Goal: Task Accomplishment & Management: Complete application form

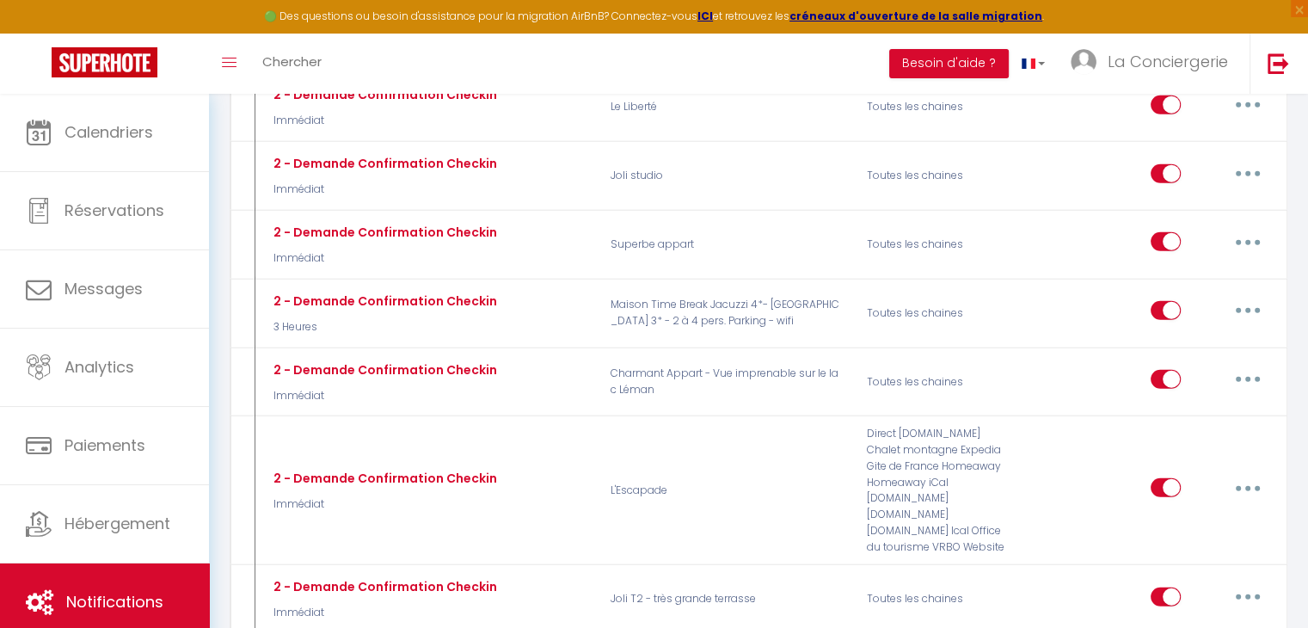
scroll to position [4342, 0]
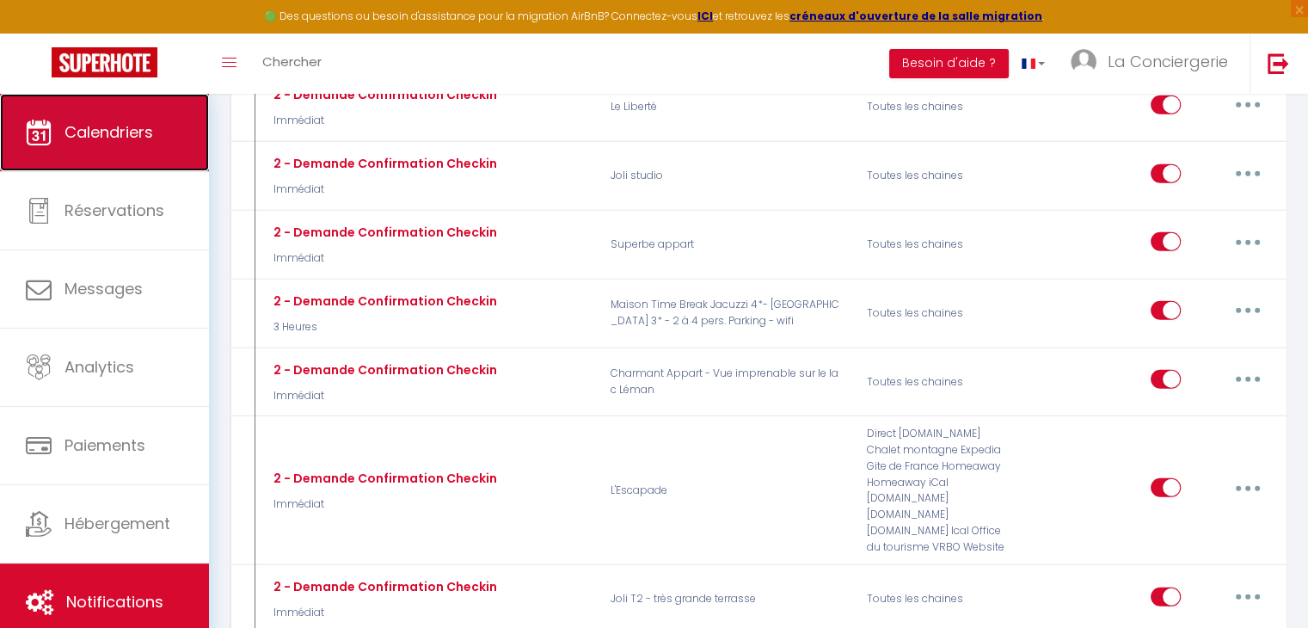
click at [108, 141] on span "Calendriers" at bounding box center [109, 132] width 89 height 22
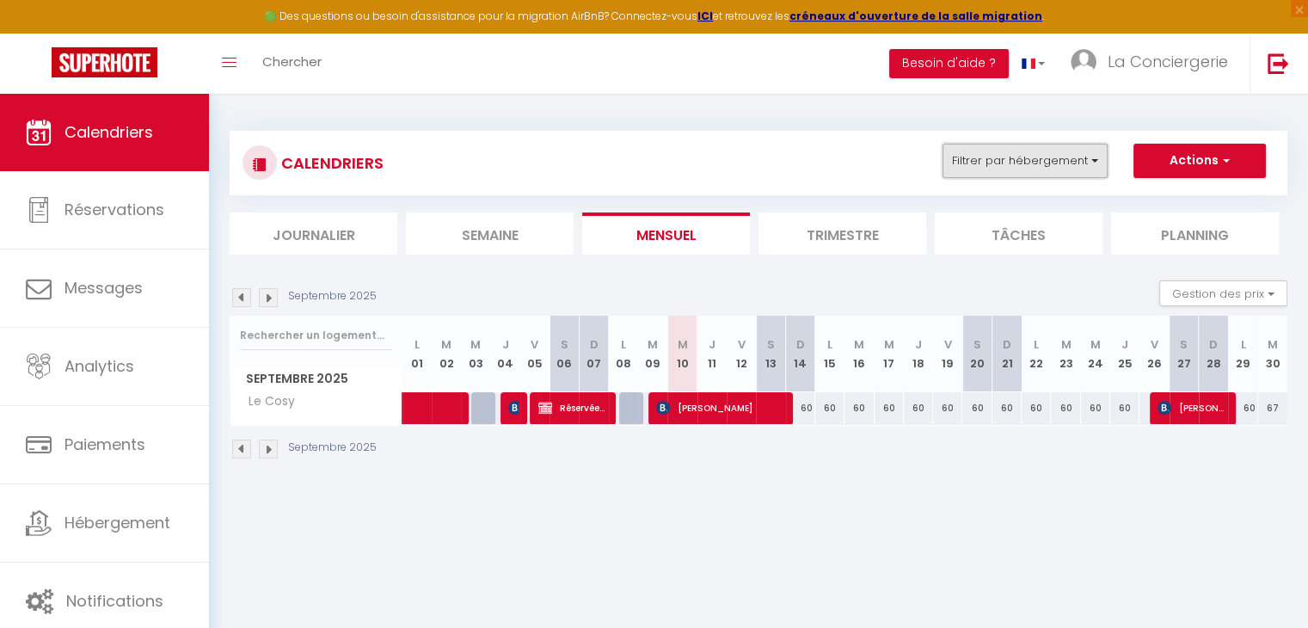
click at [980, 168] on button "Filtrer par hébergement" at bounding box center [1025, 161] width 165 height 34
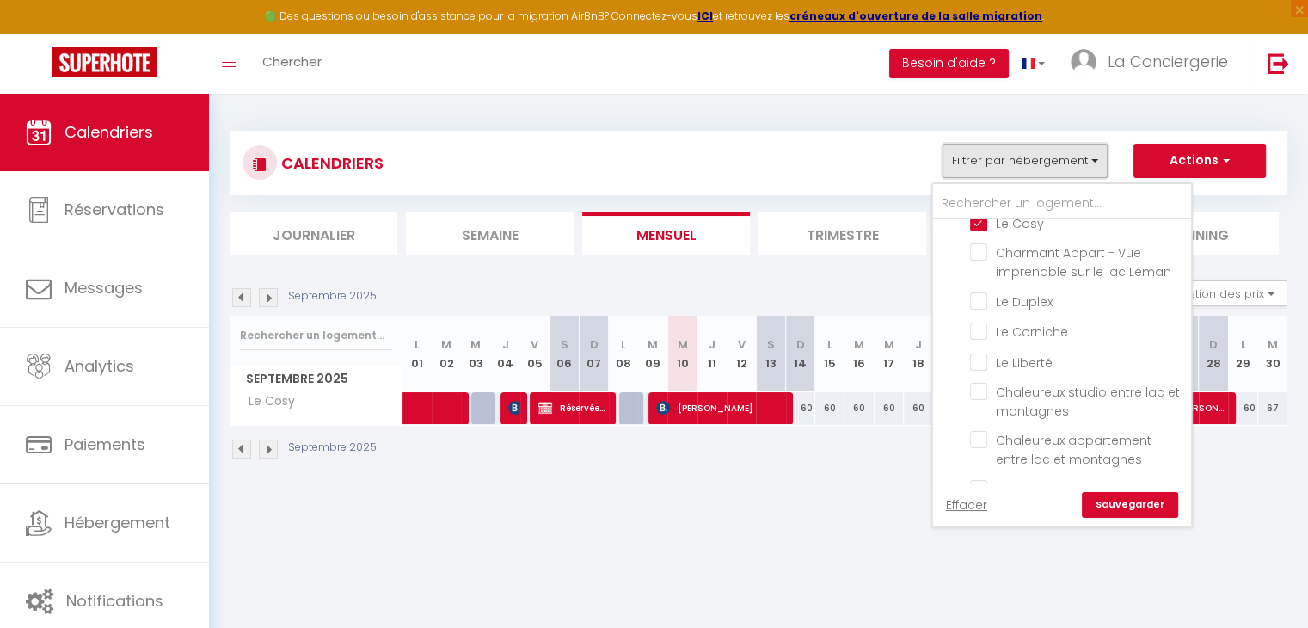
scroll to position [240, 0]
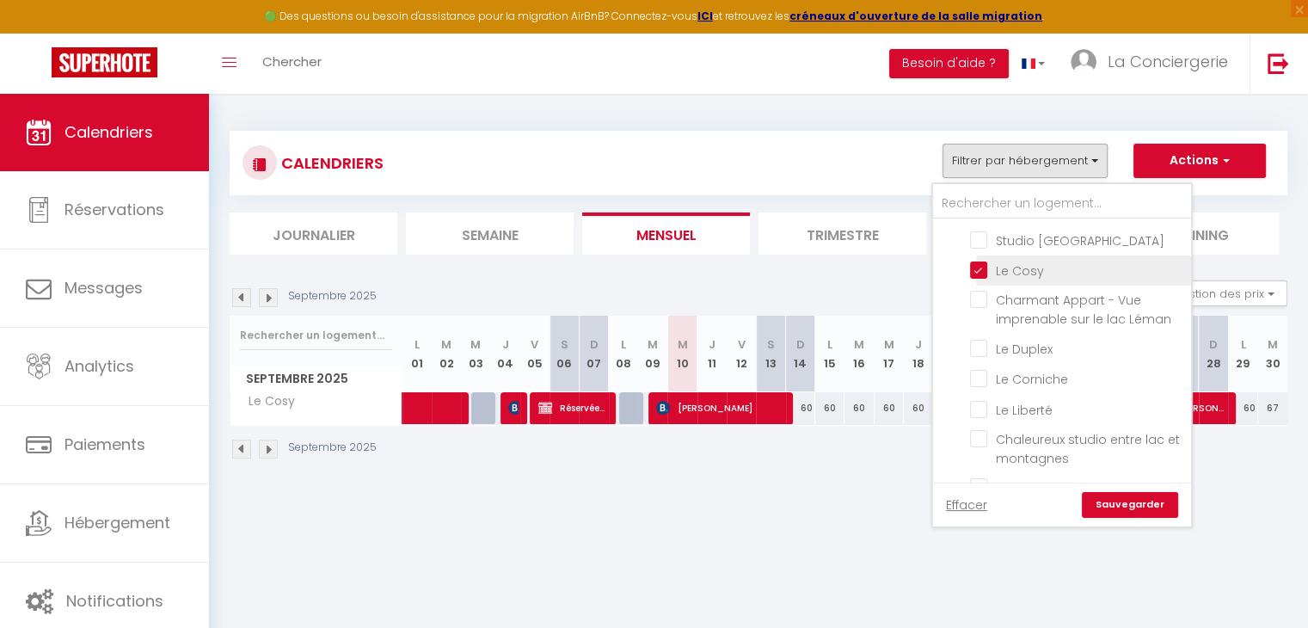
click at [984, 268] on input "Le Cosy" at bounding box center [1077, 269] width 215 height 17
checkbox input "false"
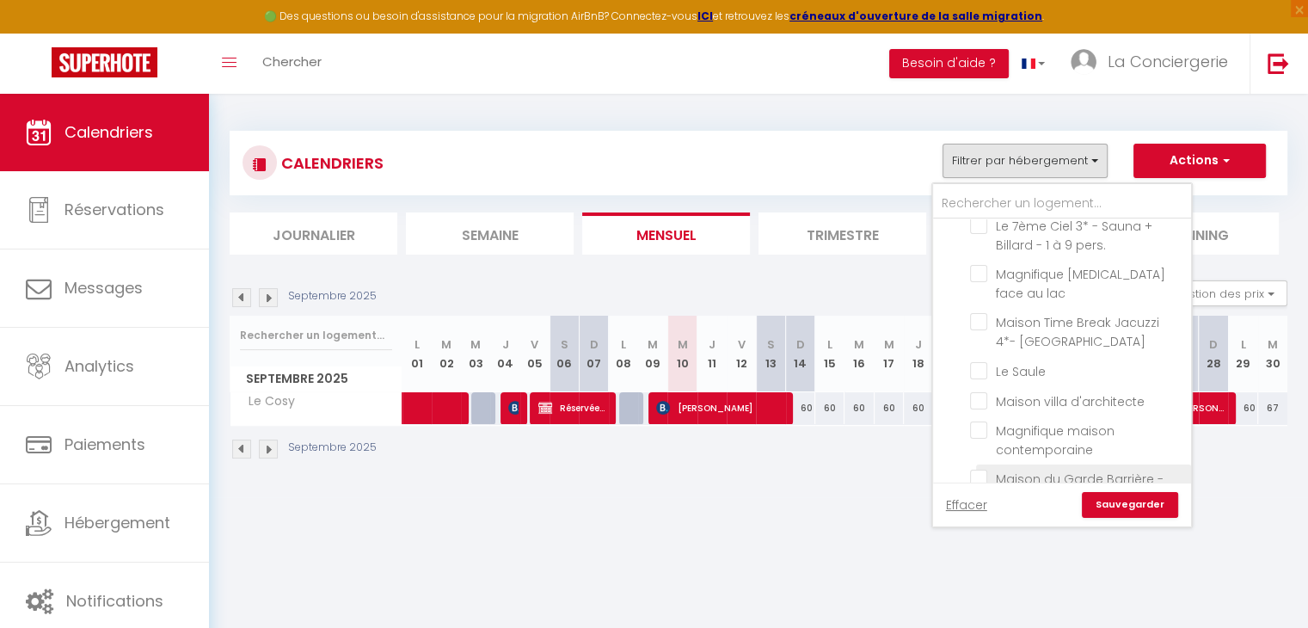
scroll to position [753, 0]
click at [982, 393] on input "Maison villa d'architecte" at bounding box center [1077, 401] width 215 height 17
checkbox input "true"
checkbox input "false"
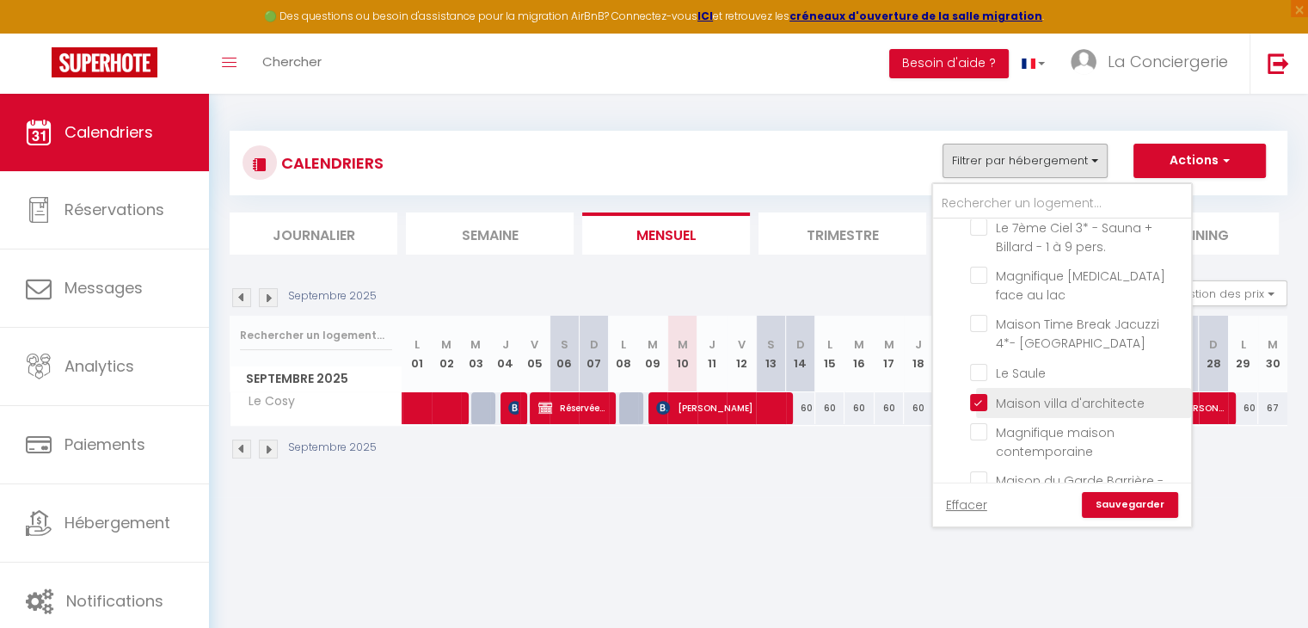
checkbox input "false"
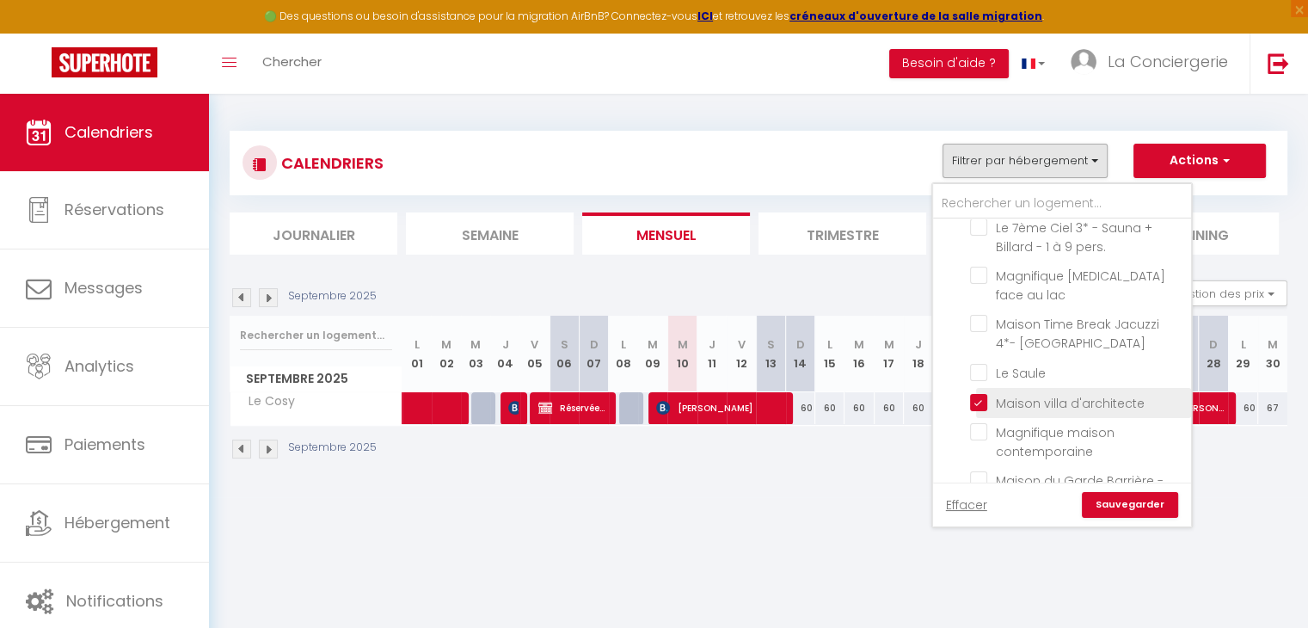
checkbox input "false"
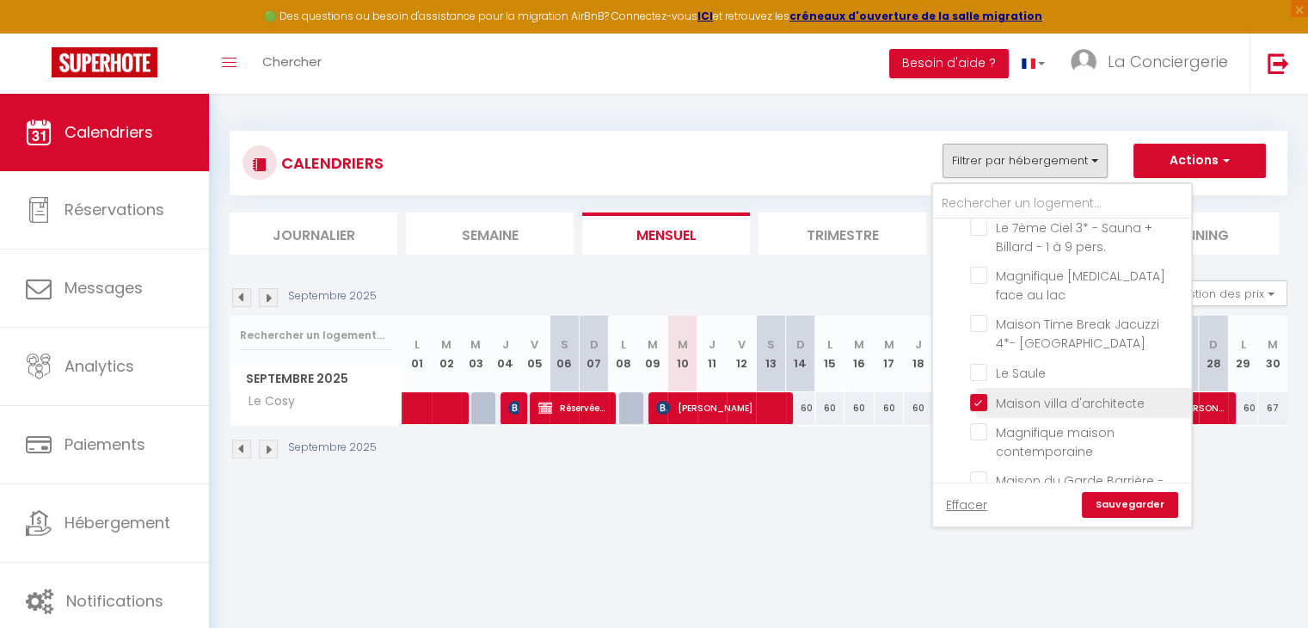
checkbox input "false"
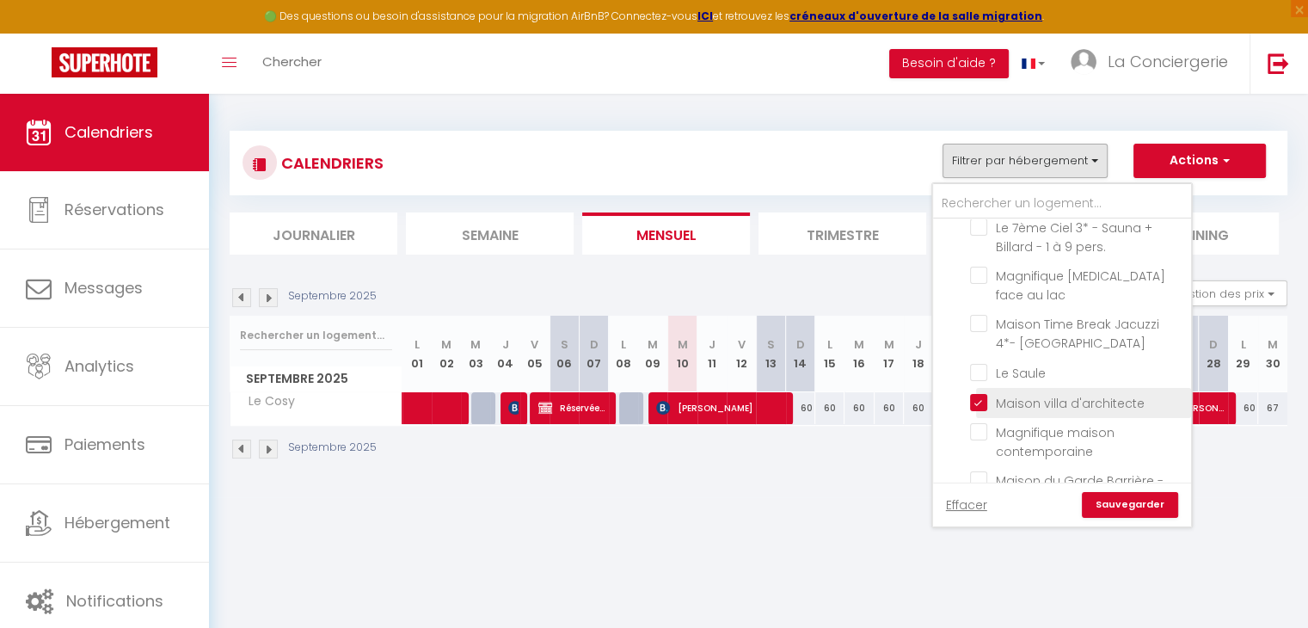
checkbox input "false"
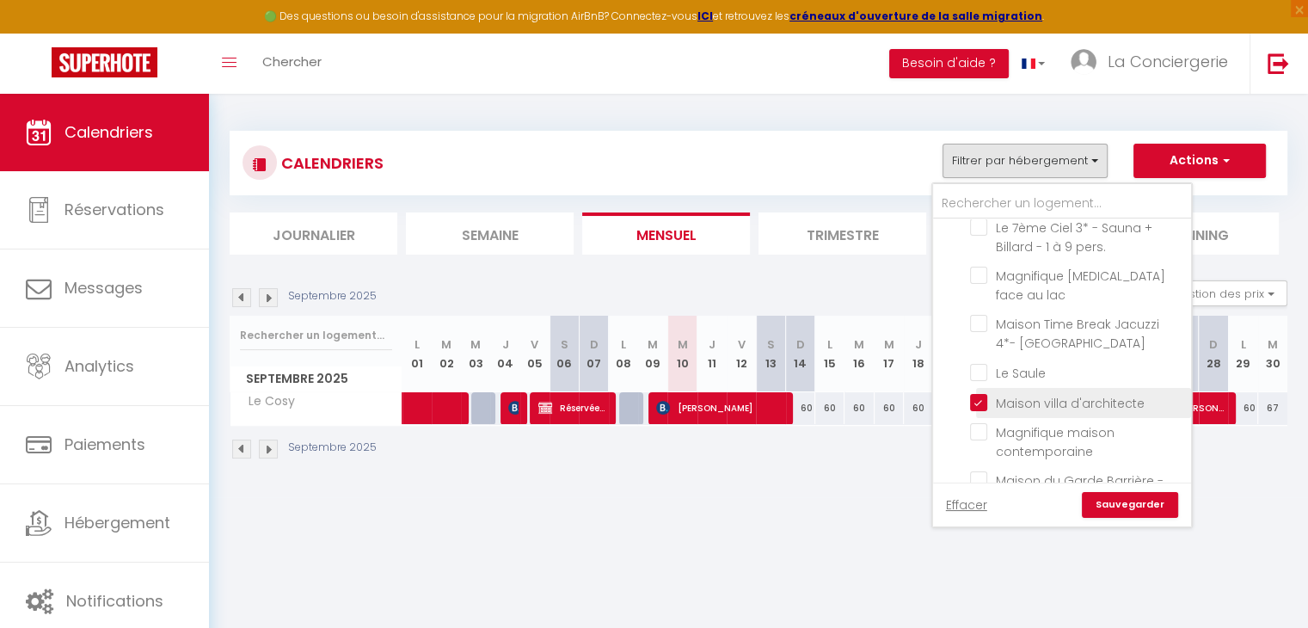
checkbox input "false"
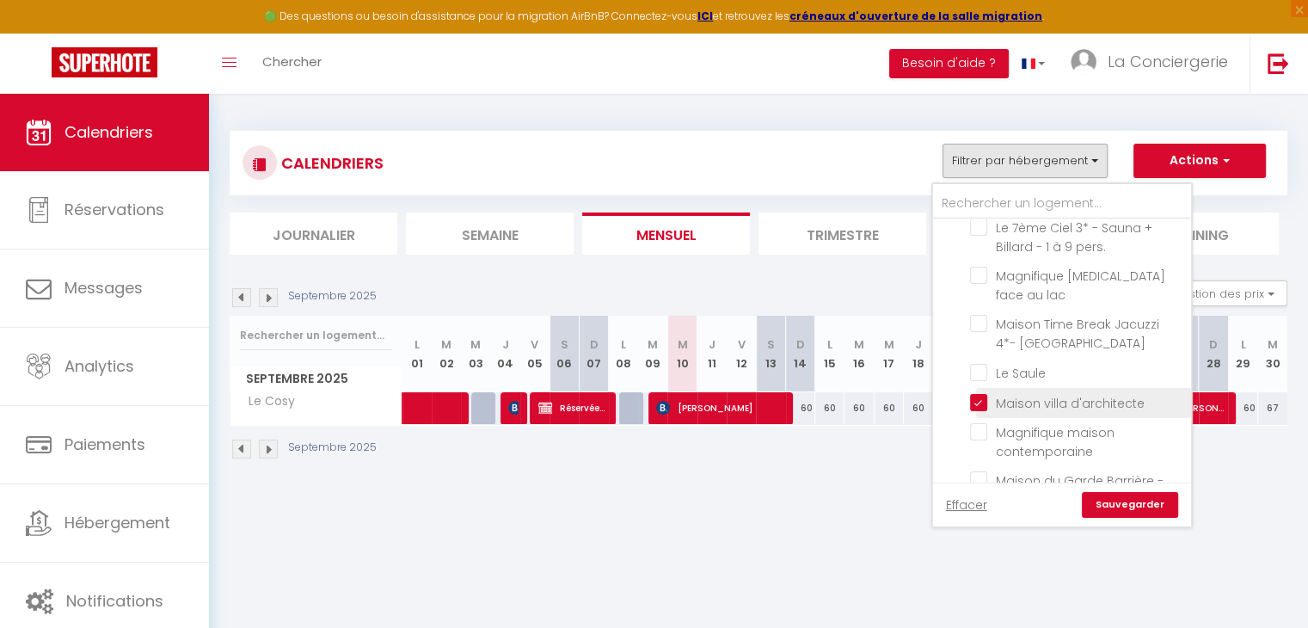
checkbox input "false"
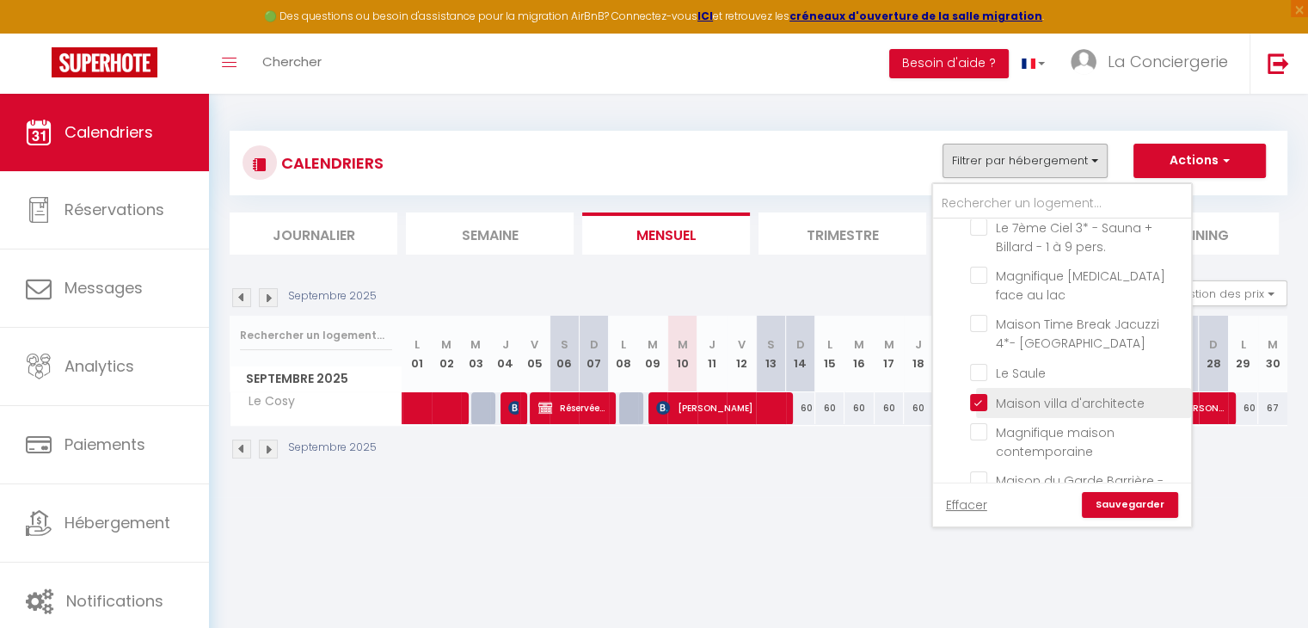
checkbox input "false"
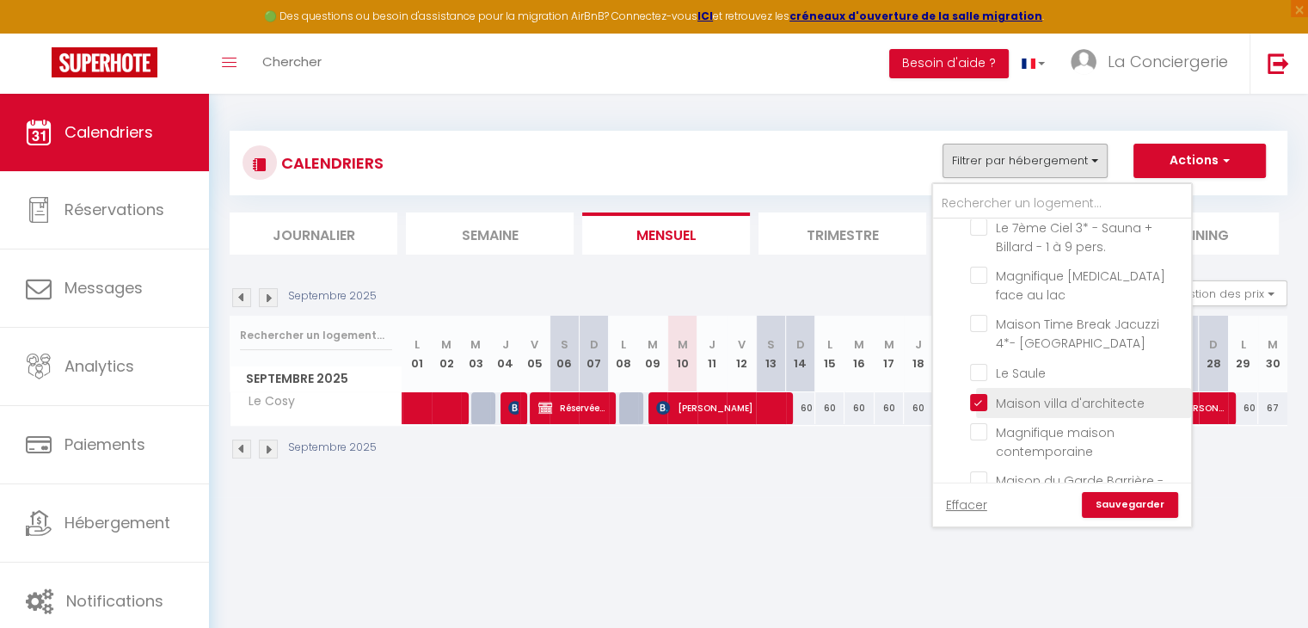
checkbox input "false"
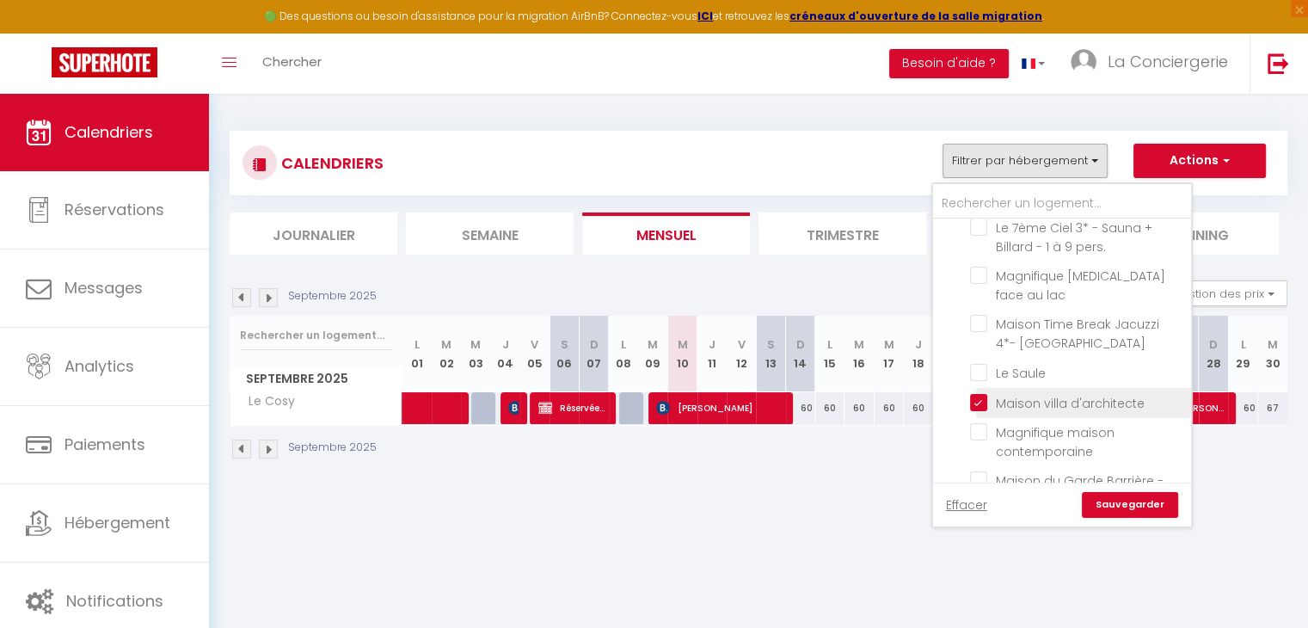
checkbox input "false"
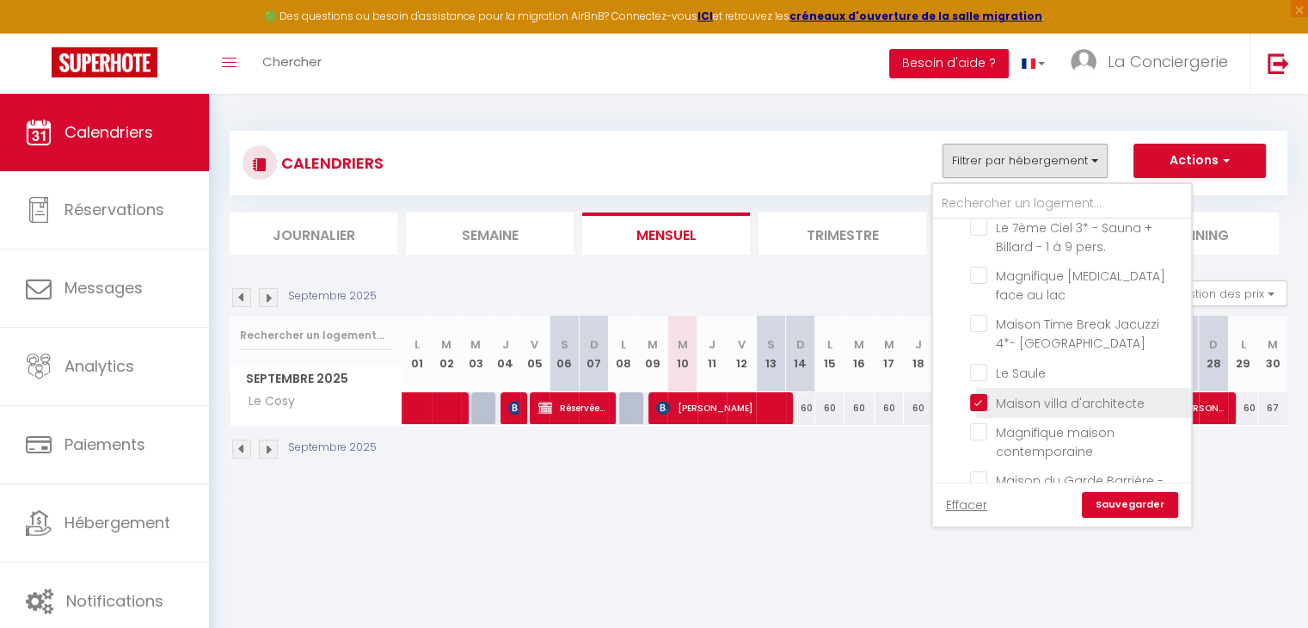
checkbox input "false"
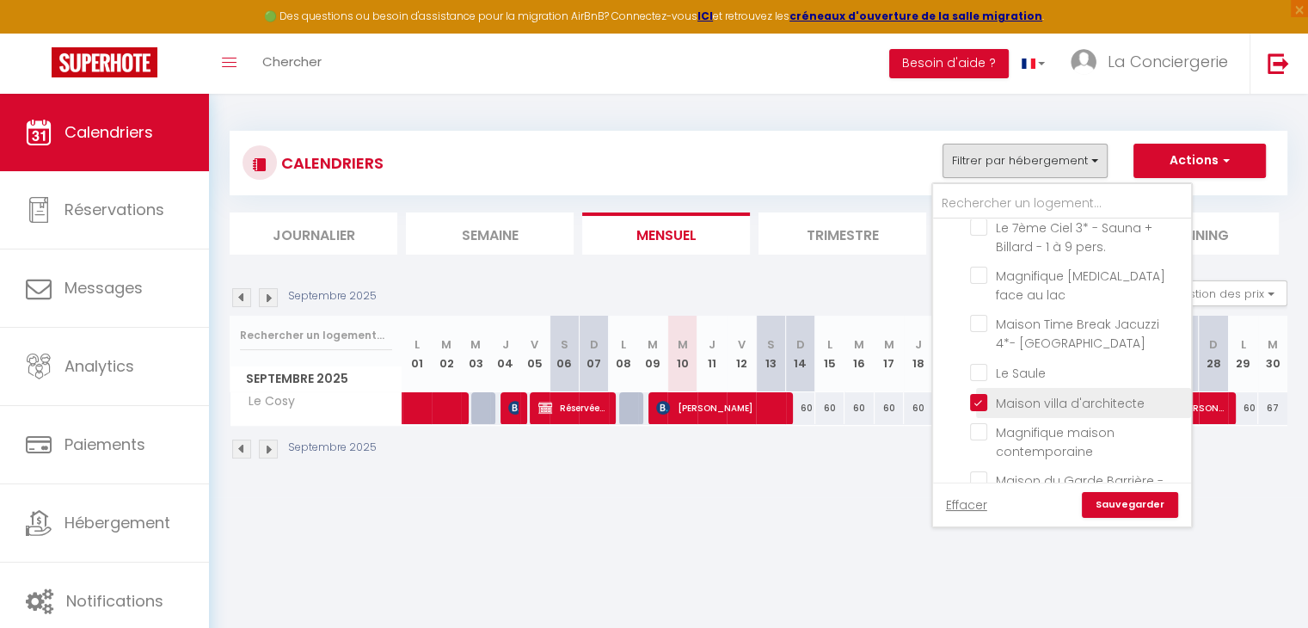
checkbox input "false"
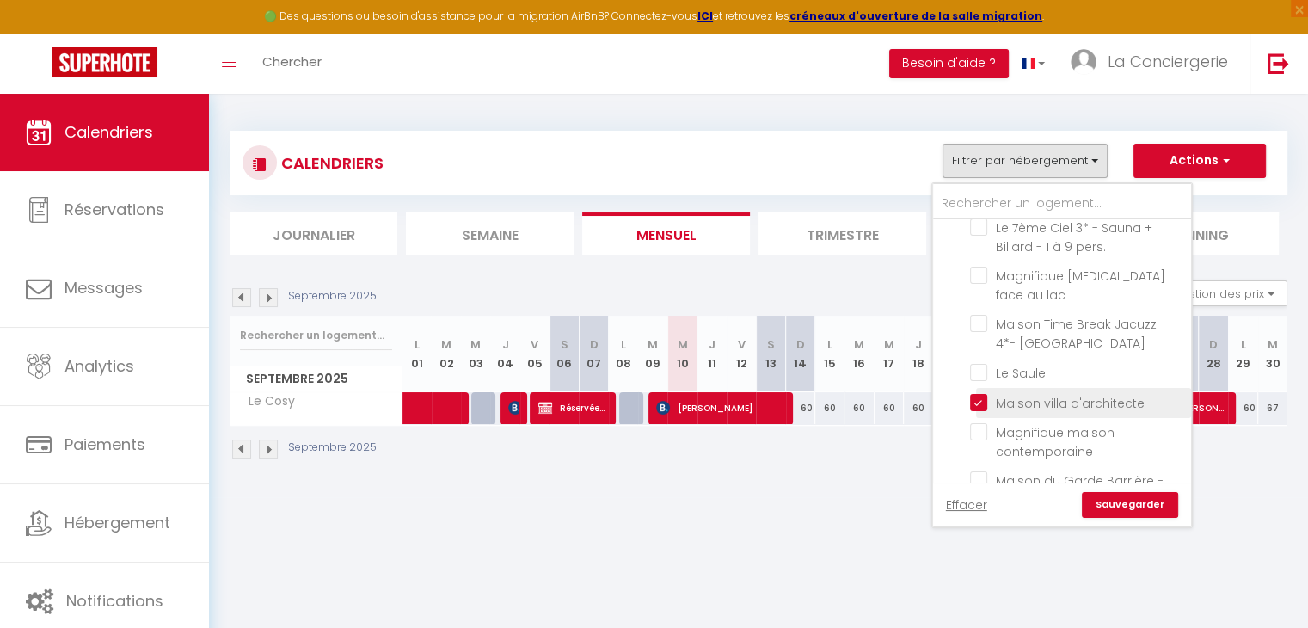
checkbox input "false"
click at [1148, 500] on link "Sauvegarder" at bounding box center [1130, 505] width 96 height 26
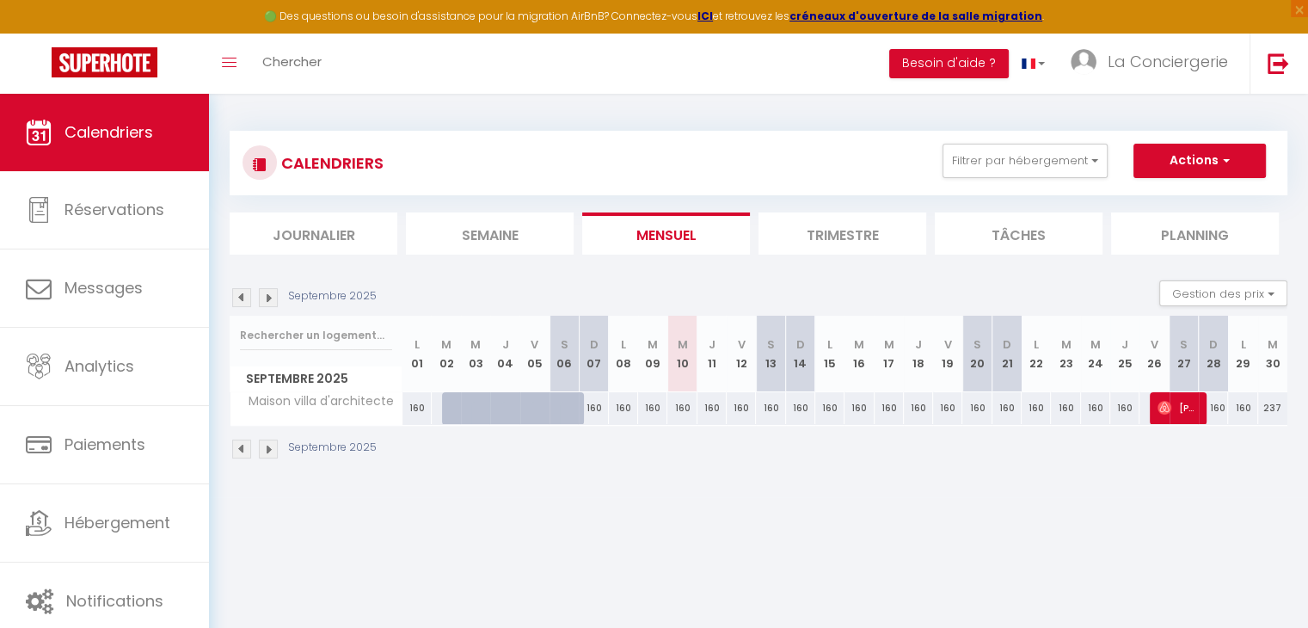
click at [740, 405] on div "160" at bounding box center [741, 408] width 29 height 32
type input "160"
type input "Ven 12 Septembre 2025"
type input "[DATE]"
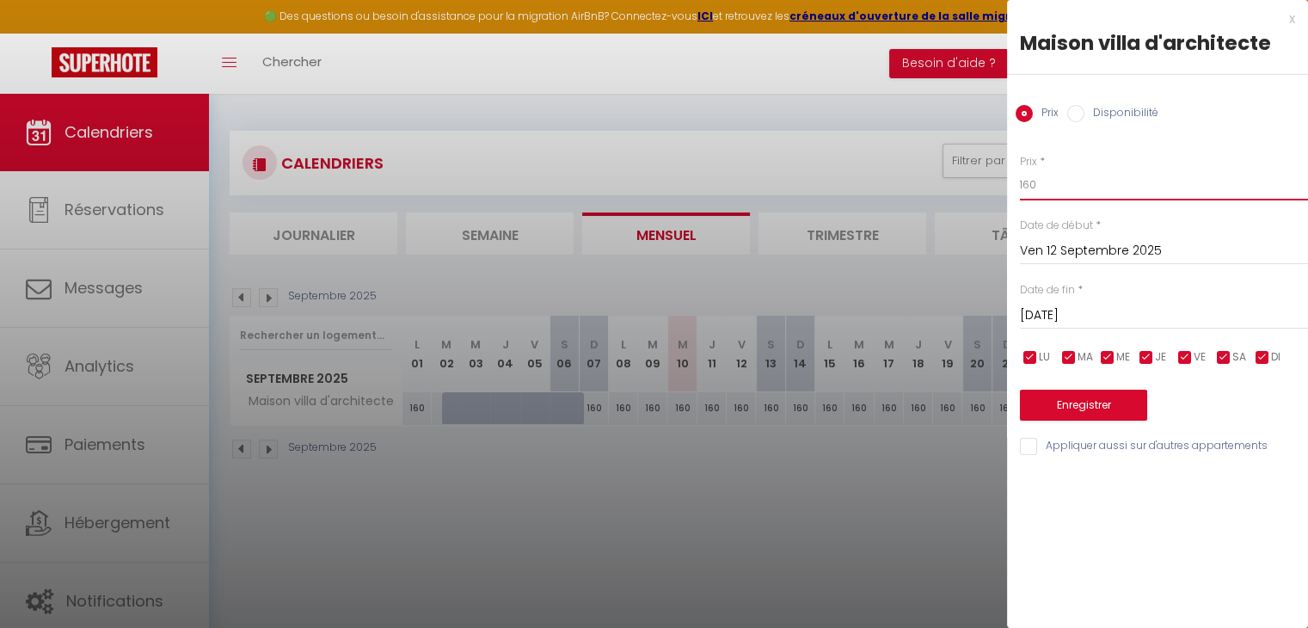
click at [1060, 190] on input "160" at bounding box center [1164, 184] width 288 height 31
type input "1"
type input "330"
click at [1091, 311] on input "[DATE]" at bounding box center [1164, 315] width 288 height 22
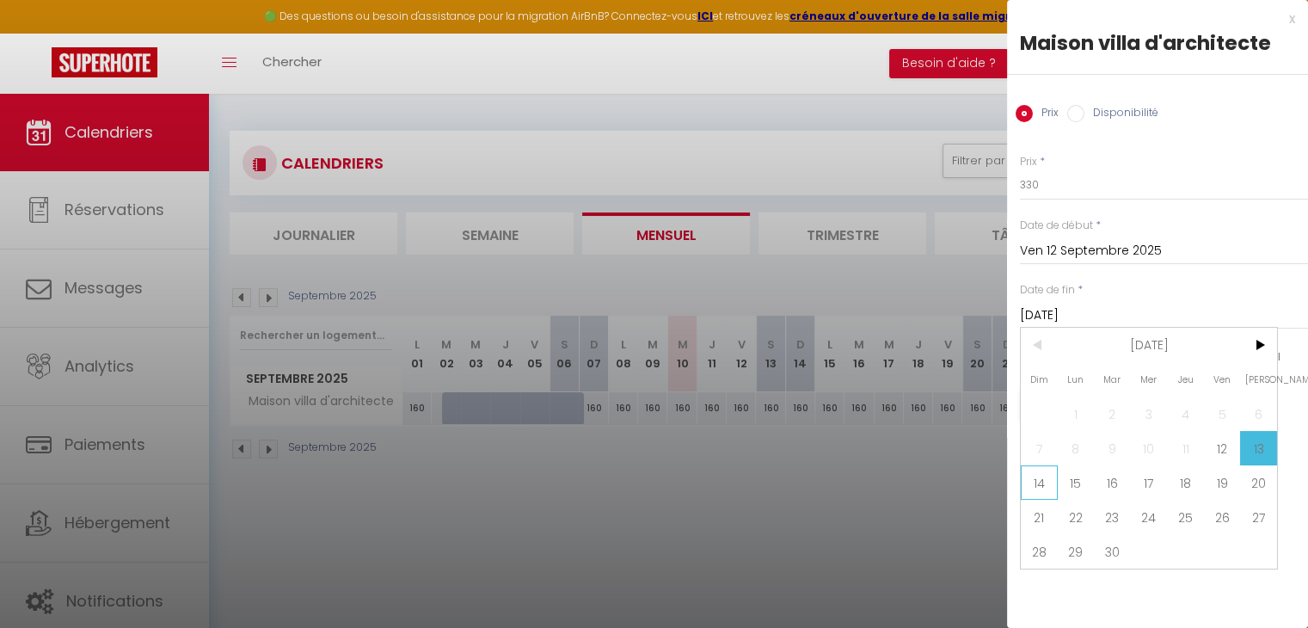
click at [1045, 479] on span "14" at bounding box center [1039, 482] width 37 height 34
type input "Dim 14 Septembre 2025"
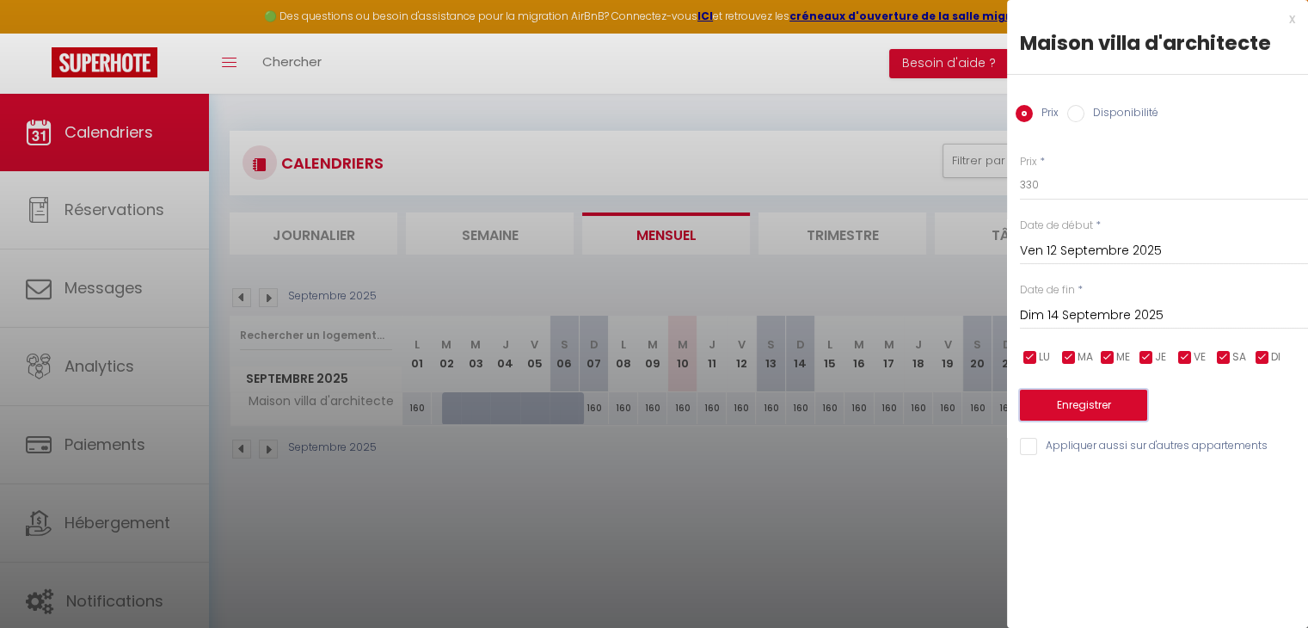
click at [1101, 407] on button "Enregistrer" at bounding box center [1083, 405] width 127 height 31
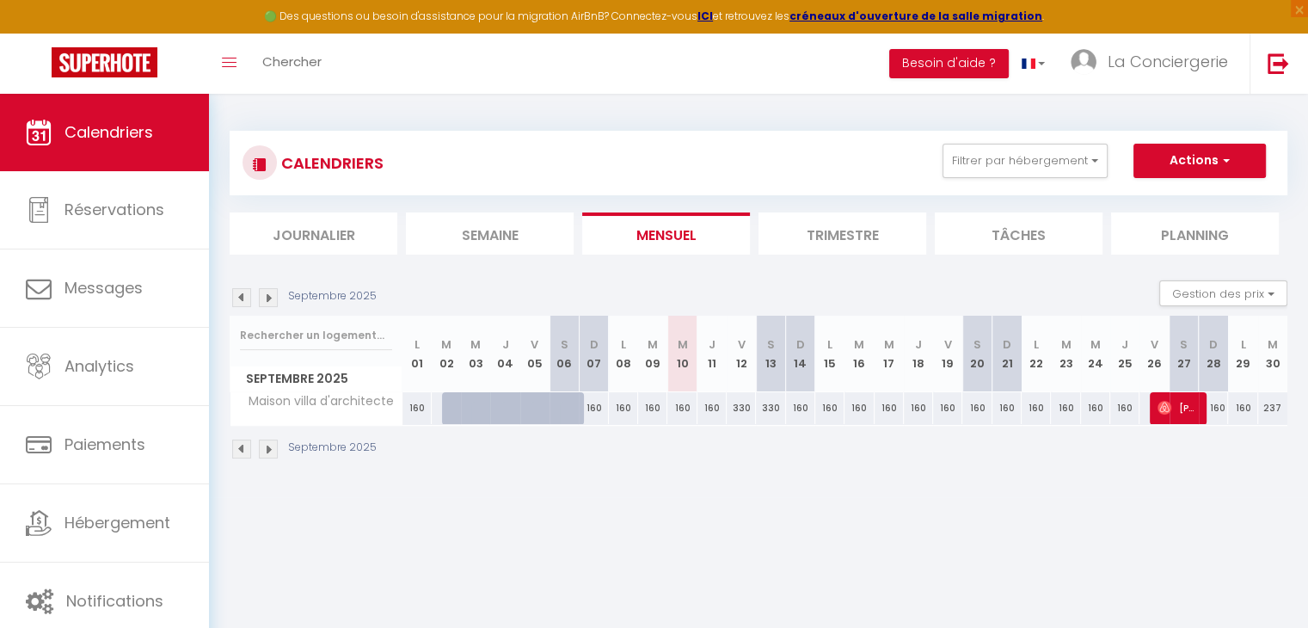
click at [946, 410] on div "160" at bounding box center [947, 408] width 29 height 32
type input "160"
type input "Ven 19 Septembre 2025"
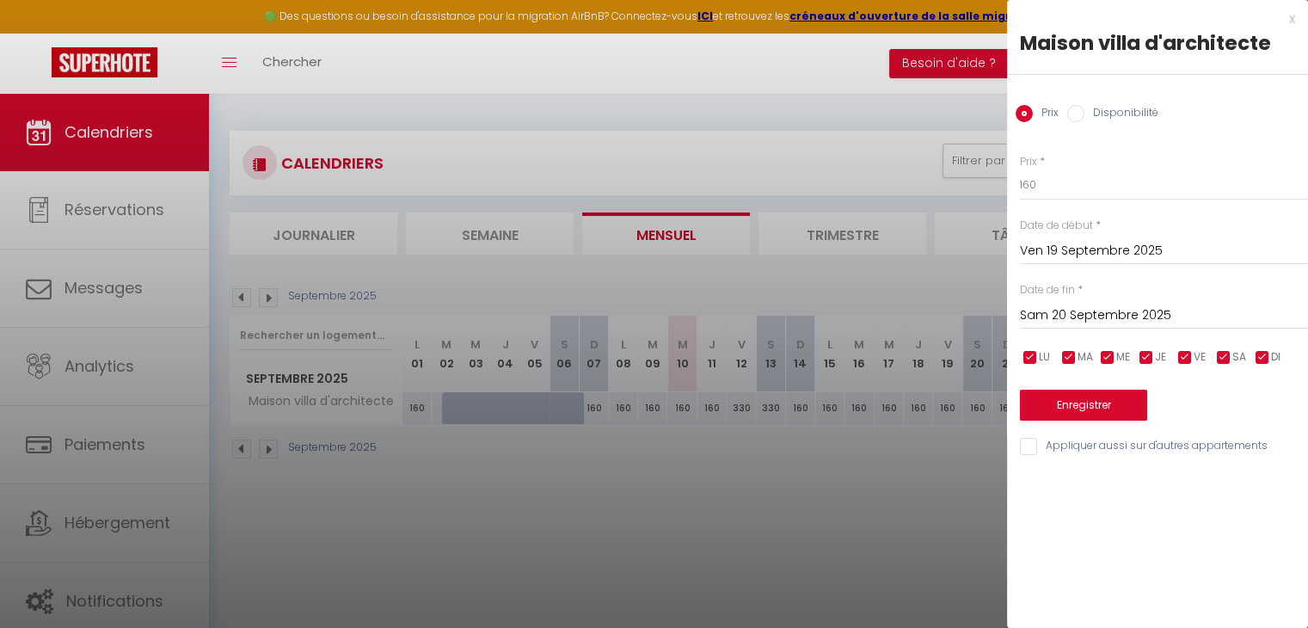
click at [1075, 323] on input "Sam 20 Septembre 2025" at bounding box center [1164, 315] width 288 height 22
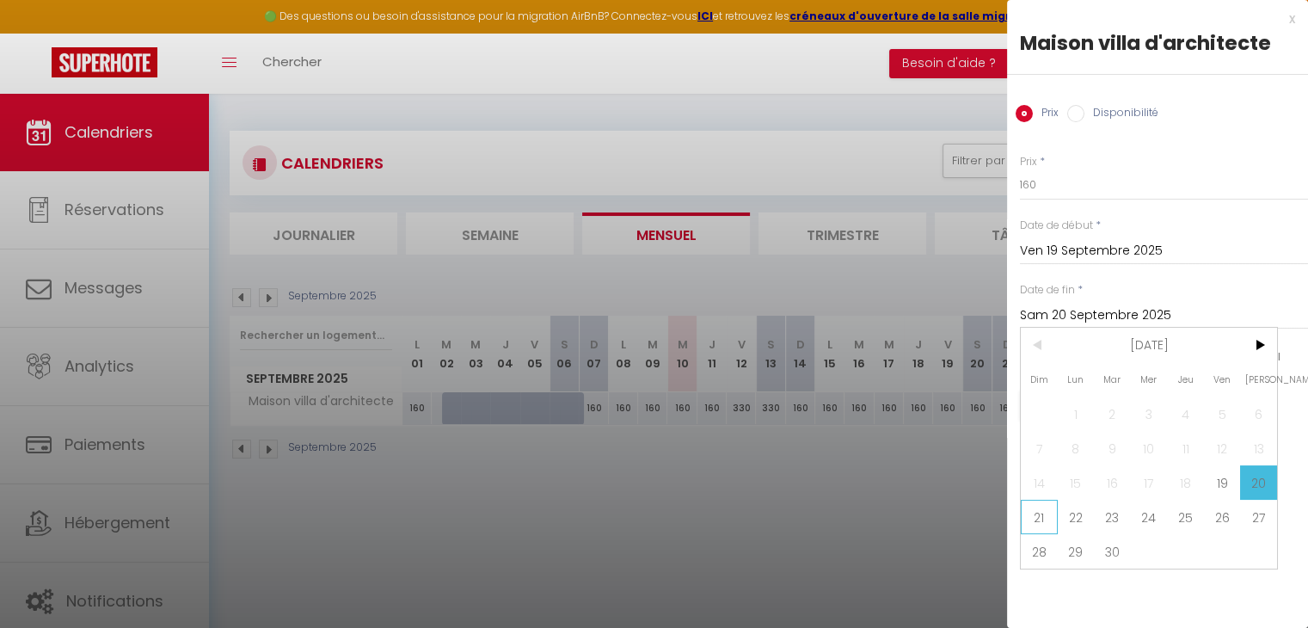
click at [1051, 507] on span "21" at bounding box center [1039, 517] width 37 height 34
type input "Dim 21 Septembre 2025"
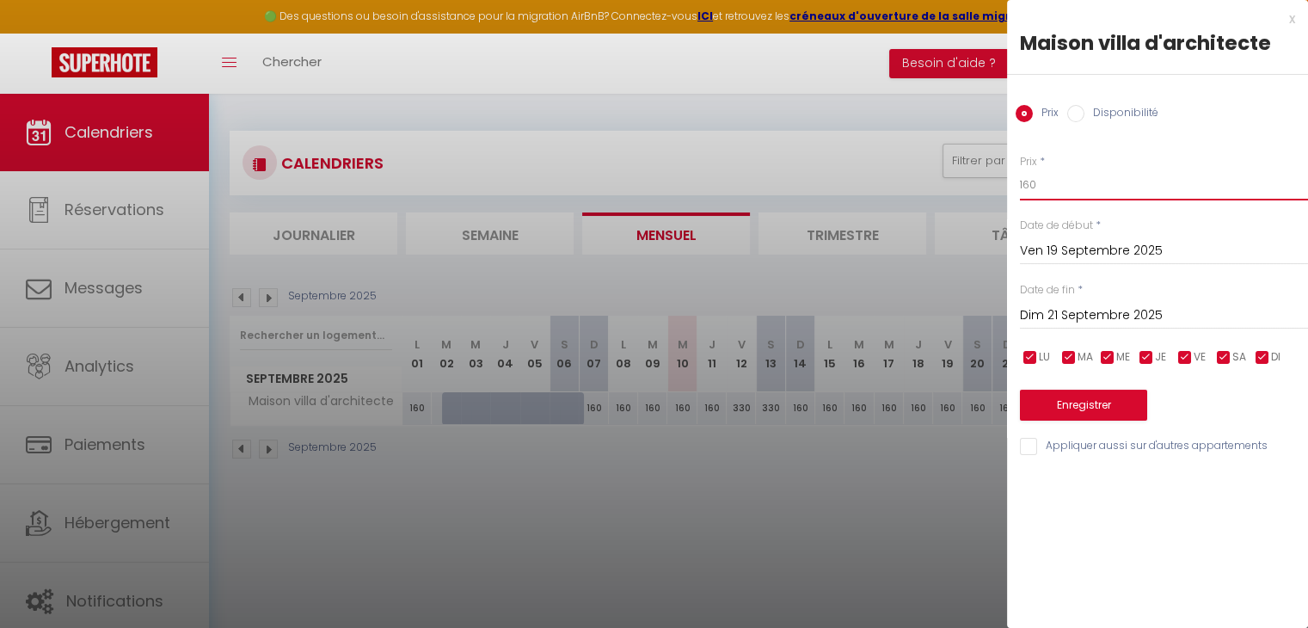
click at [1051, 192] on input "160" at bounding box center [1164, 184] width 288 height 31
type input "1"
type input "330"
click at [1121, 397] on button "Enregistrer" at bounding box center [1083, 405] width 127 height 31
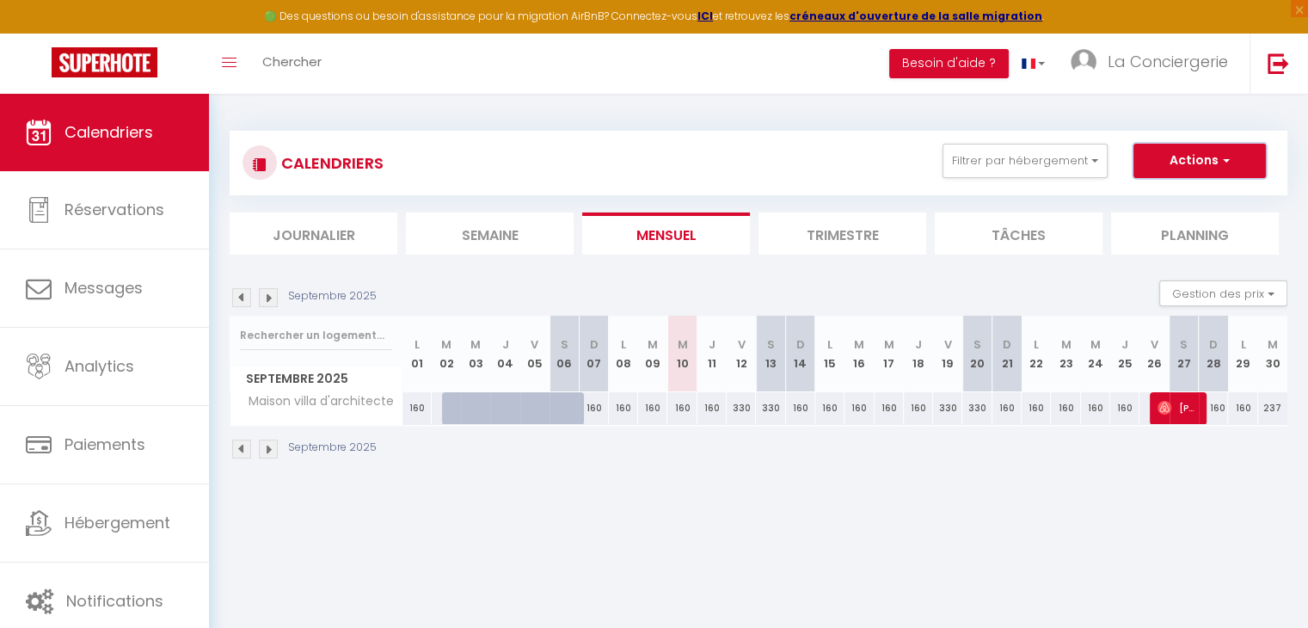
click at [1204, 171] on button "Actions" at bounding box center [1200, 161] width 132 height 34
click at [1163, 196] on link "Nouvelle réservation" at bounding box center [1182, 201] width 150 height 26
select select
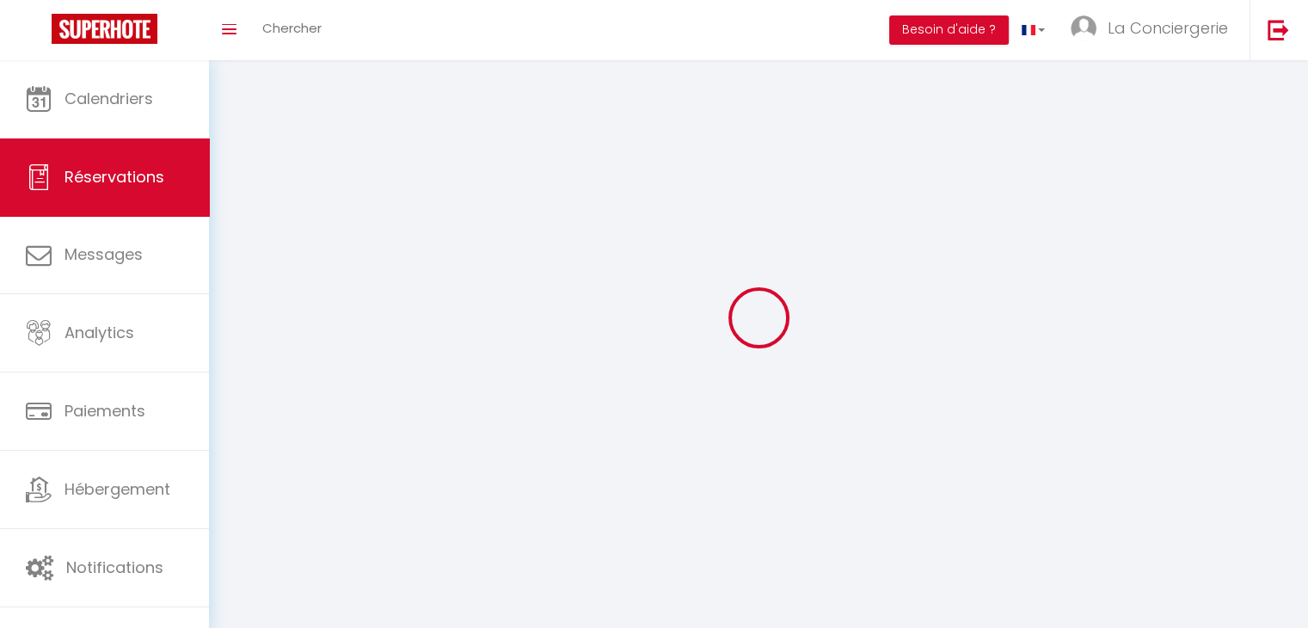
select select
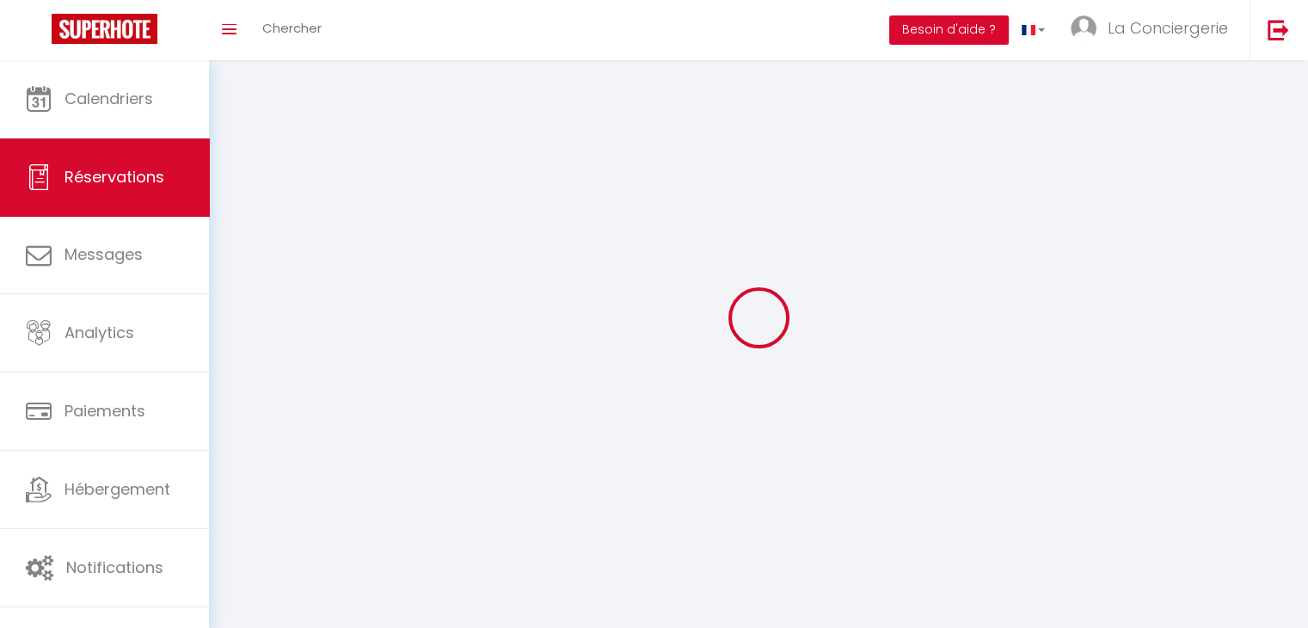
select select
checkbox input "false"
select select
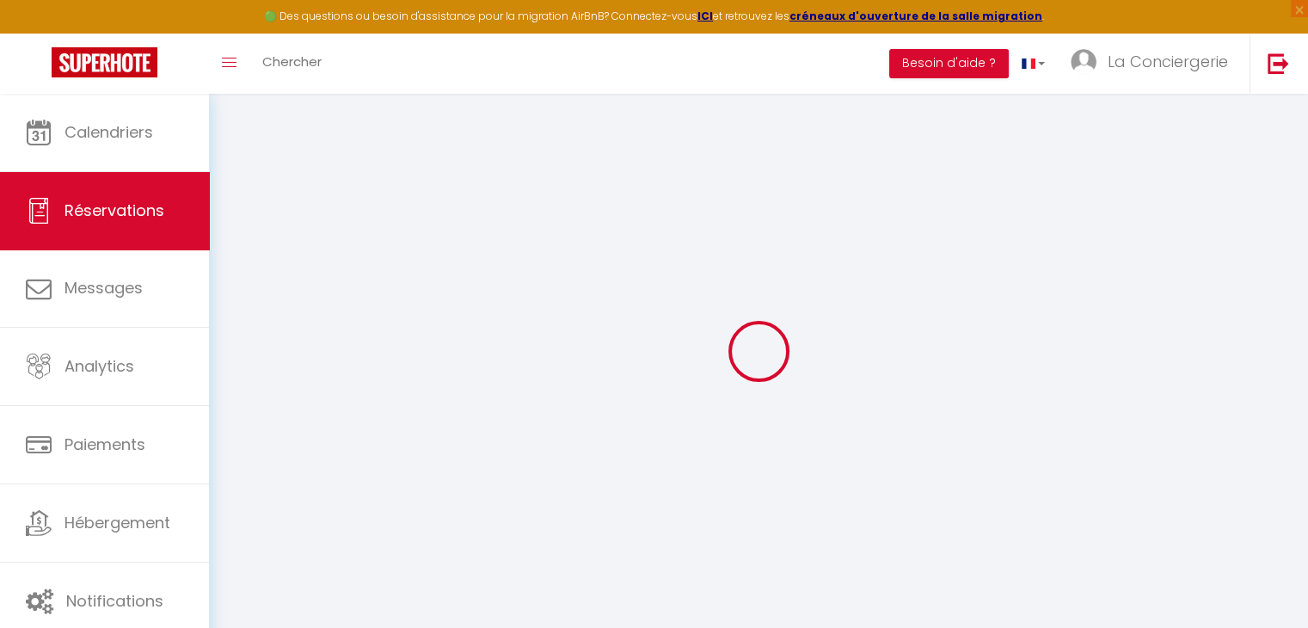
select select
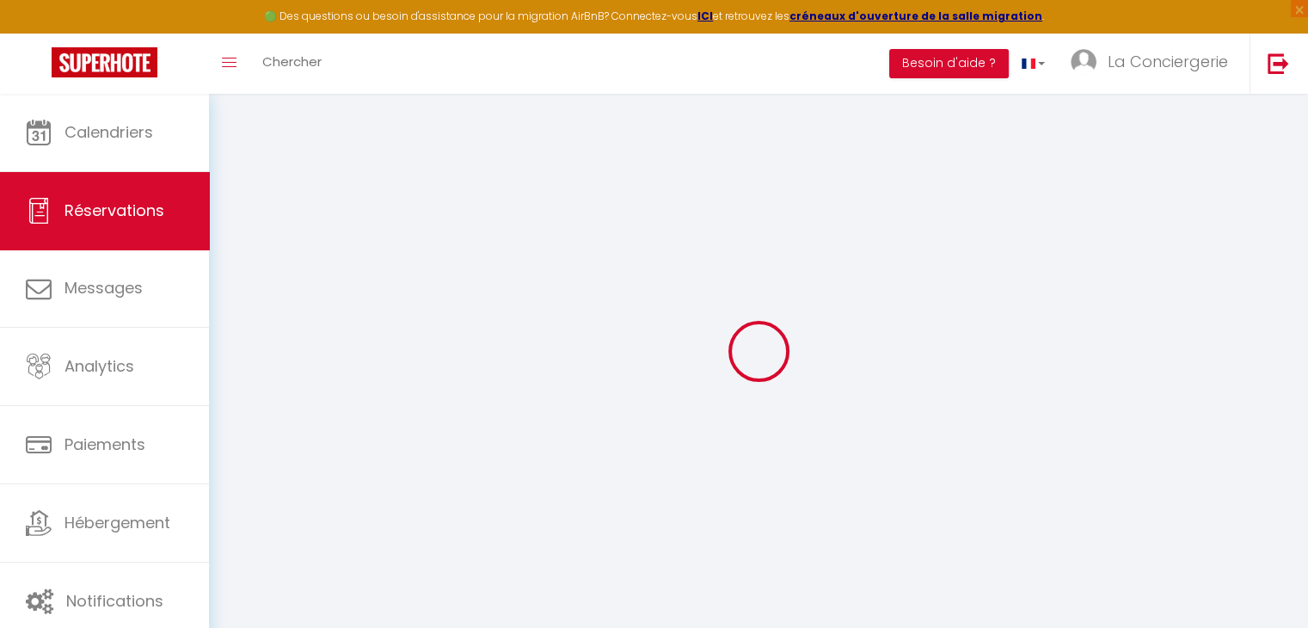
select select
checkbox input "false"
select select
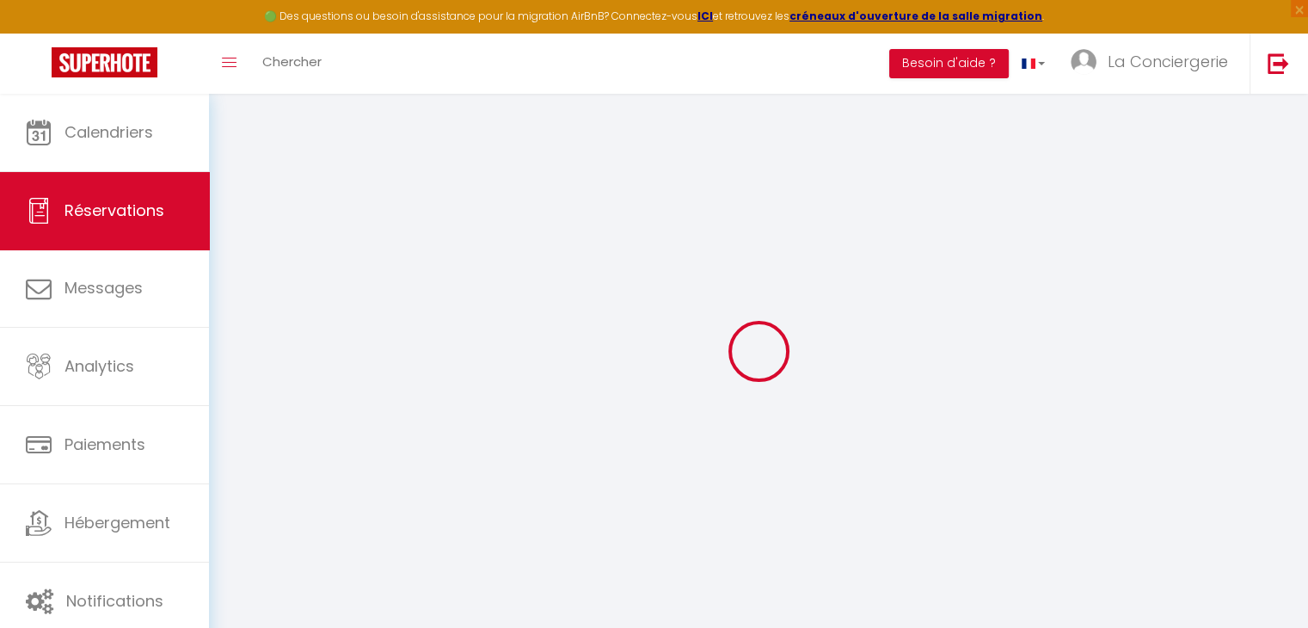
select select
checkbox input "false"
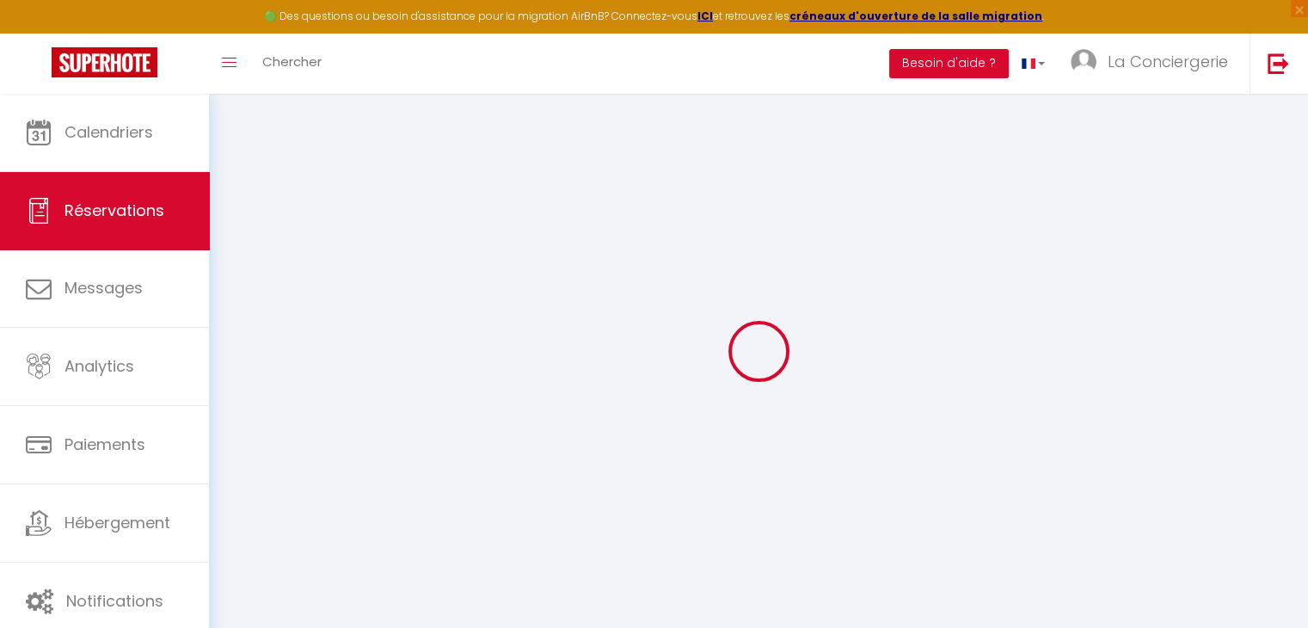
select select
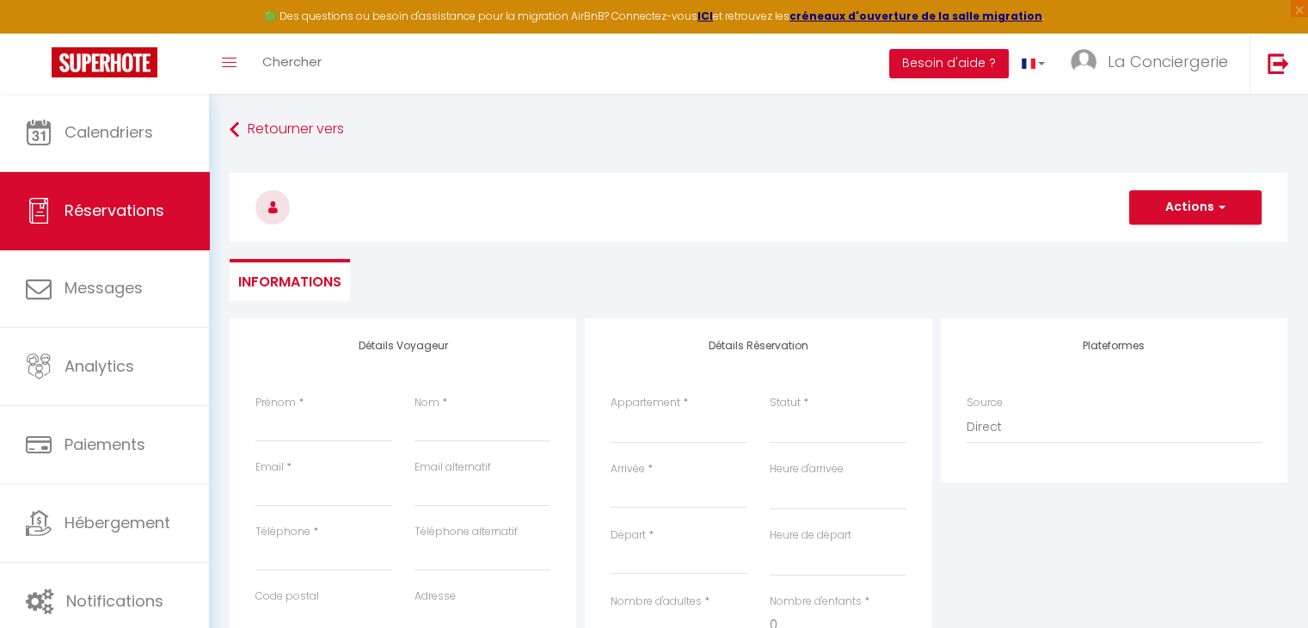
select select
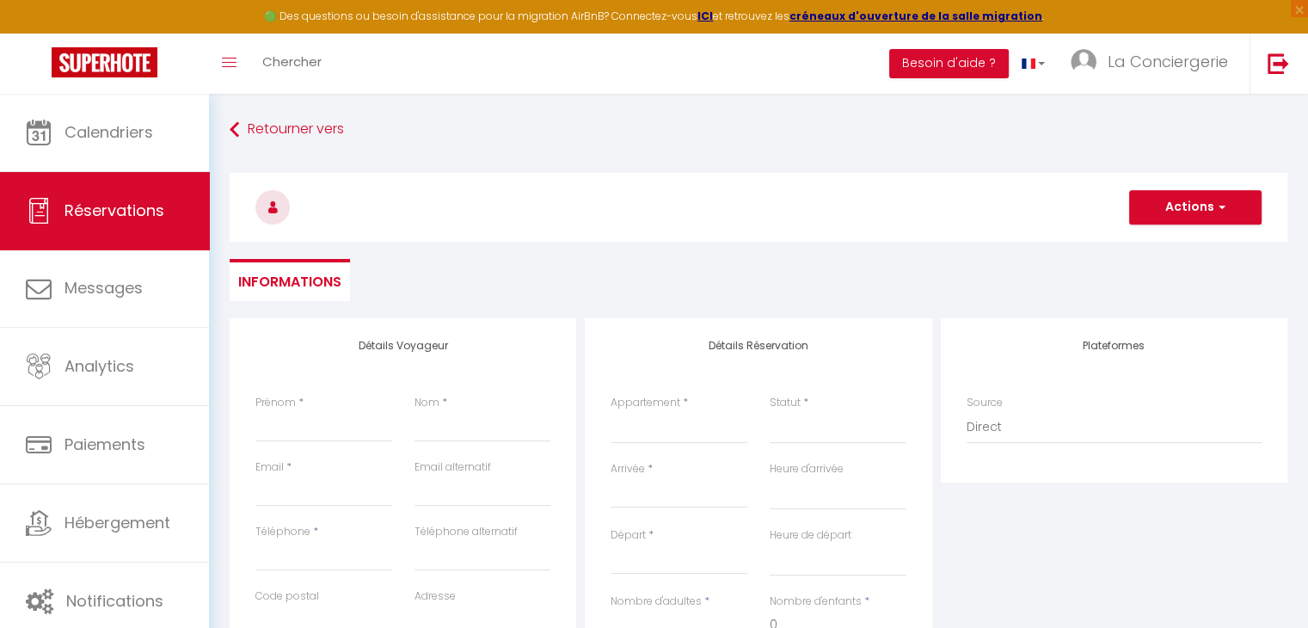
checkbox input "false"
select select
click at [282, 430] on input "Prénom" at bounding box center [323, 426] width 137 height 31
type input "A"
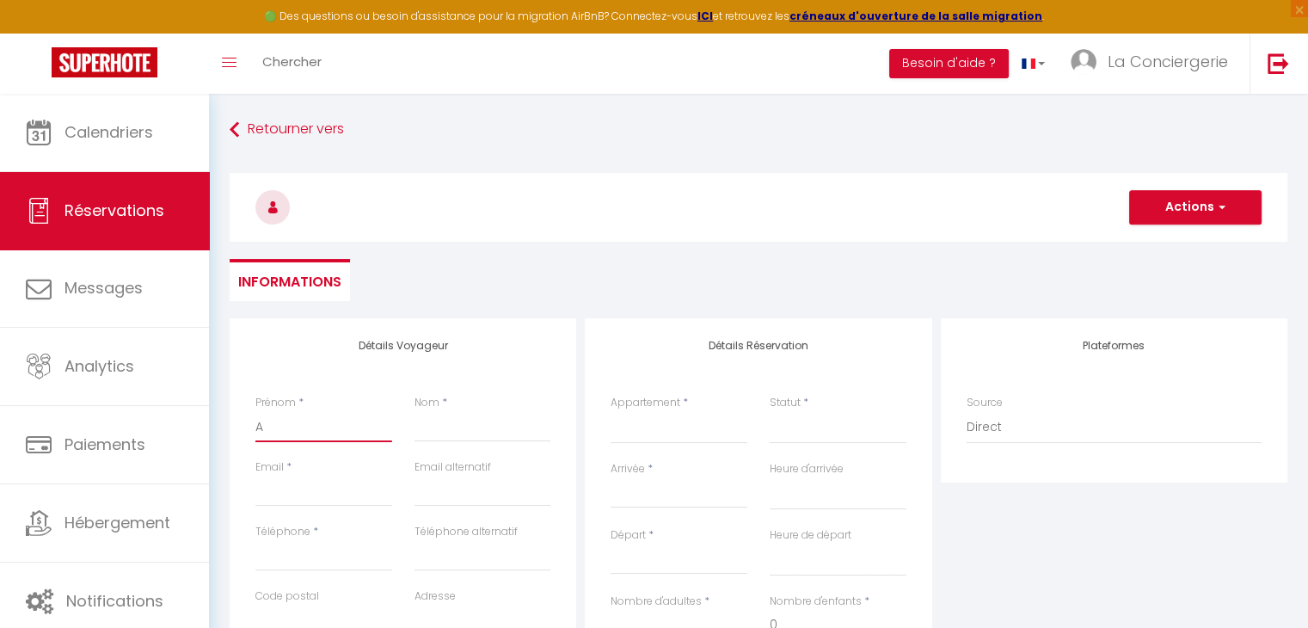
select select
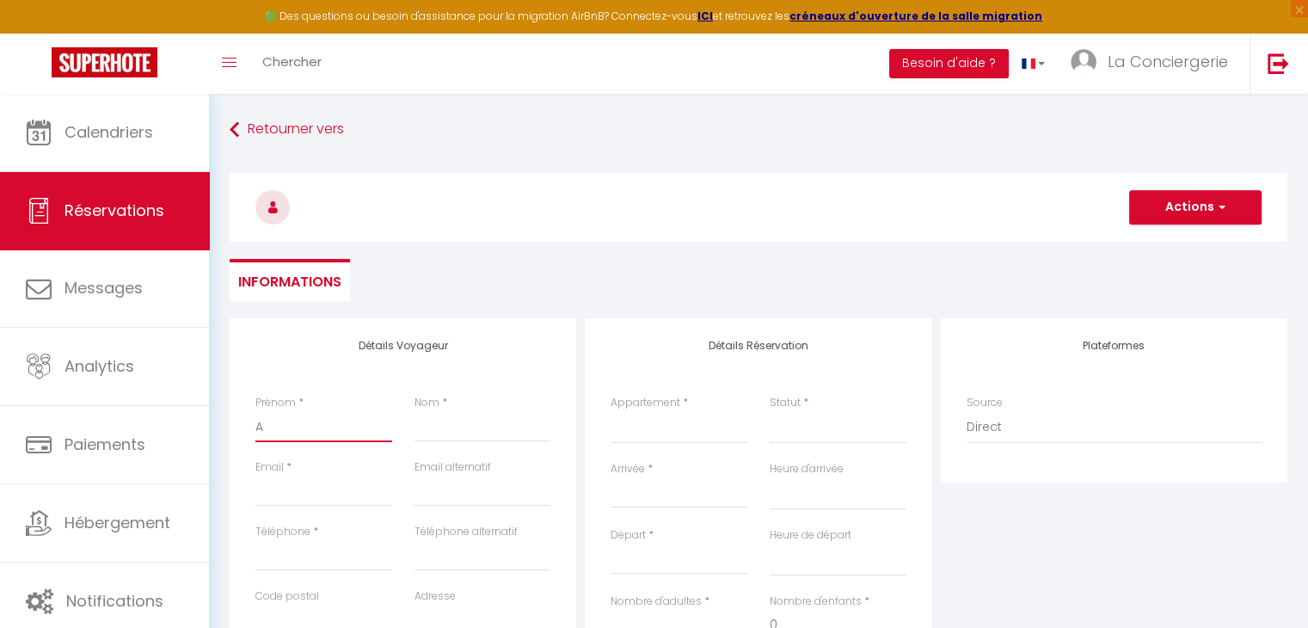
select select
checkbox input "false"
type input "Ag"
select select
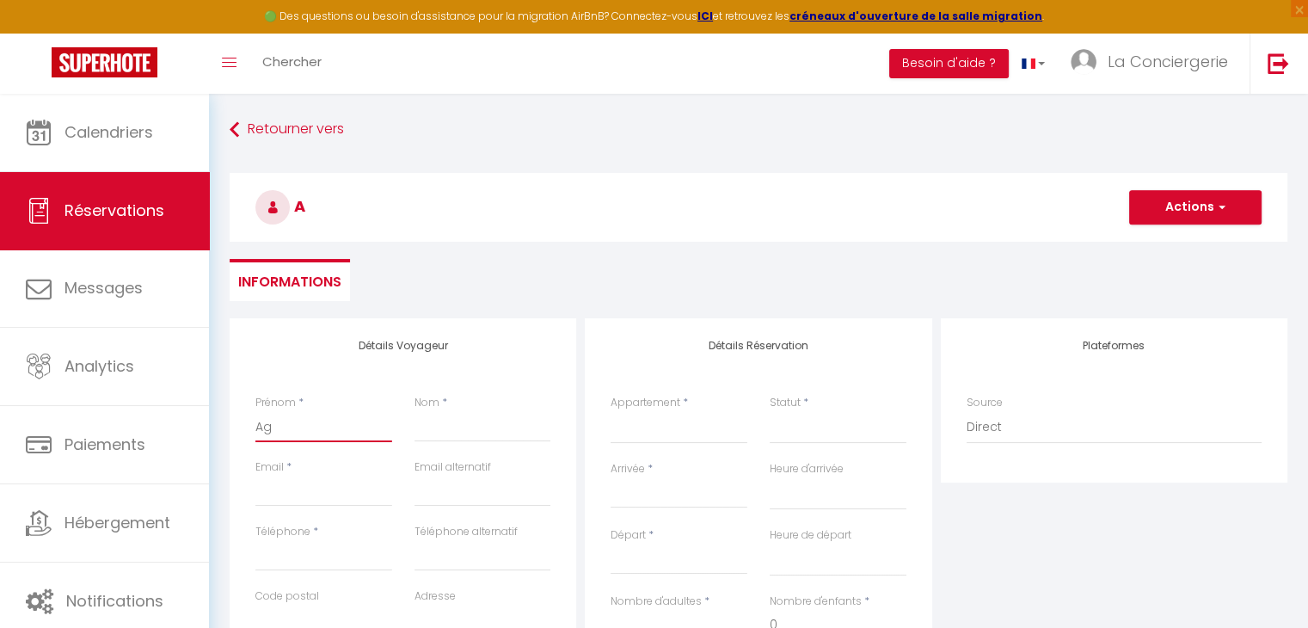
select select
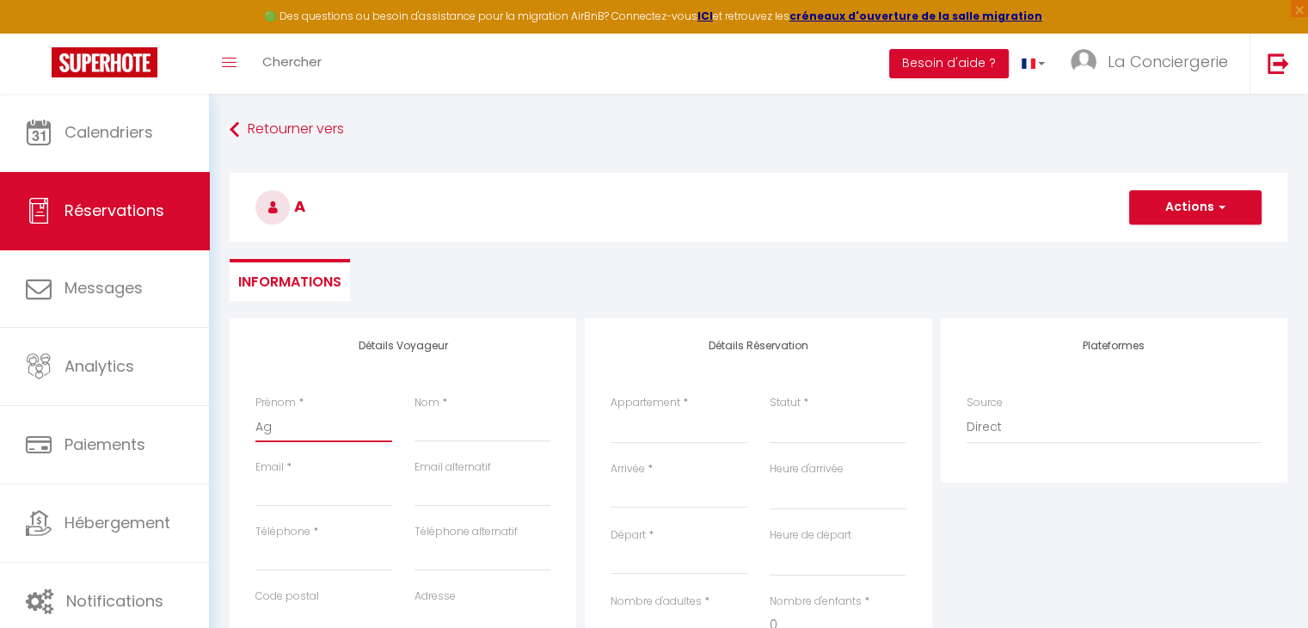
select select
checkbox input "false"
type input "Agn"
select select
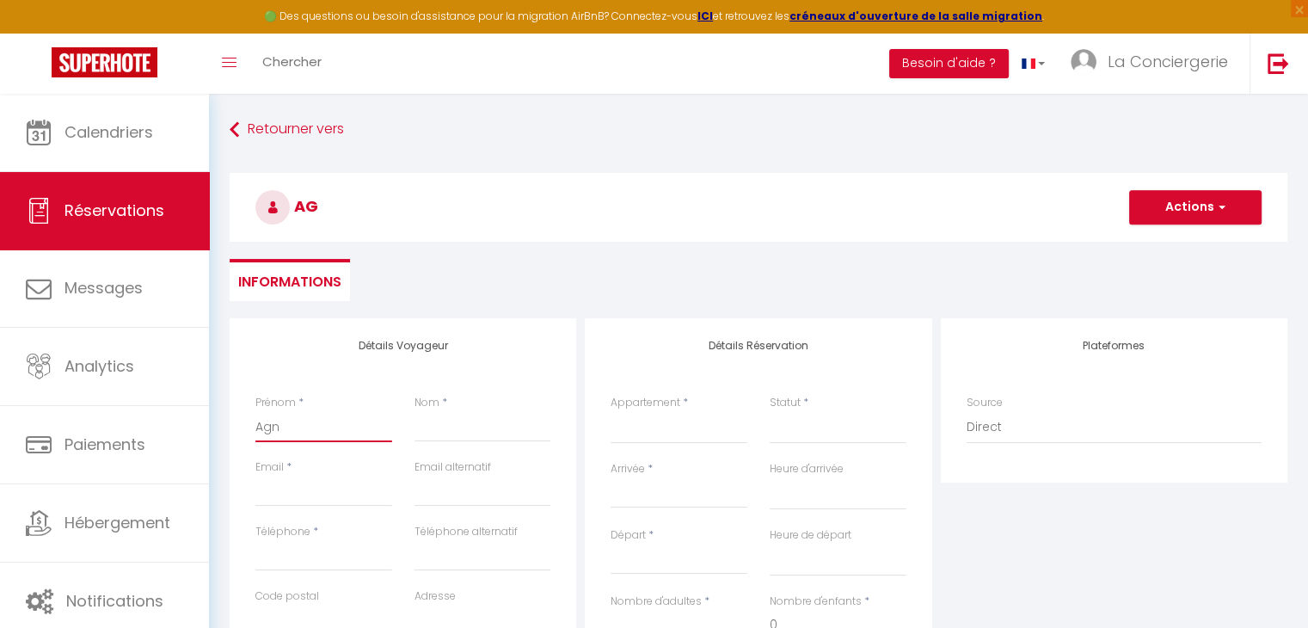
select select
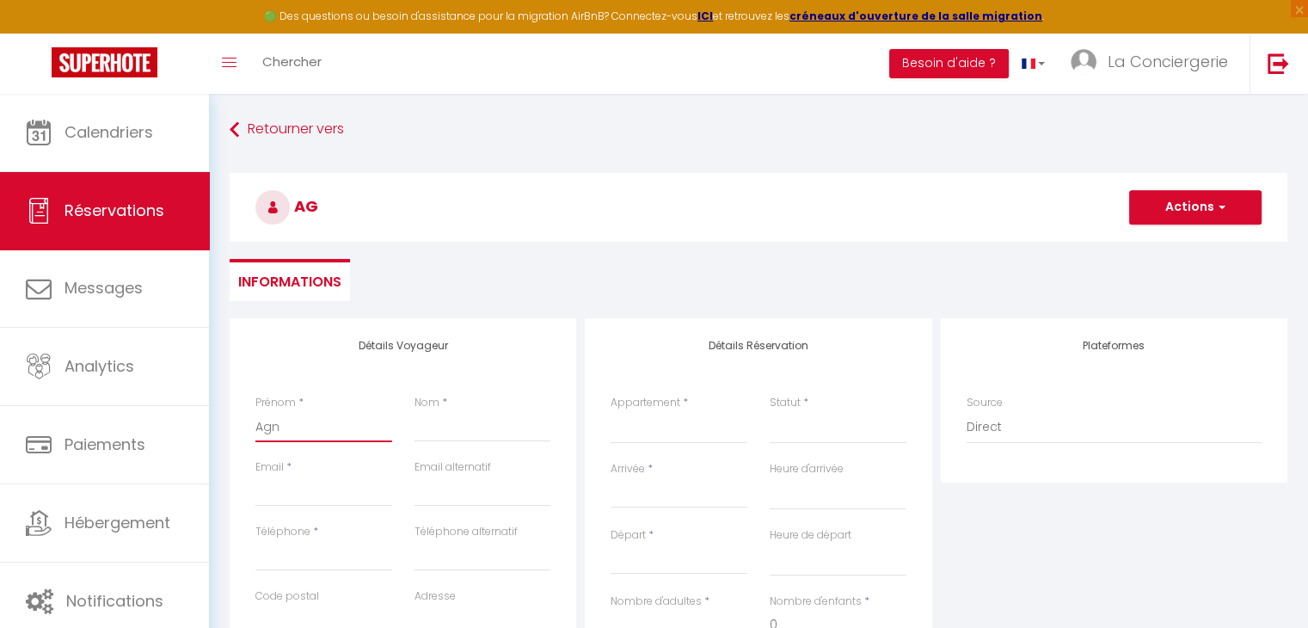
checkbox input "false"
type input "Agnè"
select select
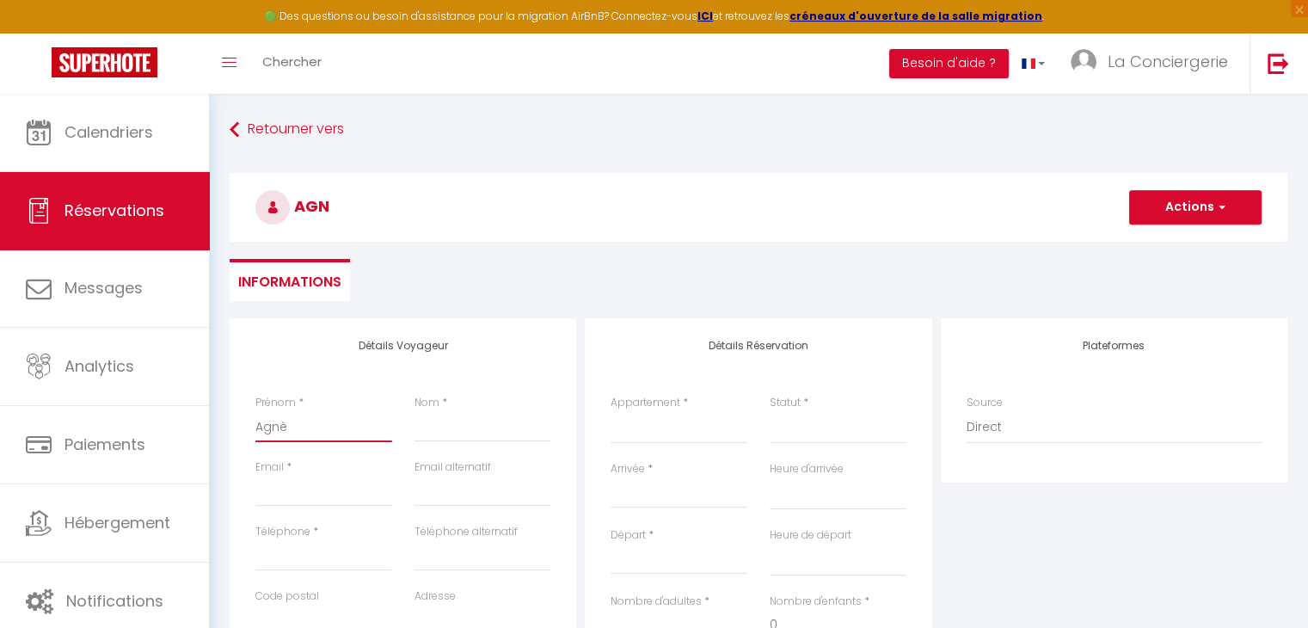
select select
checkbox input "false"
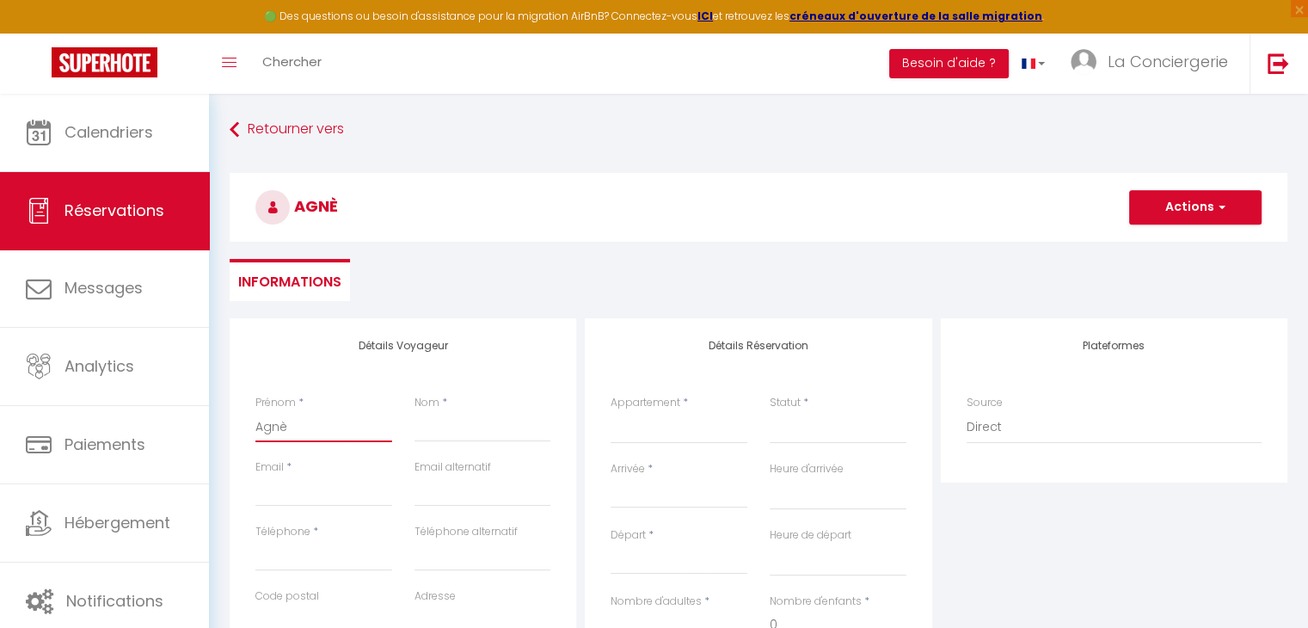
type input "[PERSON_NAME]"
select select
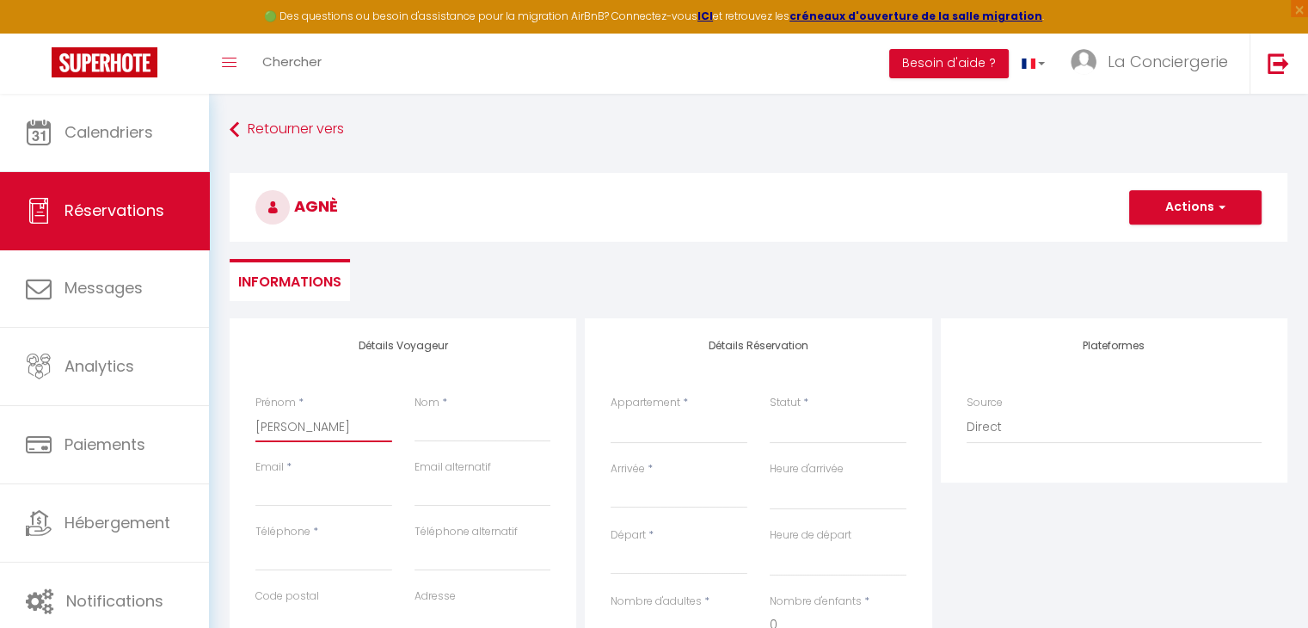
select select
checkbox input "false"
type input "[PERSON_NAME]"
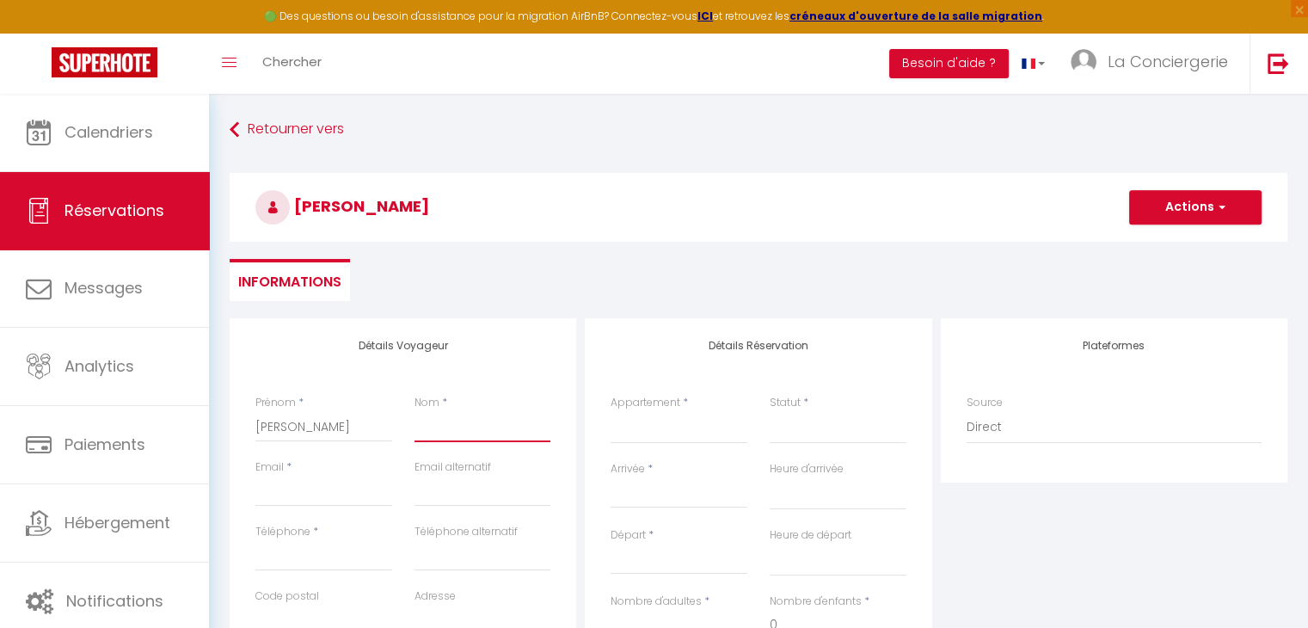
type input "L"
select select
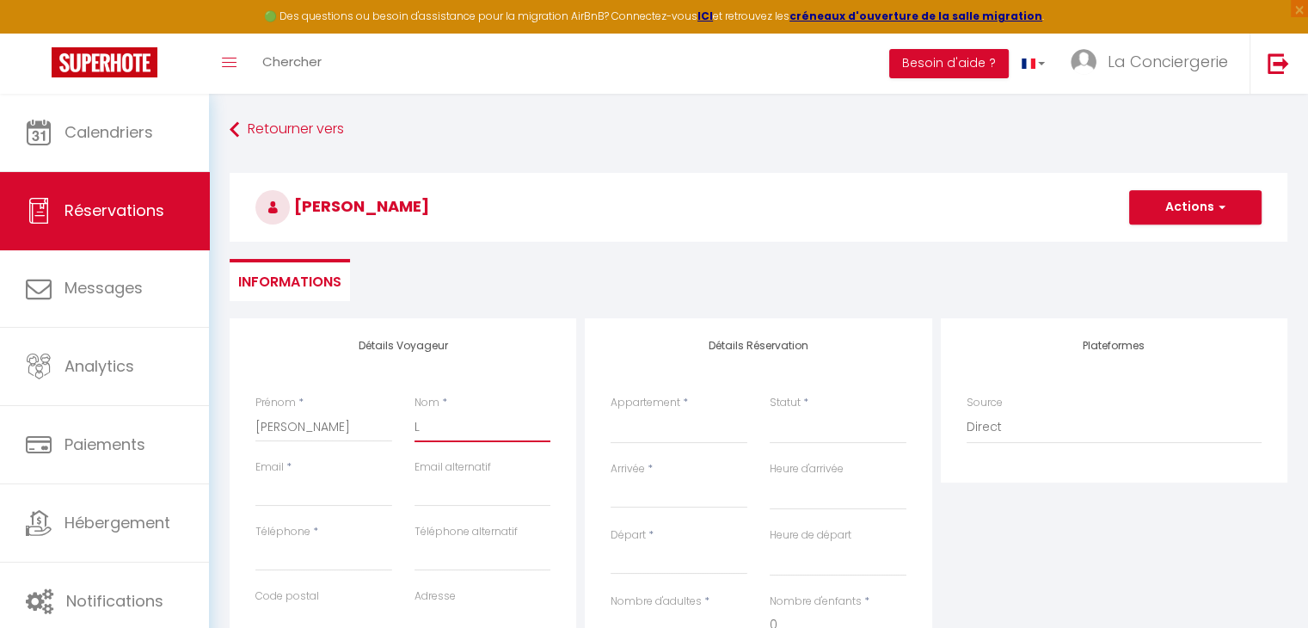
select select
checkbox input "false"
type input "La"
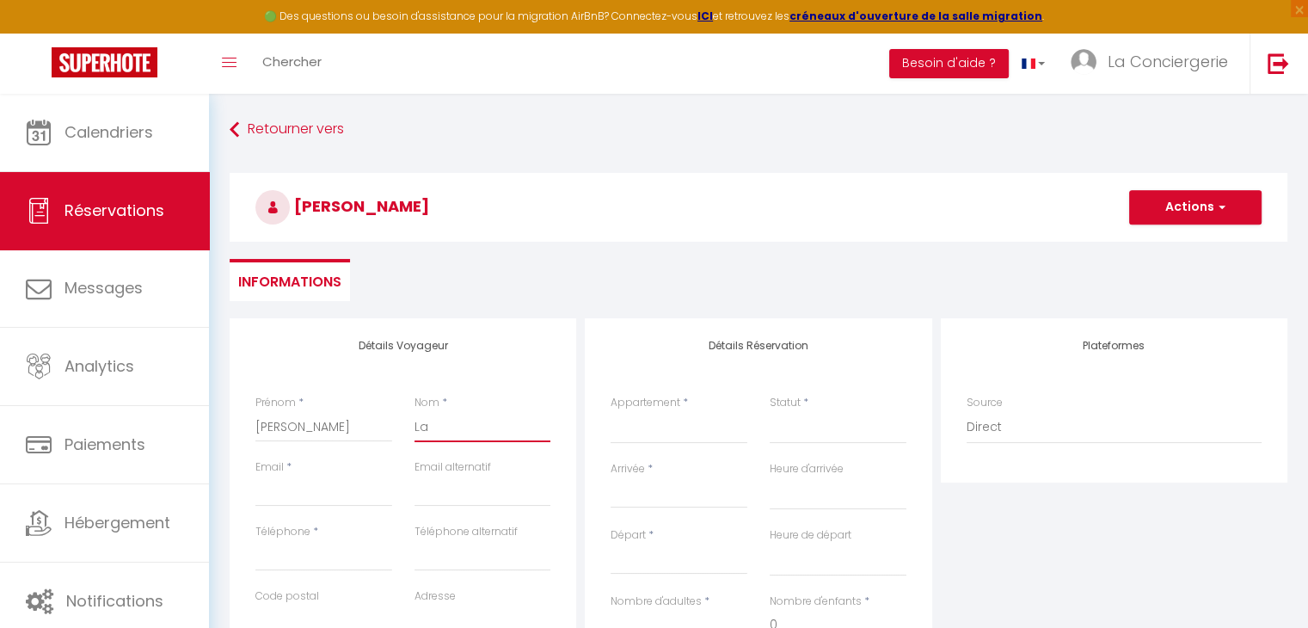
select select
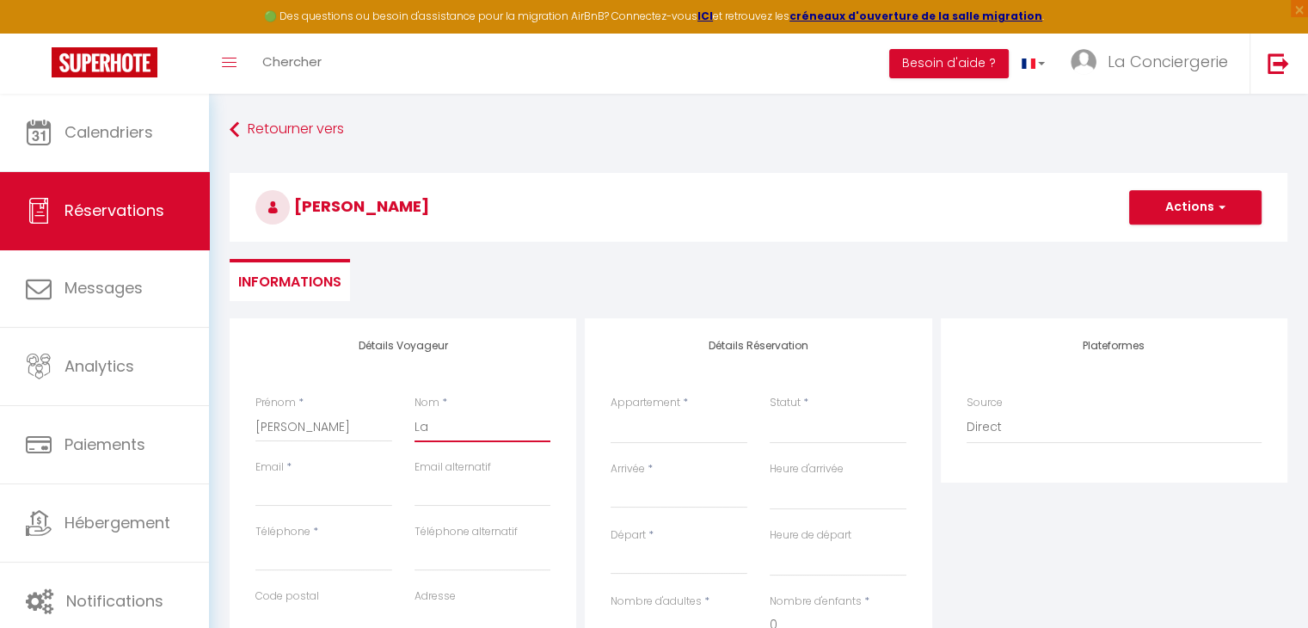
select select
checkbox input "false"
type input "Lau"
select select
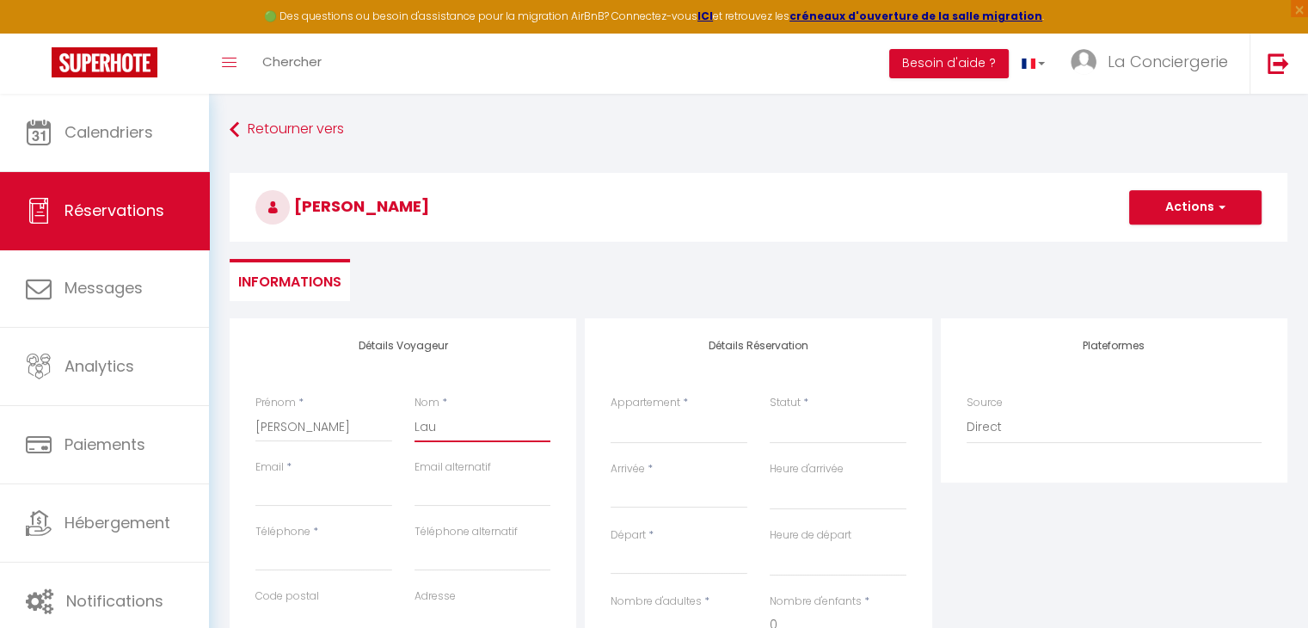
select select
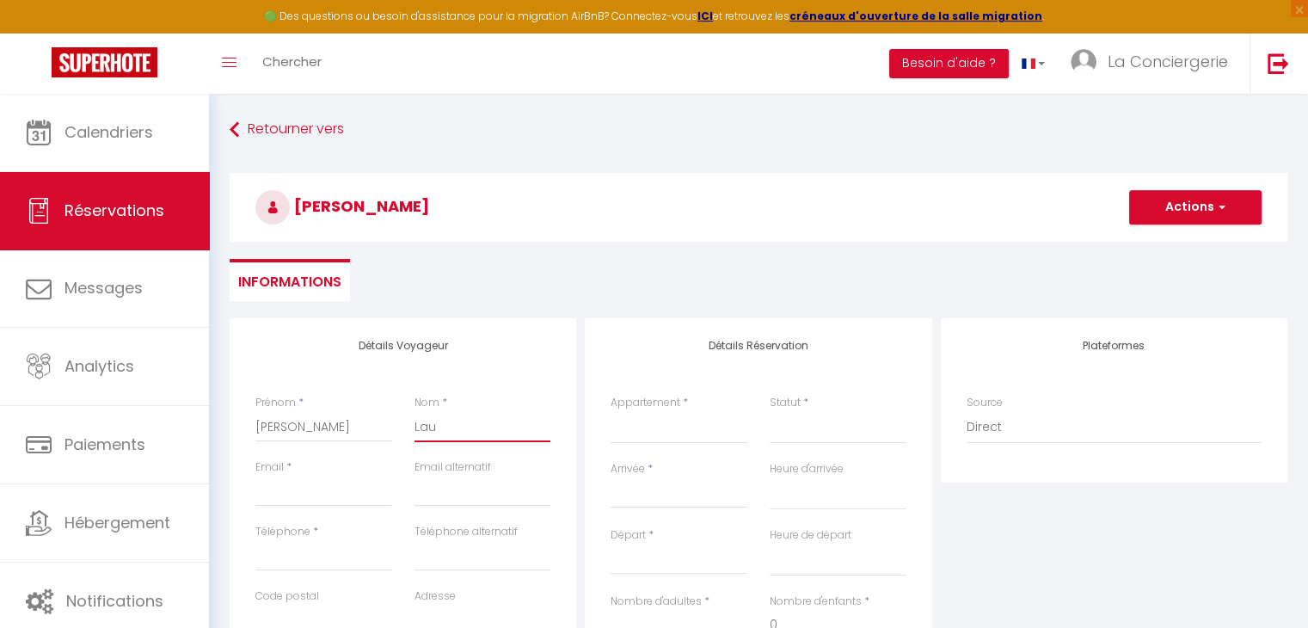
select select
checkbox input "false"
type input "Laun"
select select
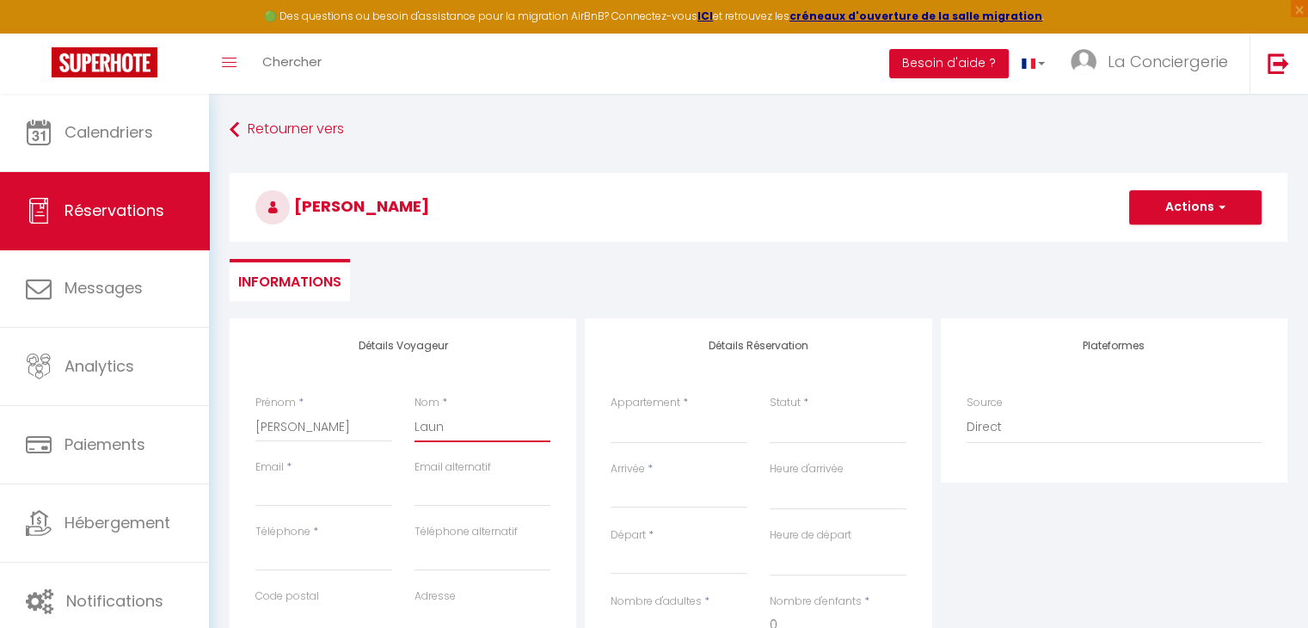
select select
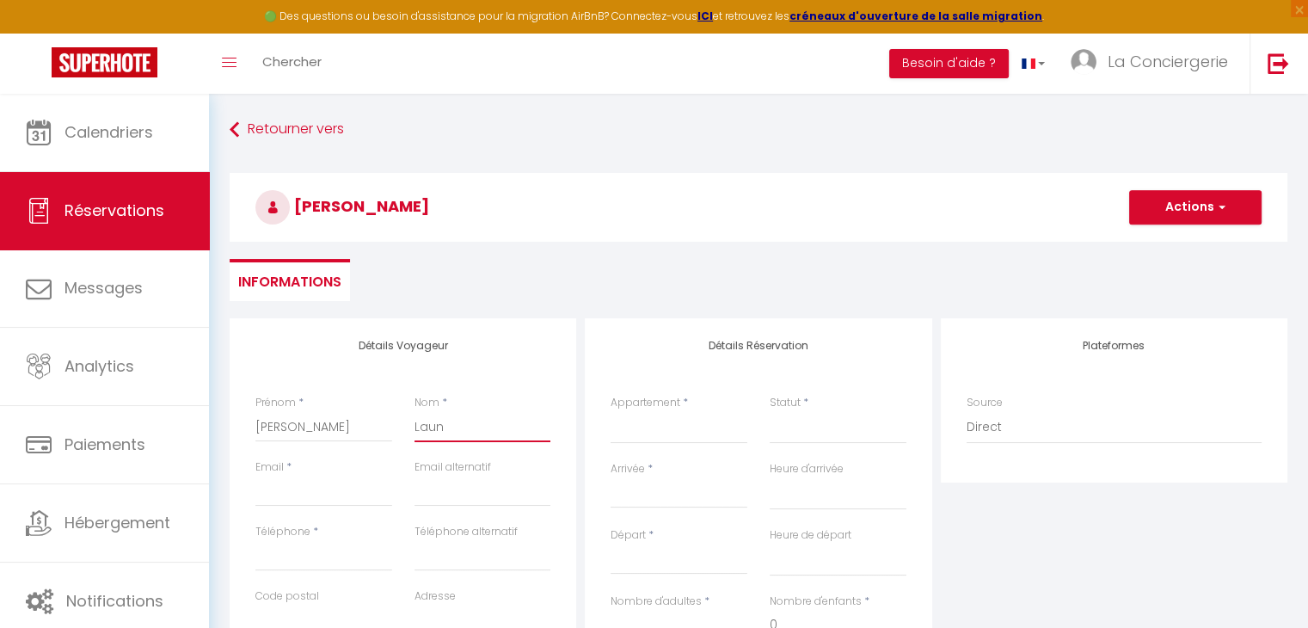
checkbox input "false"
type input "Launo"
select select
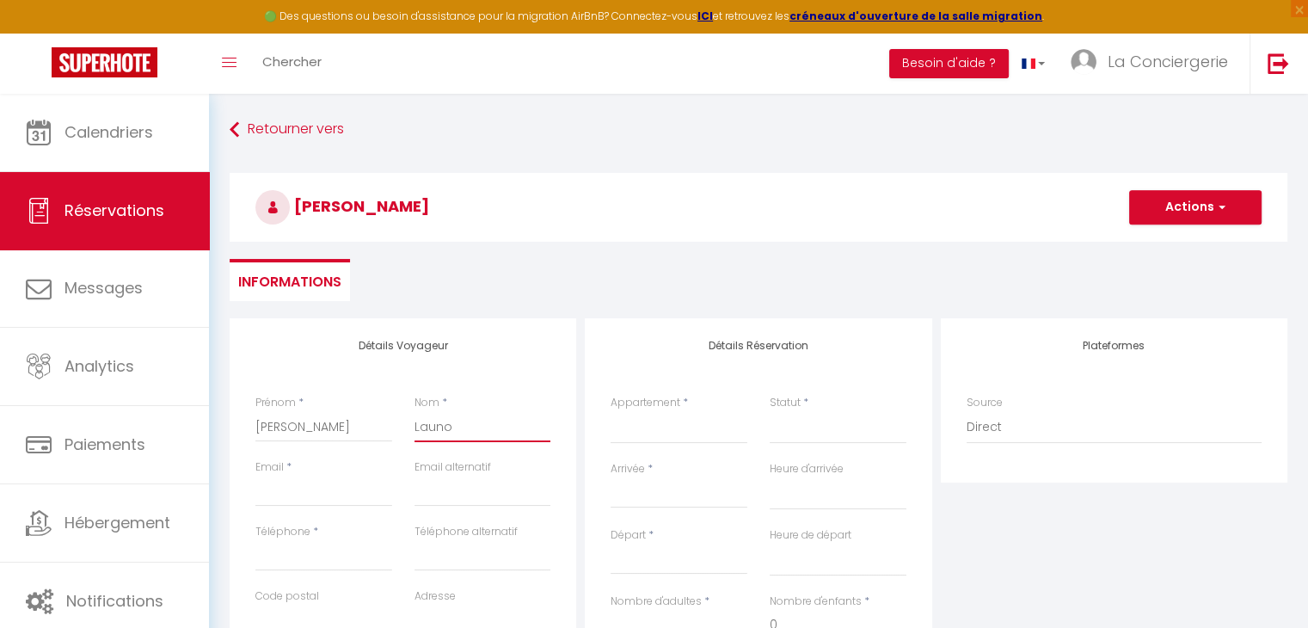
select select
checkbox input "false"
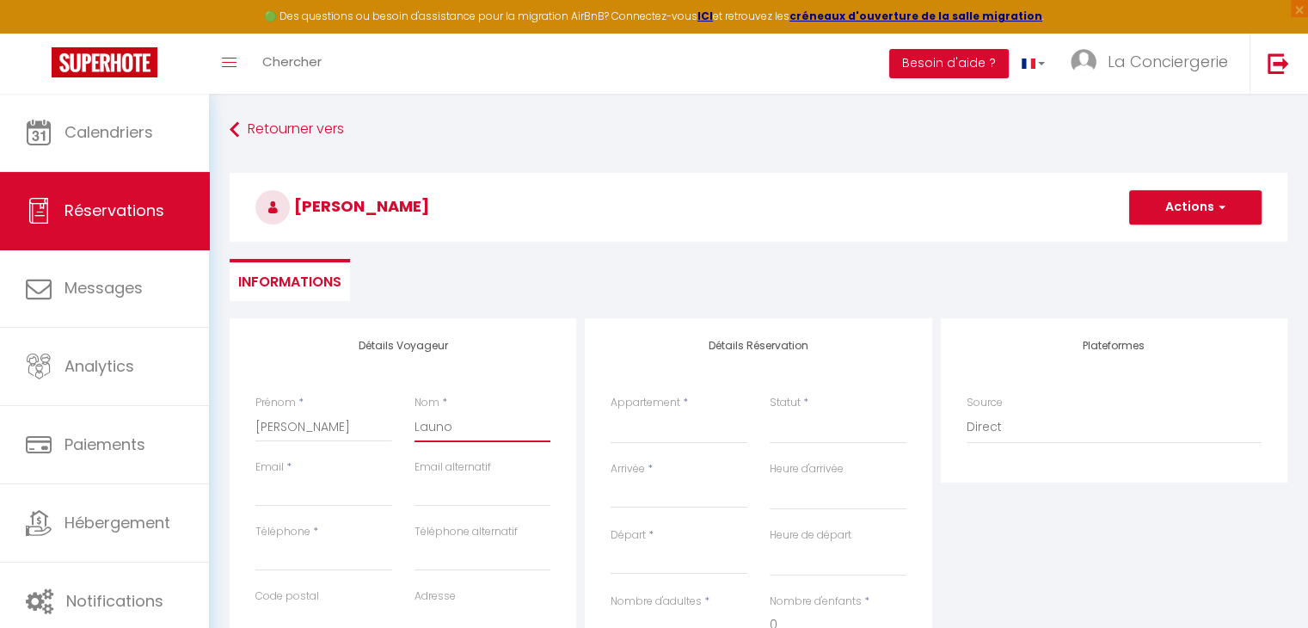
type input "Launoi"
select select
click at [288, 496] on input "Email client" at bounding box center [323, 491] width 137 height 31
click at [284, 553] on input "Téléphone" at bounding box center [323, 555] width 137 height 31
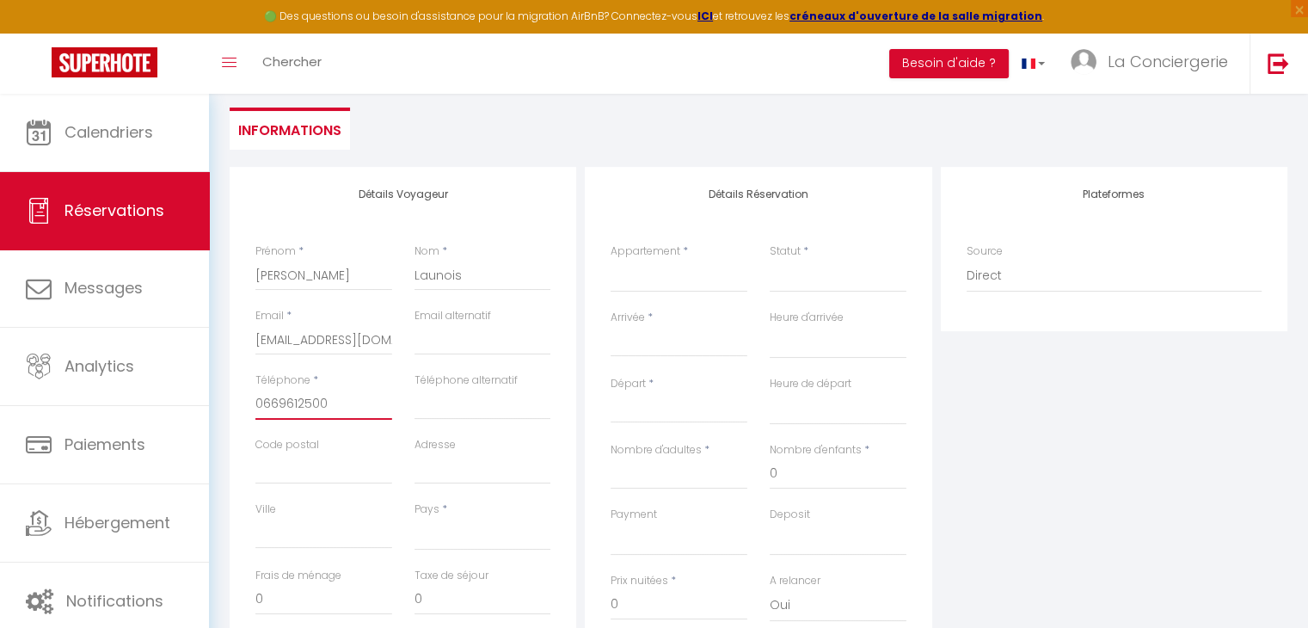
scroll to position [155, 0]
click at [463, 531] on select "[GEOGRAPHIC_DATA] [GEOGRAPHIC_DATA] [GEOGRAPHIC_DATA] [GEOGRAPHIC_DATA] [GEOGRA…" at bounding box center [483, 530] width 137 height 33
click at [415, 514] on select "[GEOGRAPHIC_DATA] [GEOGRAPHIC_DATA] [GEOGRAPHIC_DATA] [GEOGRAPHIC_DATA] [GEOGRA…" at bounding box center [483, 530] width 137 height 33
click at [665, 269] on select "Studio cosy hyper centre Joli T2 - très grande terrasse L'Industriel Studio pro…" at bounding box center [679, 272] width 137 height 33
click at [611, 256] on select "Studio cosy hyper centre Joli T2 - très grande terrasse L'Industriel Studio pro…" at bounding box center [679, 272] width 137 height 33
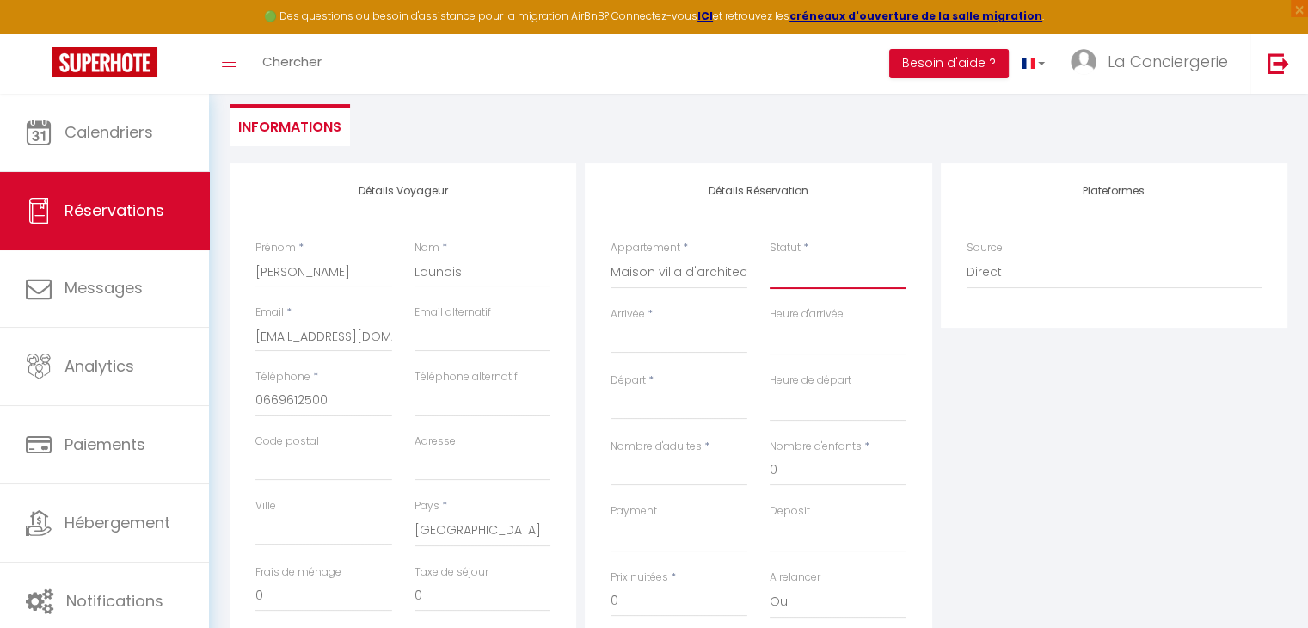
click at [809, 272] on select "Confirmé Non Confirmé [PERSON_NAME] par le voyageur No Show Request" at bounding box center [838, 272] width 137 height 33
click at [770, 256] on select "Confirmé Non Confirmé [PERSON_NAME] par le voyageur No Show Request" at bounding box center [838, 272] width 137 height 33
click at [669, 335] on input "Arrivée" at bounding box center [679, 340] width 137 height 22
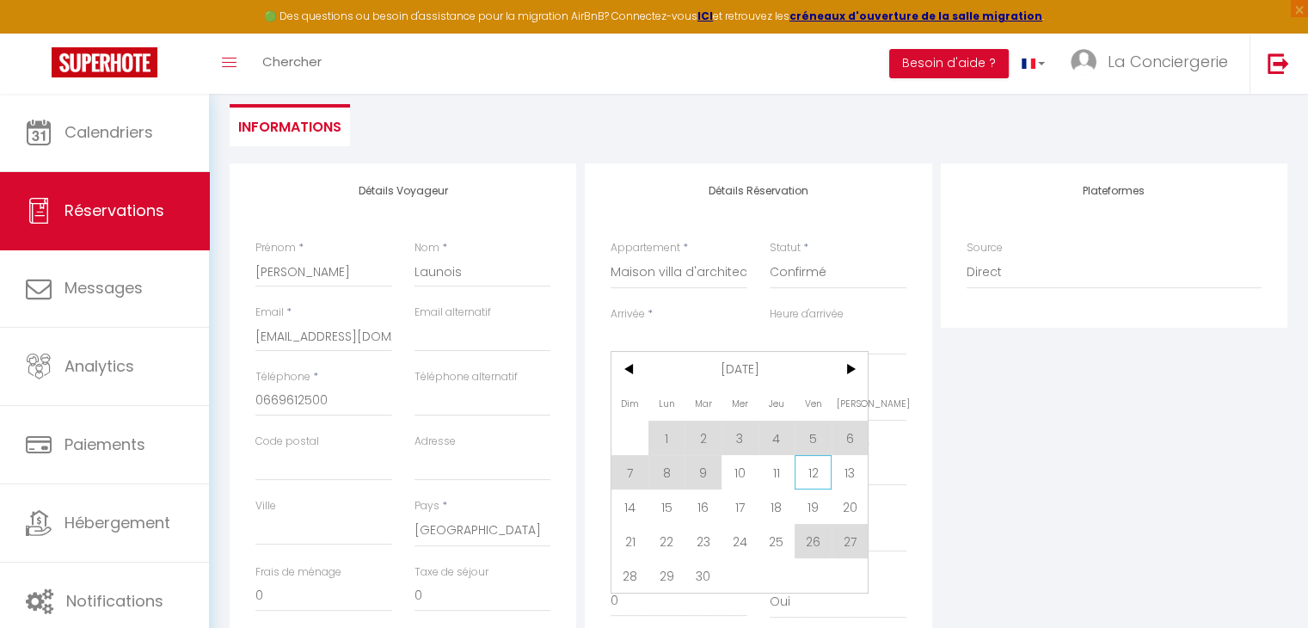
click at [812, 475] on span "12" at bounding box center [813, 472] width 37 height 34
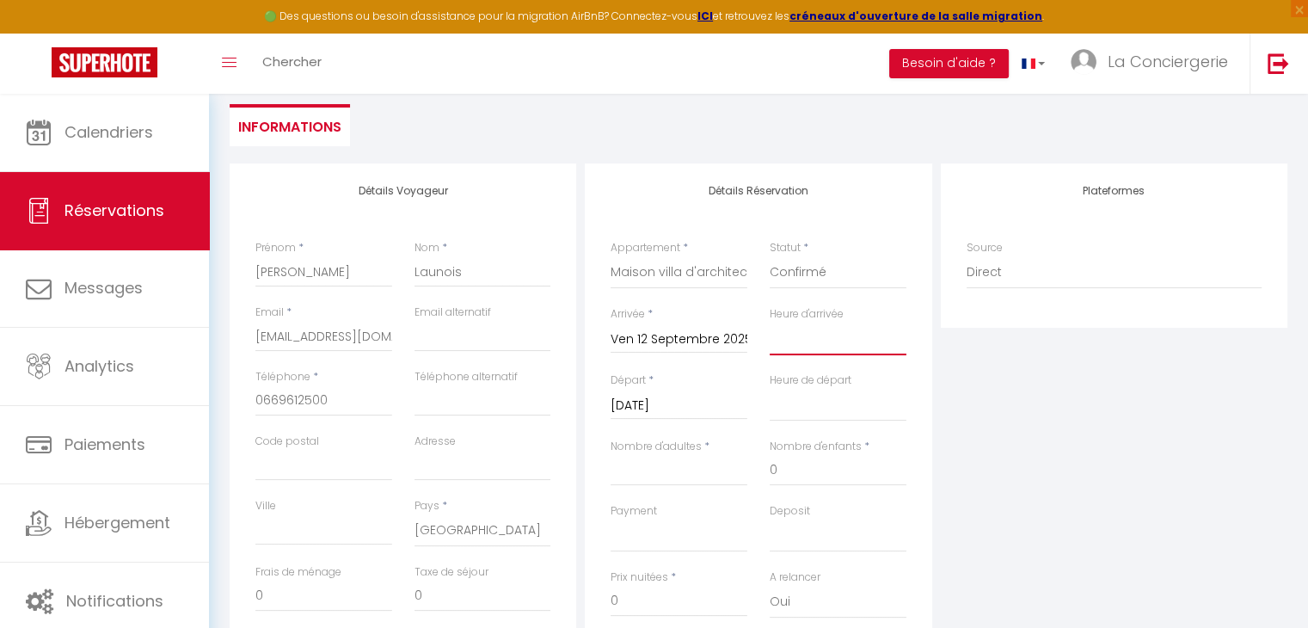
click at [820, 348] on select "00:00 00:30 01:00 01:30 02:00 02:30 03:00 03:30 04:00 04:30 05:00 05:30 06:00 0…" at bounding box center [838, 339] width 137 height 33
click at [770, 323] on select "00:00 00:30 01:00 01:30 02:00 02:30 03:00 03:30 04:00 04:30 05:00 05:30 06:00 0…" at bounding box center [838, 339] width 137 height 33
click at [692, 401] on input "[DATE]" at bounding box center [679, 406] width 137 height 22
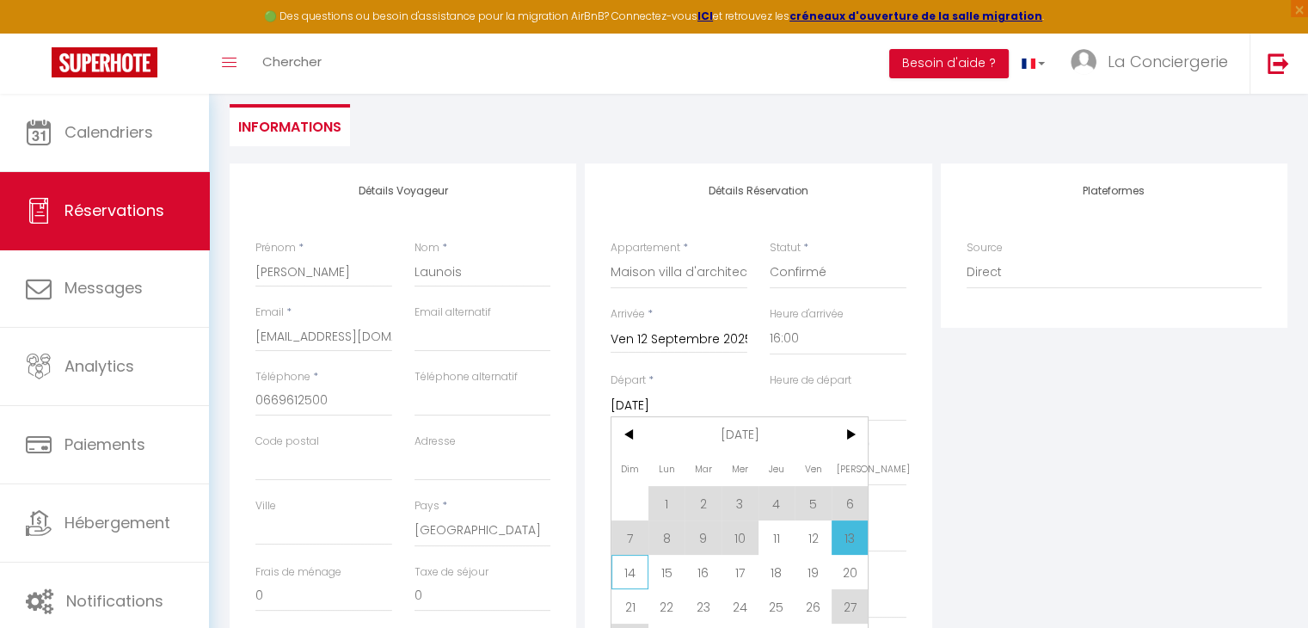
click at [630, 561] on span "14" at bounding box center [630, 572] width 37 height 34
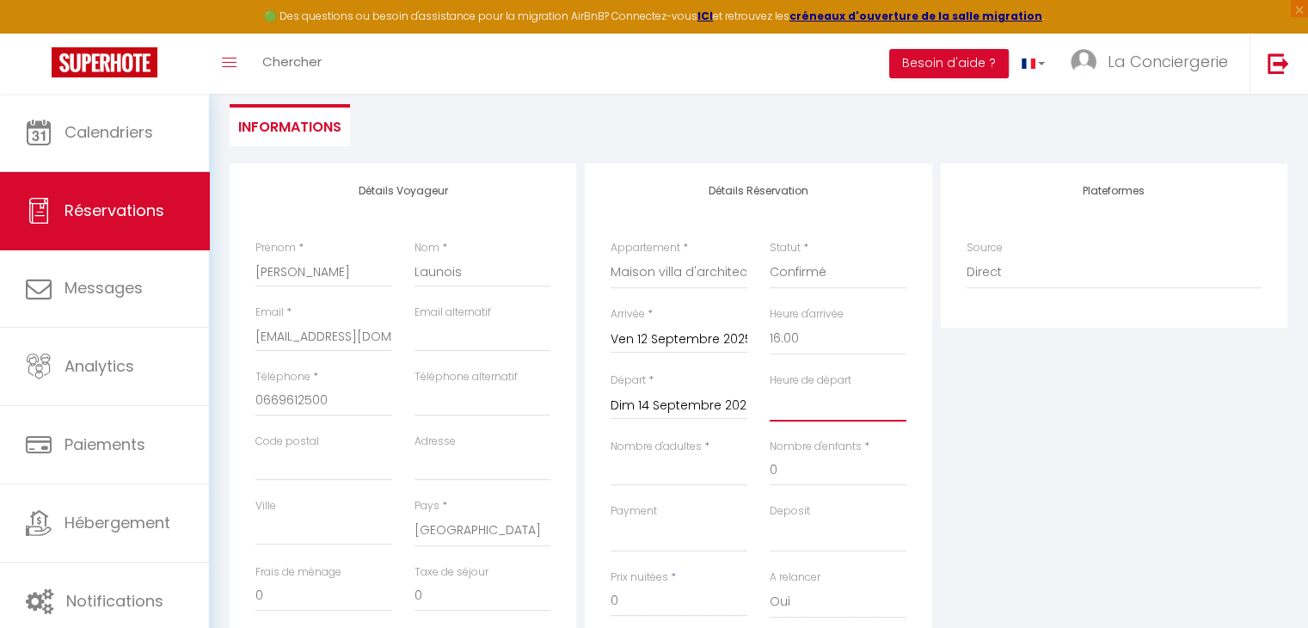
click at [833, 397] on select "00:00 00:30 01:00 01:30 02:00 02:30 03:00 03:30 04:00 04:30 05:00 05:30 06:00 0…" at bounding box center [838, 405] width 137 height 33
click at [770, 389] on select "00:00 00:30 01:00 01:30 02:00 02:30 03:00 03:30 04:00 04:30 05:00 05:30 06:00 0…" at bounding box center [838, 405] width 137 height 33
click at [637, 468] on input "Nombre d'adultes" at bounding box center [679, 470] width 137 height 31
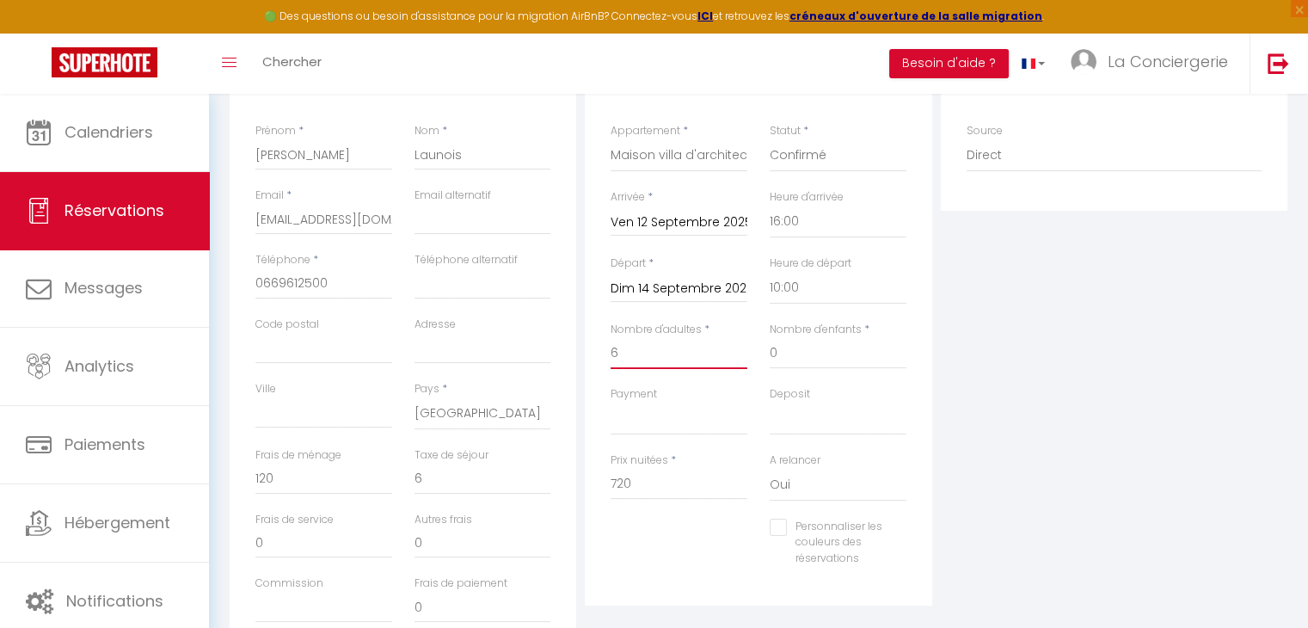
scroll to position [277, 0]
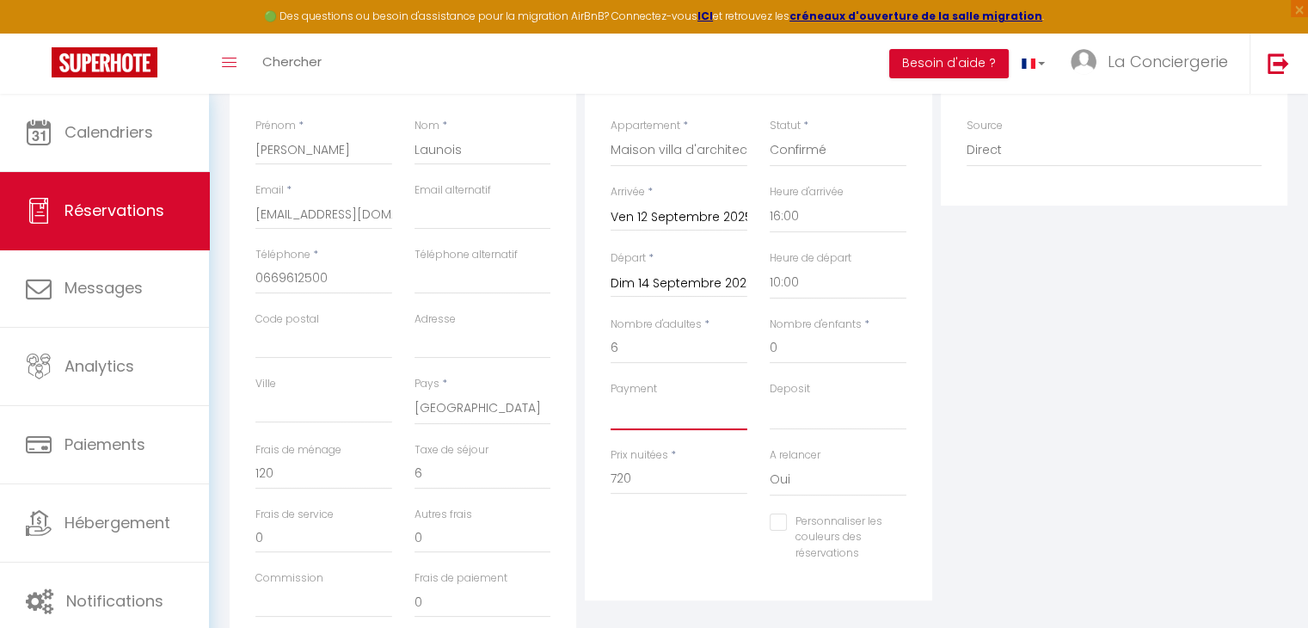
click at [649, 414] on select "OK KO" at bounding box center [679, 413] width 137 height 33
click at [611, 397] on select "OK KO" at bounding box center [679, 413] width 137 height 33
click at [830, 421] on select "OK KO" at bounding box center [838, 413] width 137 height 33
click at [770, 397] on select "OK KO" at bounding box center [838, 413] width 137 height 33
click at [633, 477] on input "720" at bounding box center [679, 479] width 137 height 31
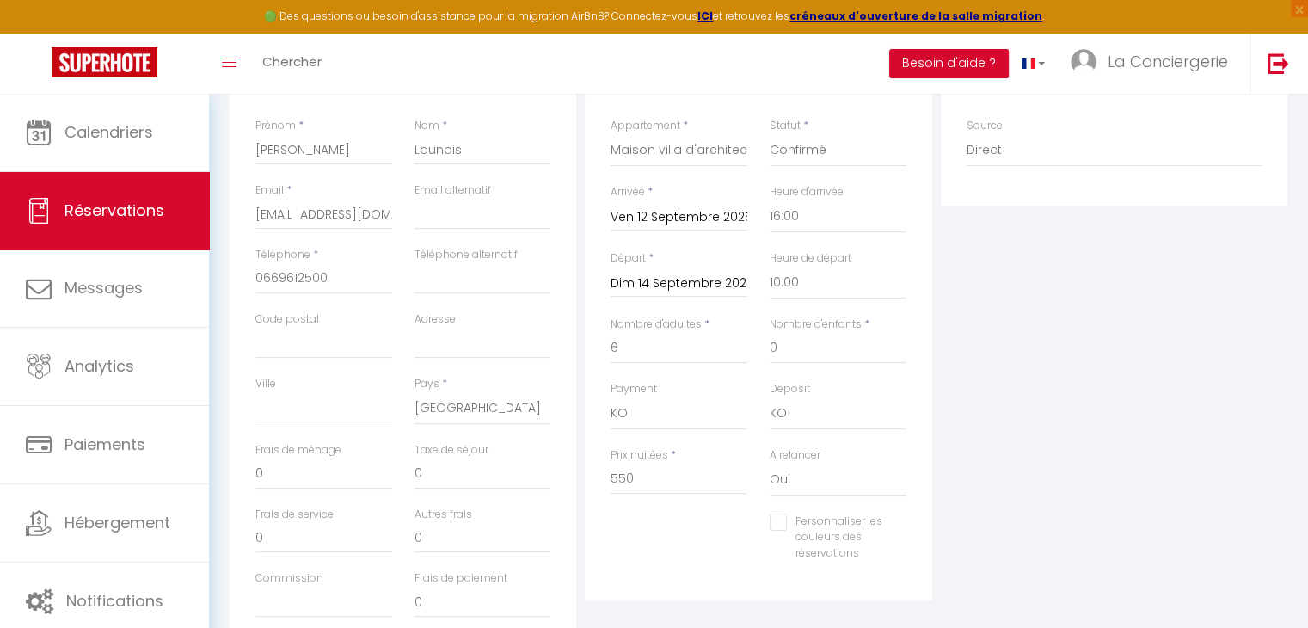
click at [654, 524] on div "Personnaliser les couleurs des réservations #D7092E" at bounding box center [759, 547] width 318 height 66
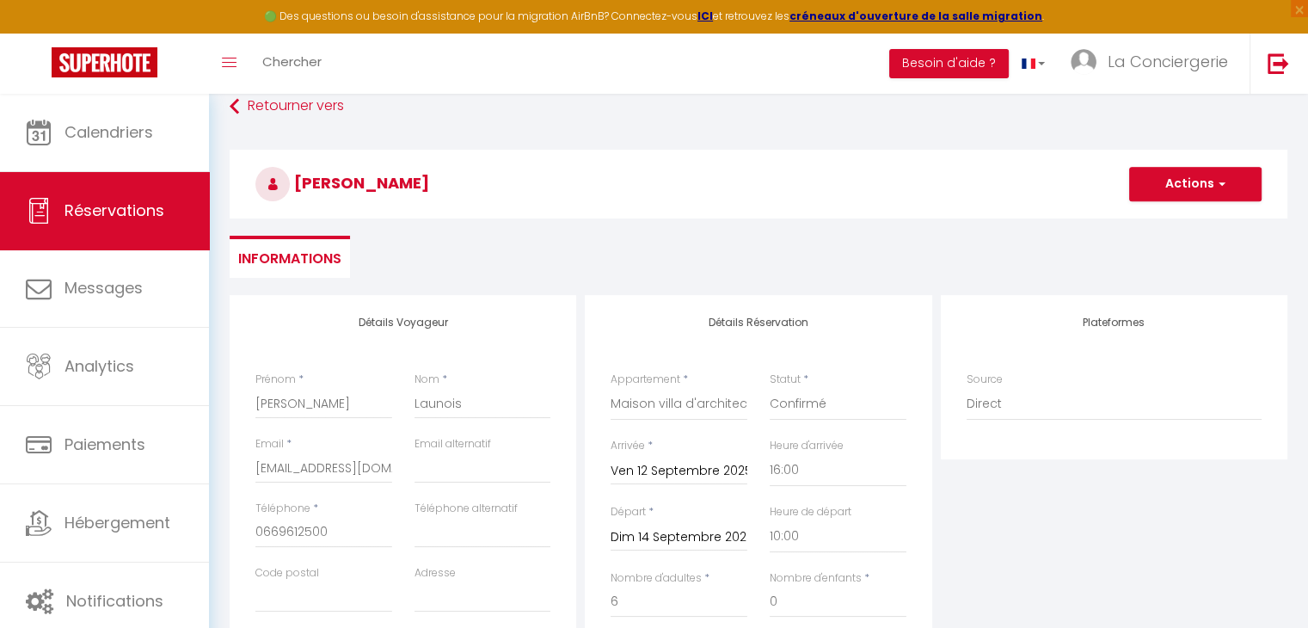
scroll to position [0, 0]
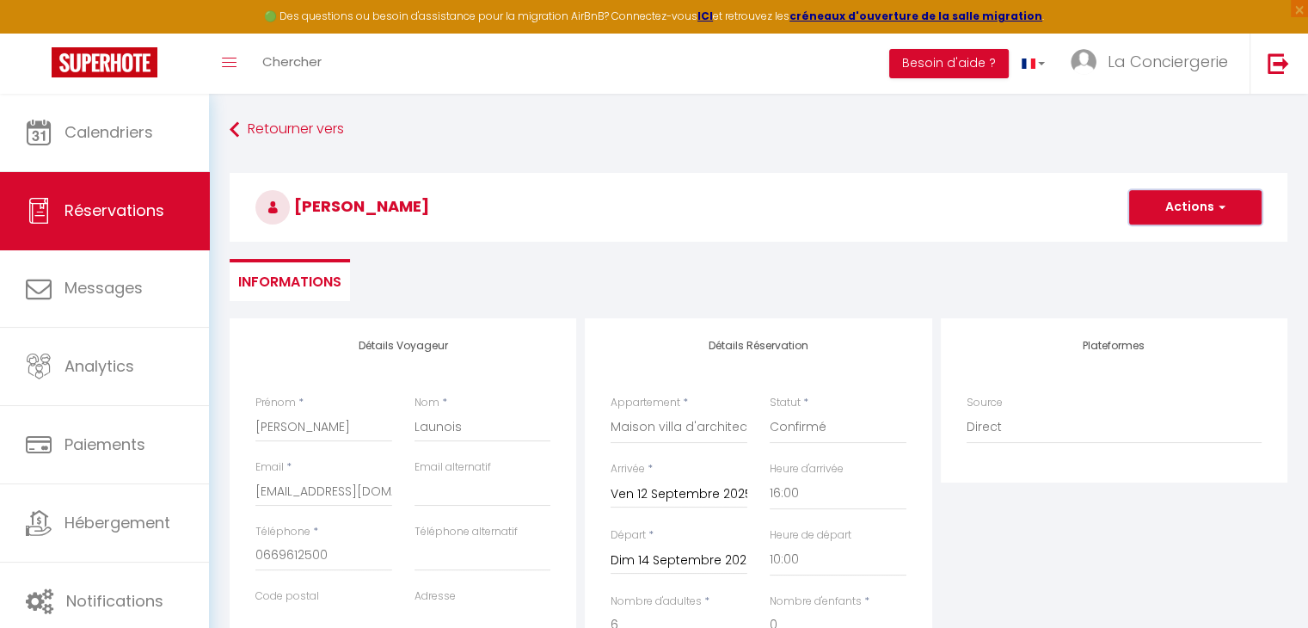
click at [1205, 205] on button "Actions" at bounding box center [1195, 207] width 132 height 34
click at [1159, 244] on link "Enregistrer" at bounding box center [1178, 245] width 136 height 22
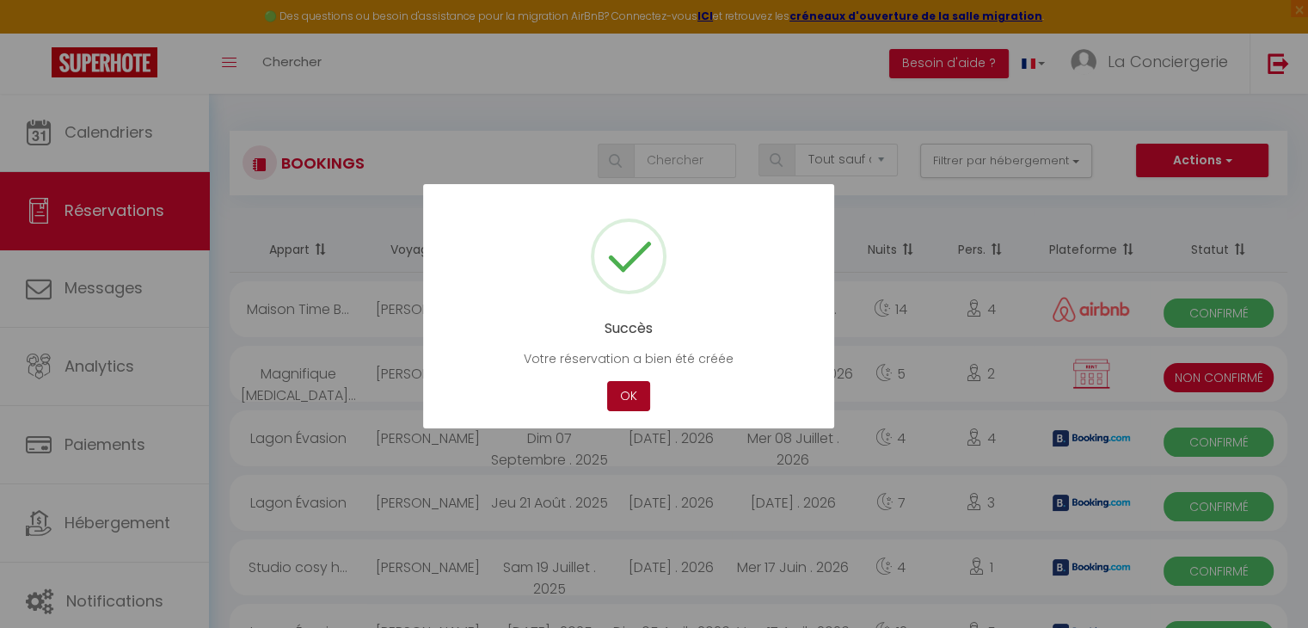
click at [627, 390] on button "OK" at bounding box center [628, 396] width 43 height 30
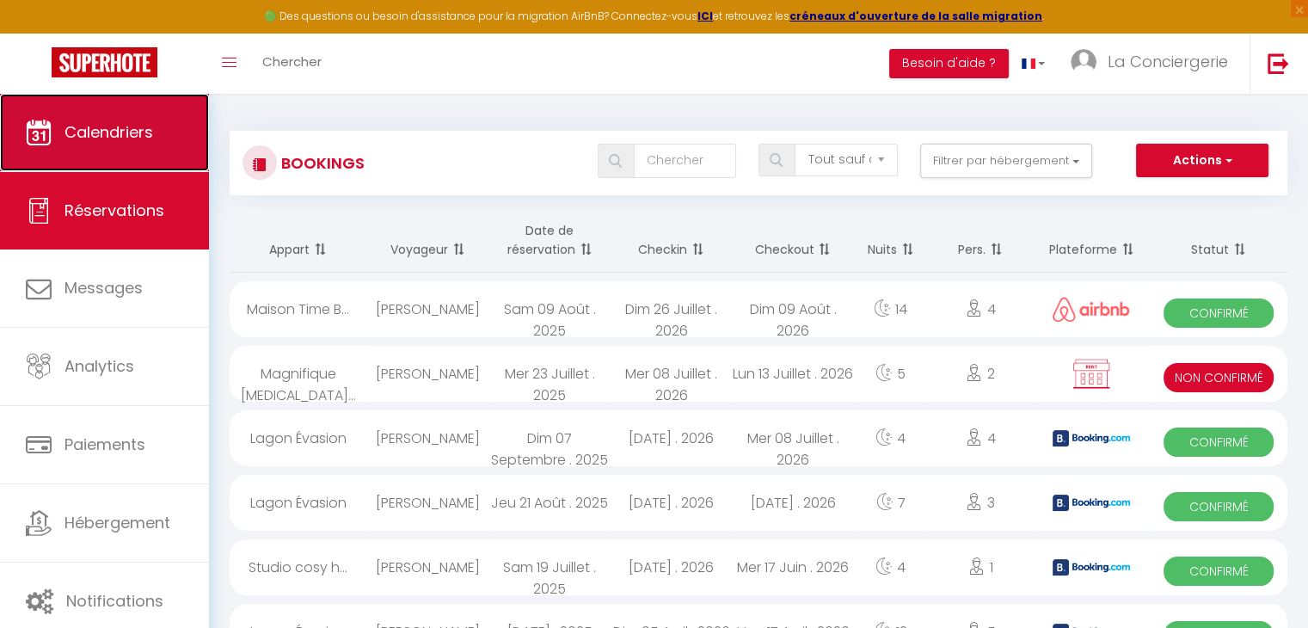
click at [124, 121] on span "Calendriers" at bounding box center [109, 132] width 89 height 22
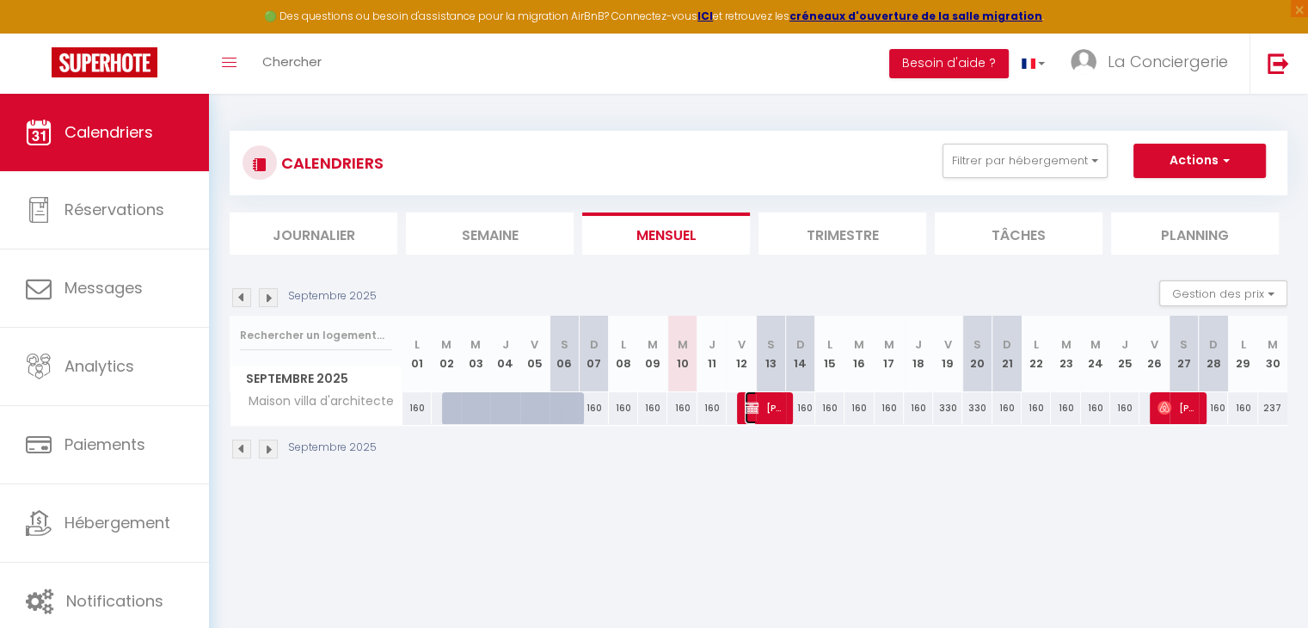
click at [766, 416] on span "[PERSON_NAME]" at bounding box center [764, 407] width 39 height 33
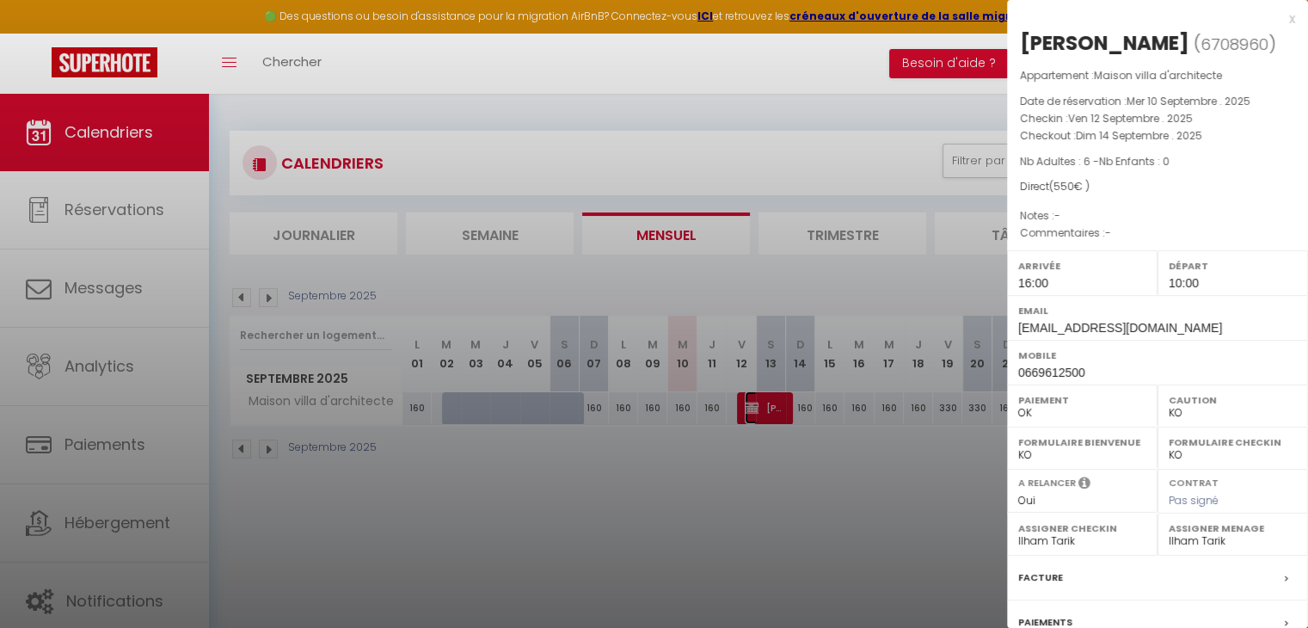
scroll to position [171, 0]
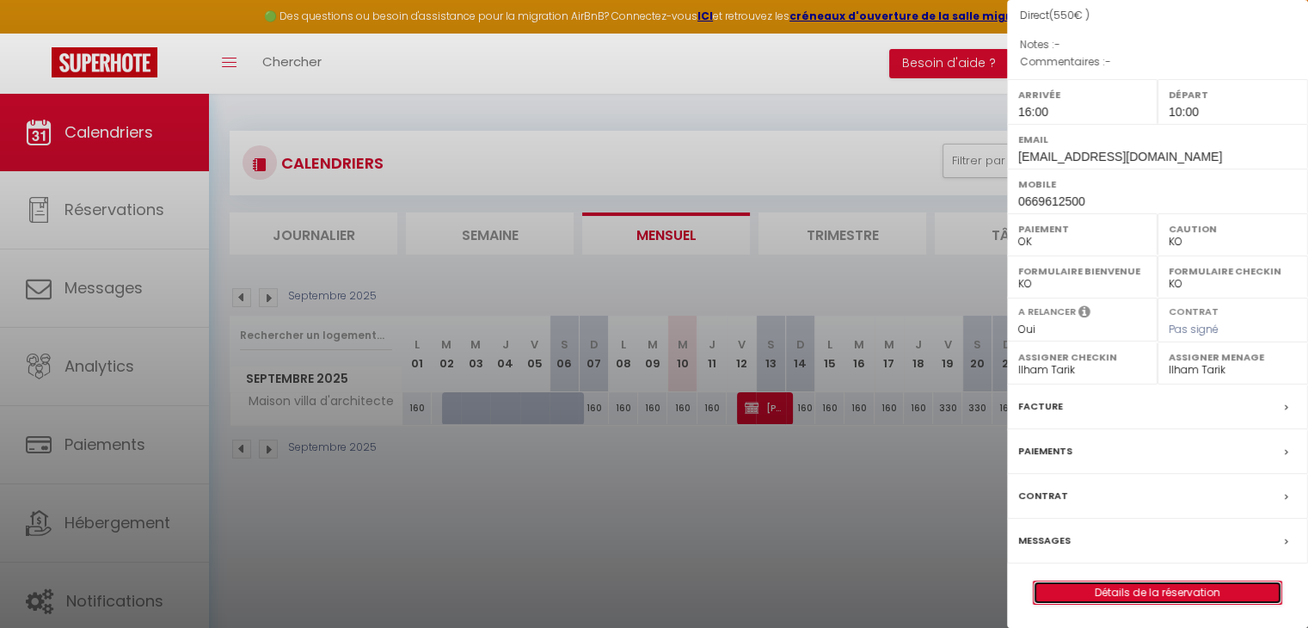
click at [1159, 585] on link "Détails de la réservation" at bounding box center [1158, 592] width 248 height 22
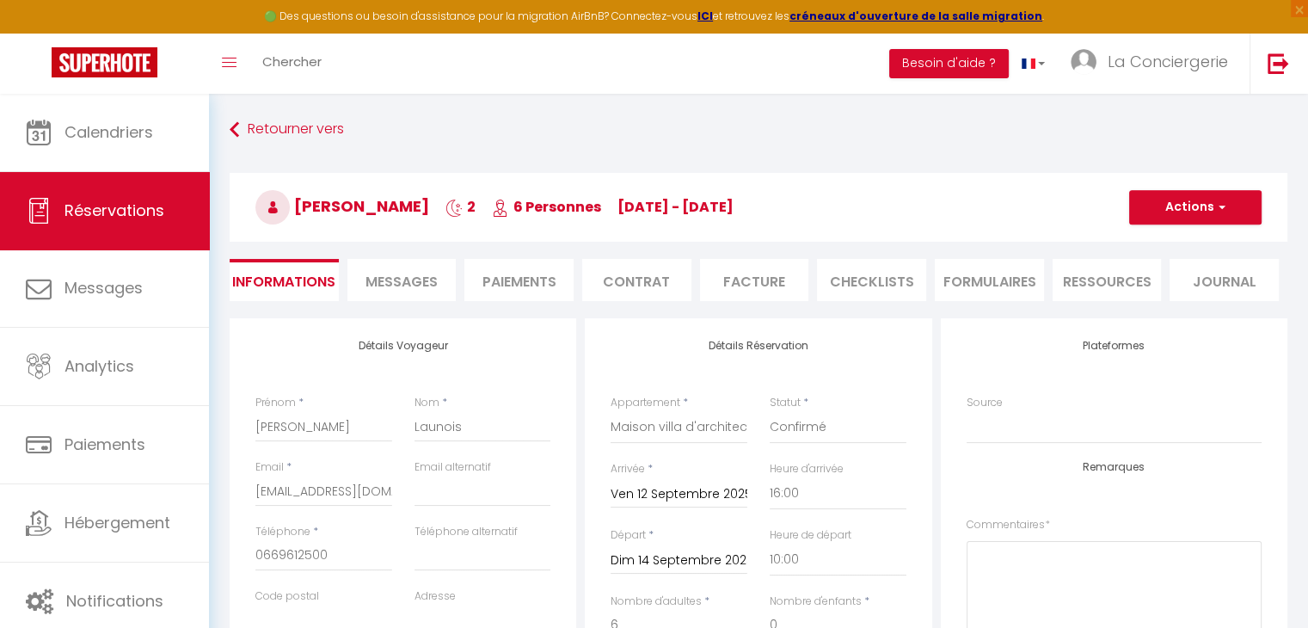
click at [622, 277] on li "Contrat" at bounding box center [636, 280] width 109 height 42
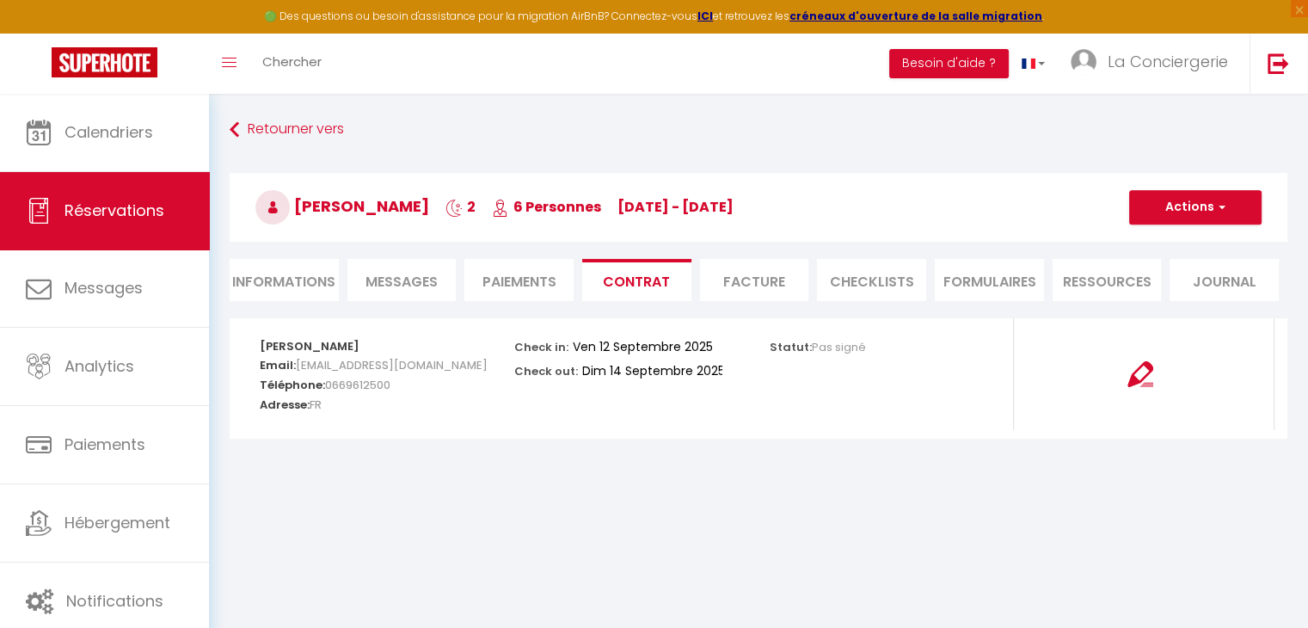
click at [292, 266] on li "Informations" at bounding box center [284, 280] width 109 height 42
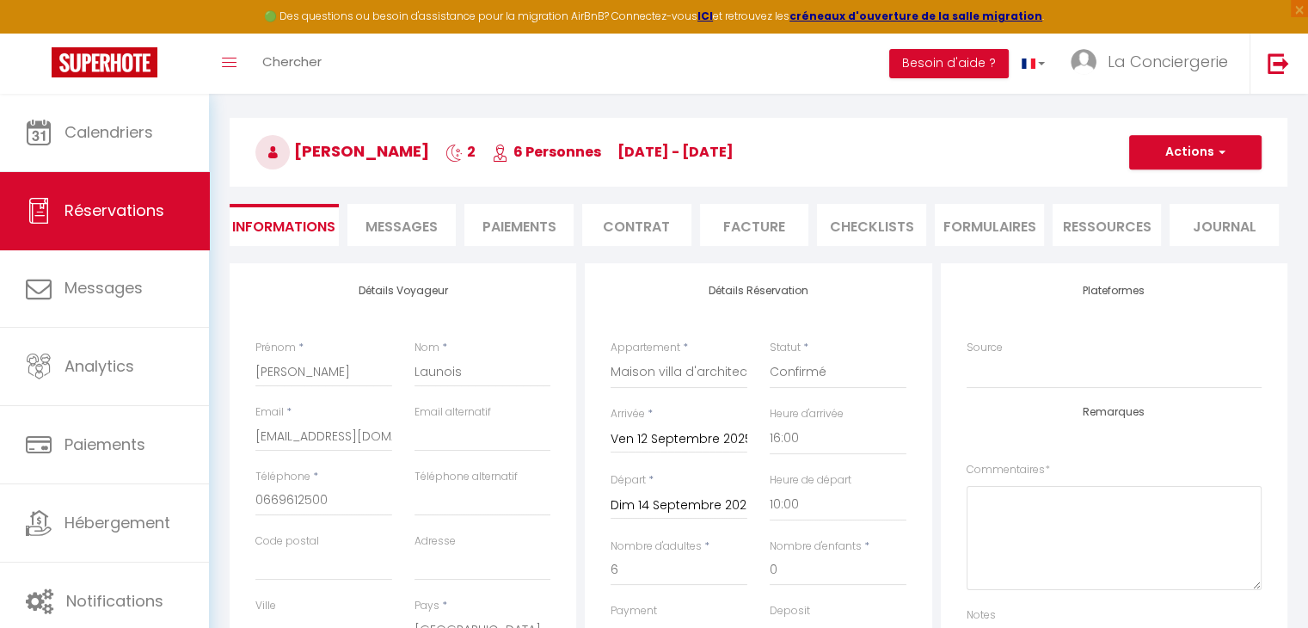
scroll to position [58, 0]
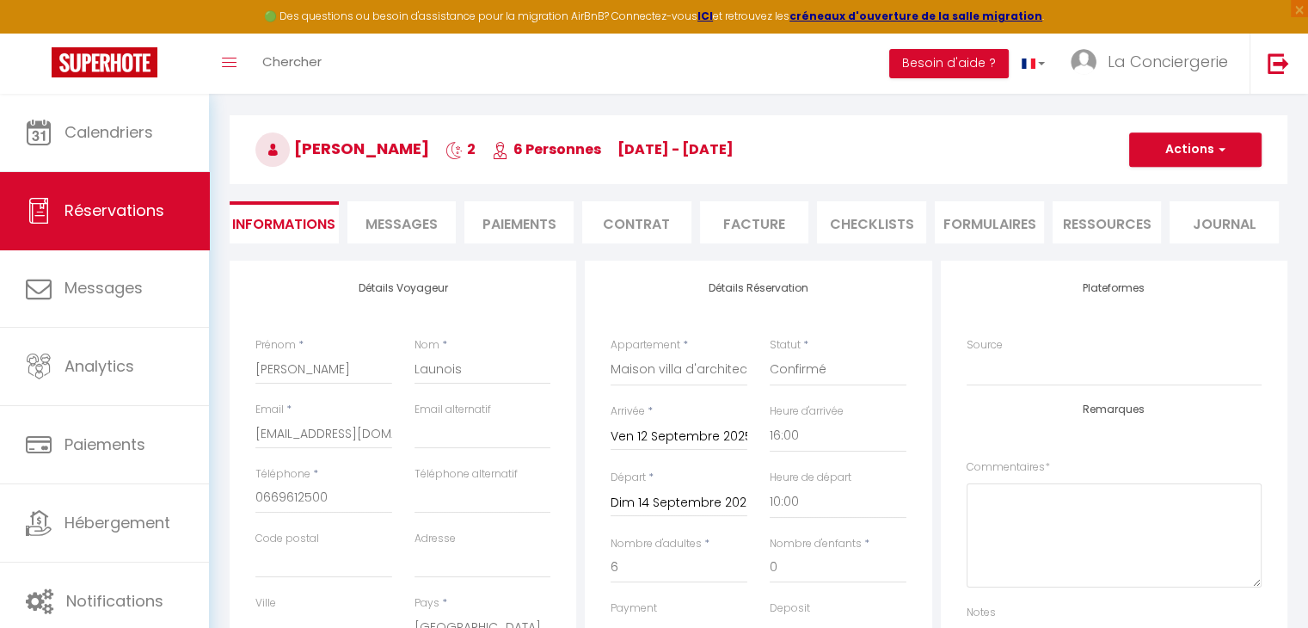
click at [608, 224] on li "Contrat" at bounding box center [636, 222] width 109 height 42
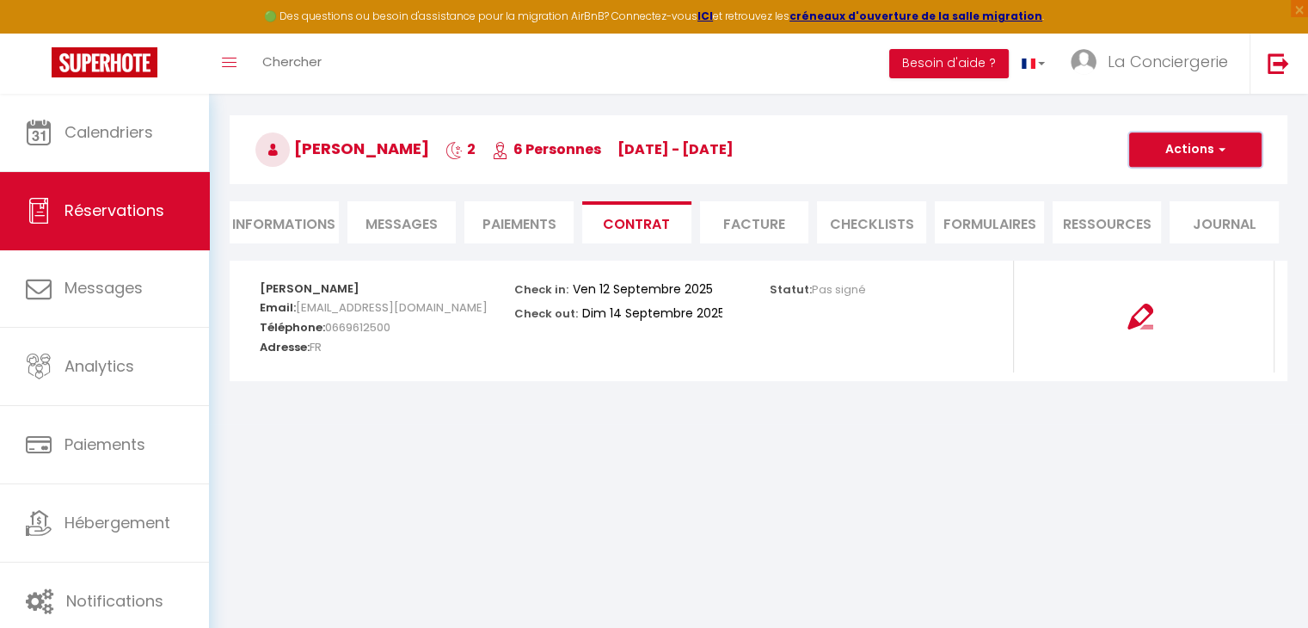
click at [1195, 154] on button "Actions" at bounding box center [1195, 149] width 132 height 34
click at [1159, 209] on link "Envoyer le contrat" at bounding box center [1182, 210] width 145 height 22
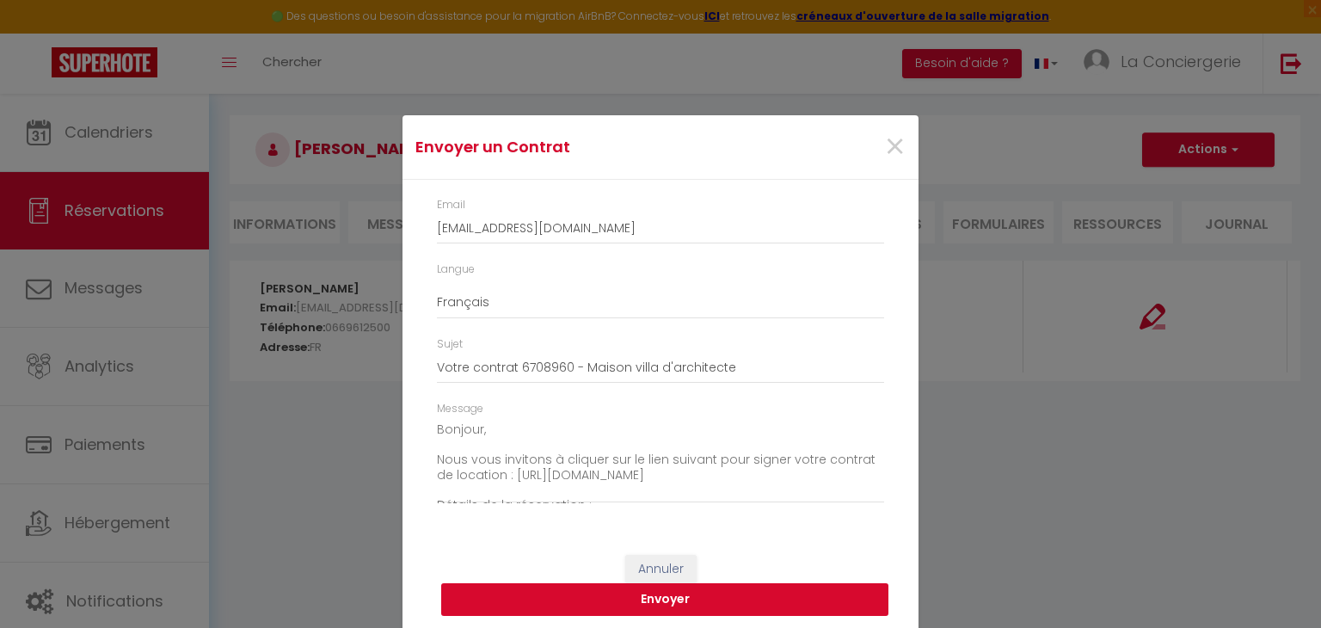
click at [647, 598] on button "Envoyer" at bounding box center [664, 599] width 447 height 33
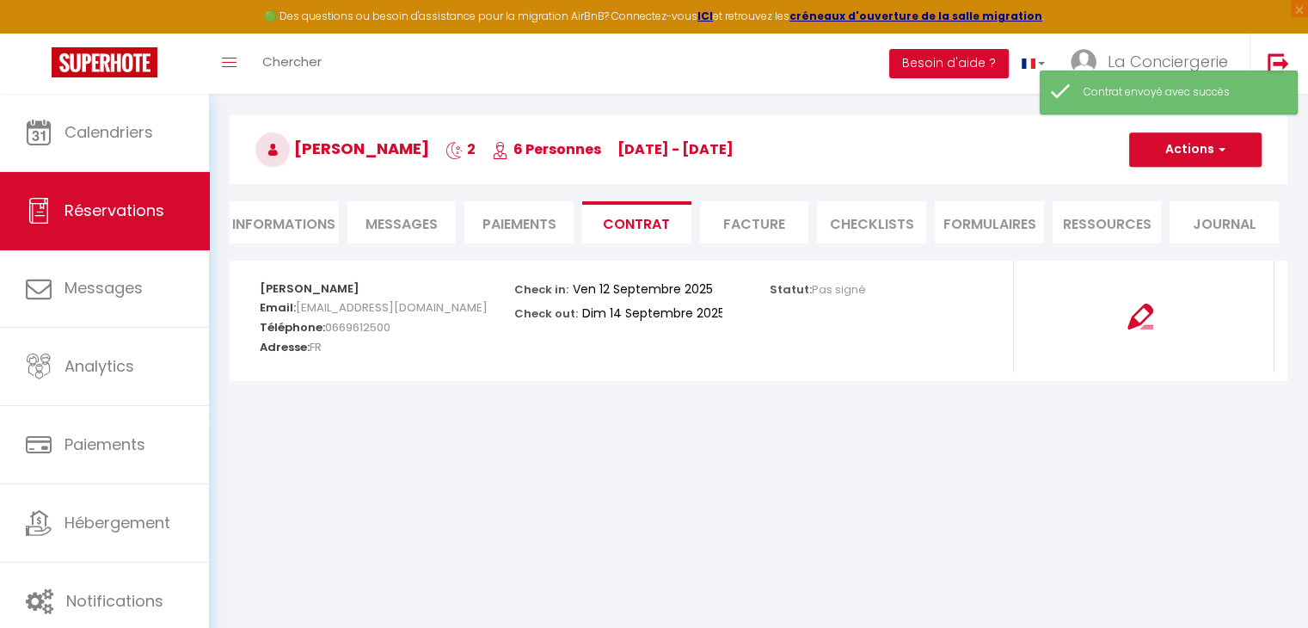
click at [513, 220] on li "Paiements" at bounding box center [518, 222] width 109 height 42
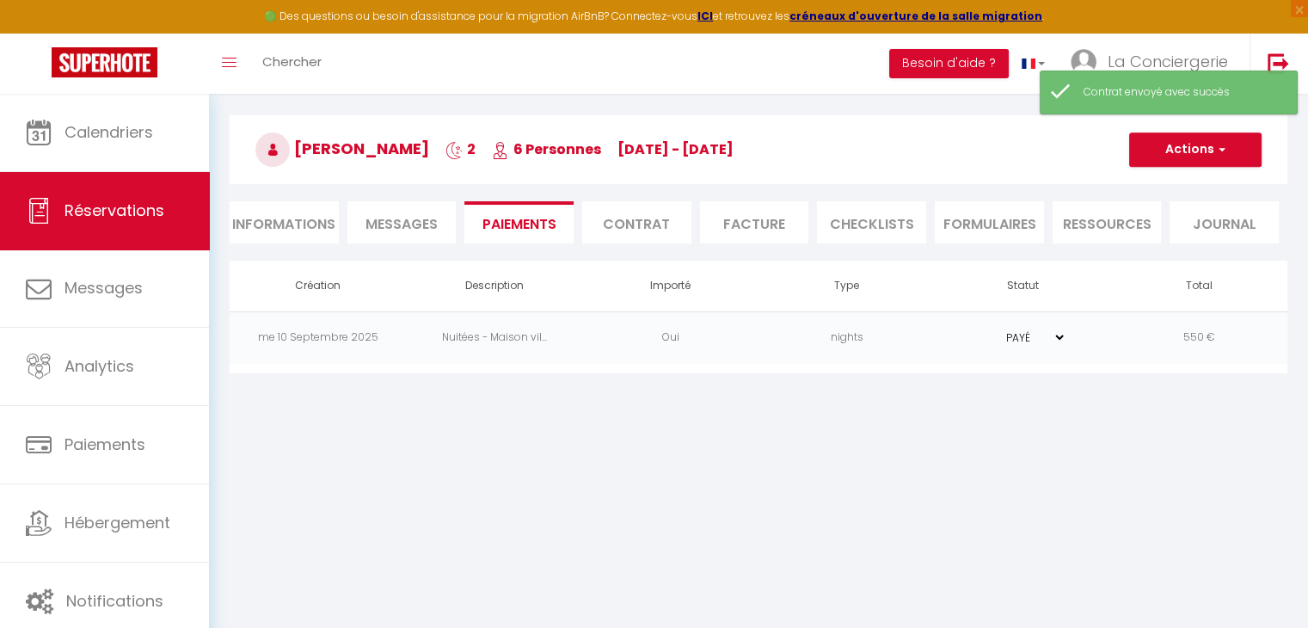
click at [1014, 338] on select "PAYÉ EN ATTENTE" at bounding box center [1024, 337] width 86 height 16
click at [981, 329] on select "PAYÉ EN ATTENTE" at bounding box center [1024, 337] width 86 height 16
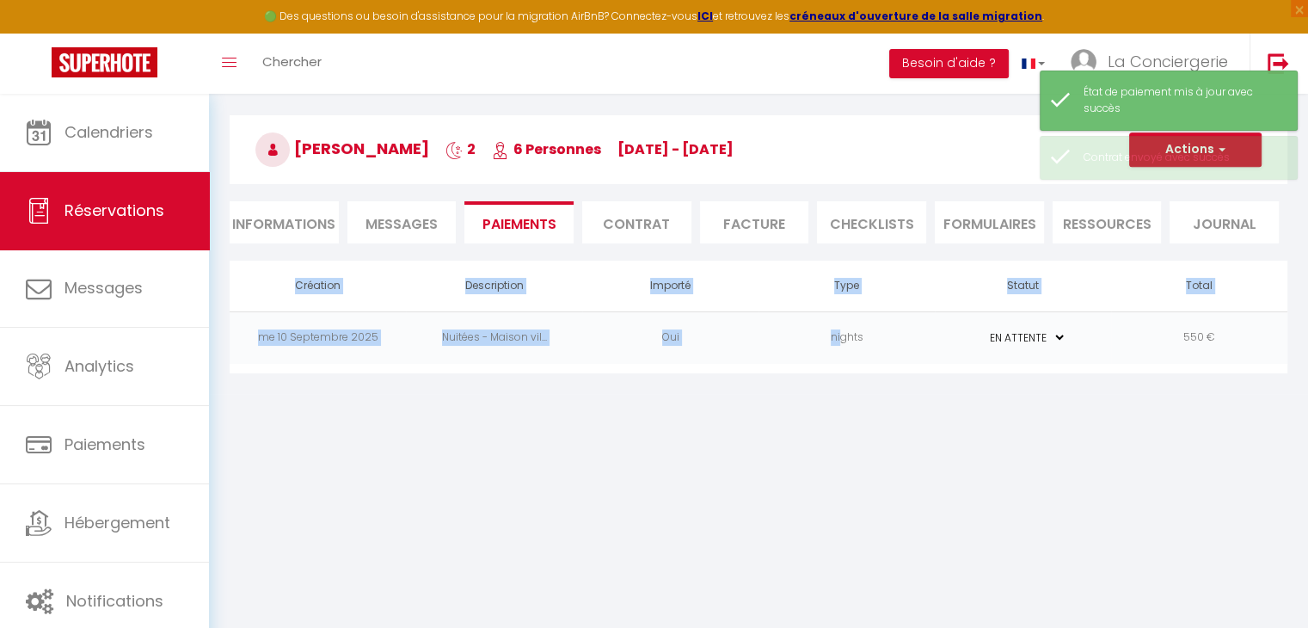
drag, startPoint x: 850, startPoint y: 432, endPoint x: 841, endPoint y: 329, distance: 102.7
click at [841, 329] on body "🟢 Des questions ou besoin d'assistance pour la migration AirBnB? Connectez-vous…" at bounding box center [654, 350] width 1308 height 628
click at [841, 329] on td "nights" at bounding box center [847, 337] width 176 height 52
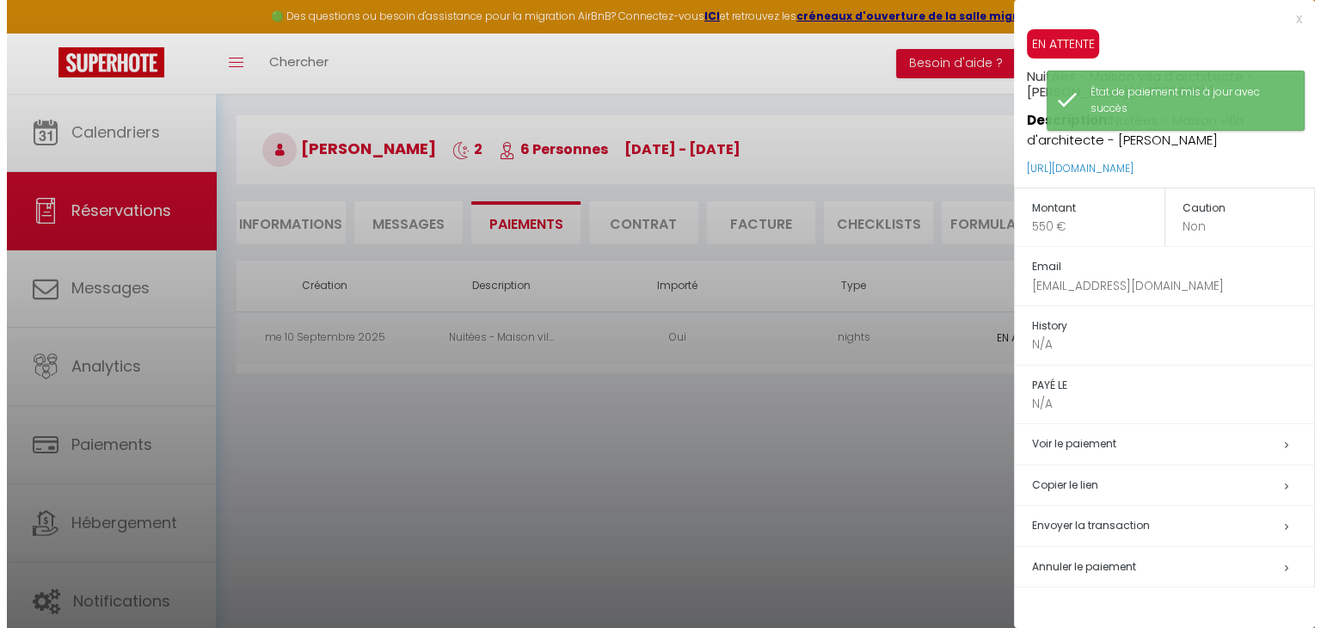
scroll to position [93, 0]
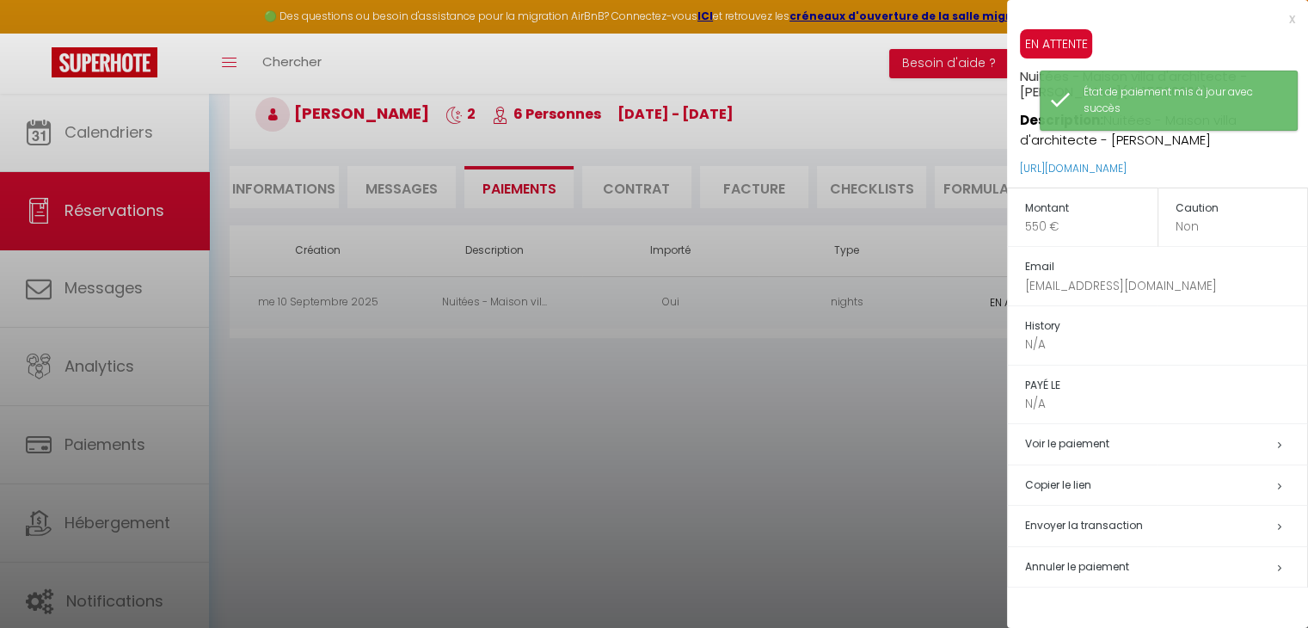
click at [1095, 518] on span "Envoyer la transaction" at bounding box center [1084, 525] width 118 height 15
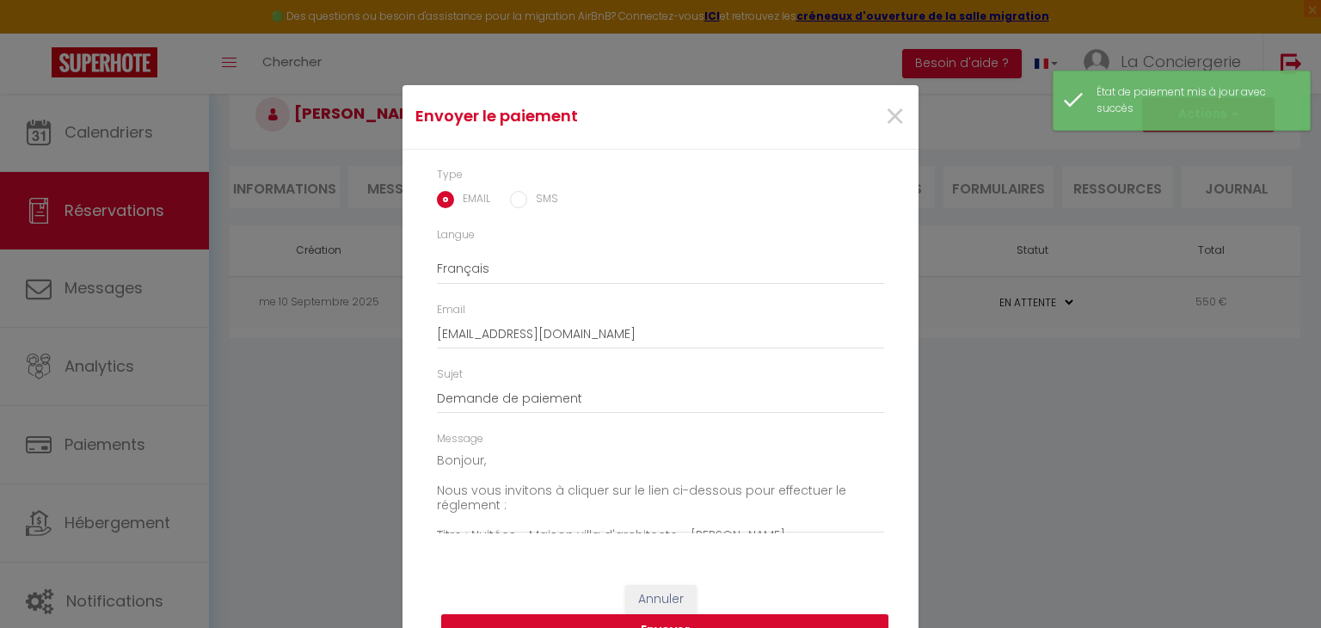
scroll to position [35, 0]
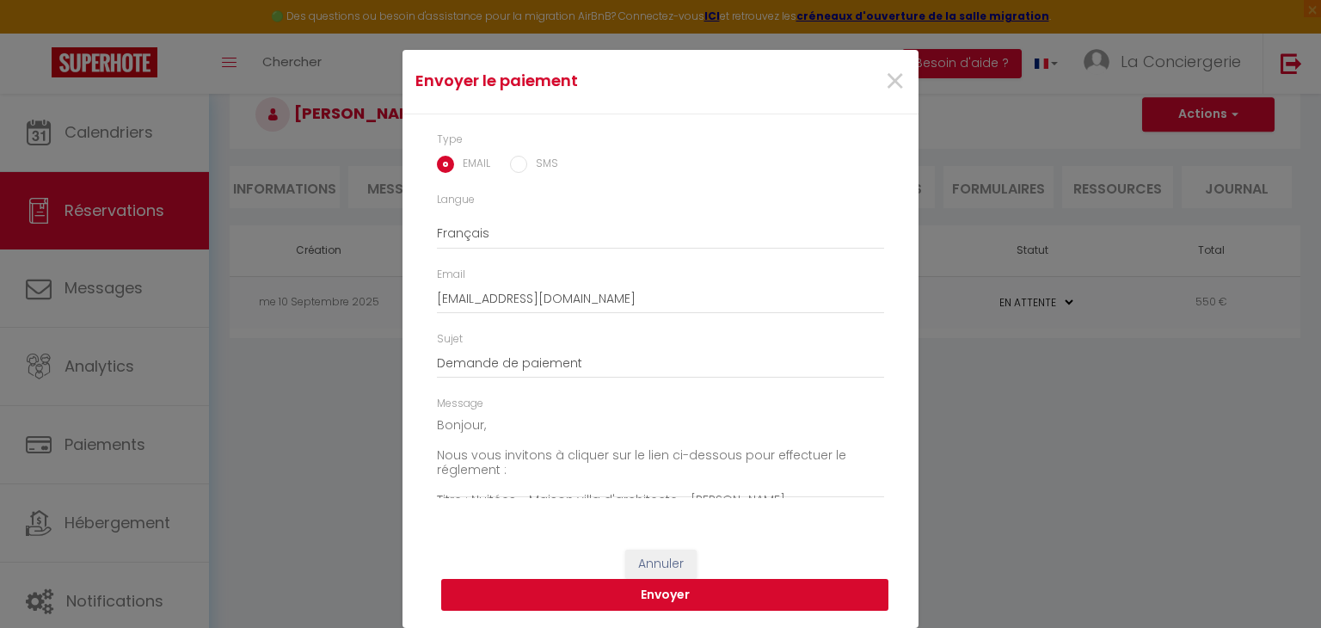
click at [666, 589] on button "Envoyer" at bounding box center [664, 595] width 447 height 33
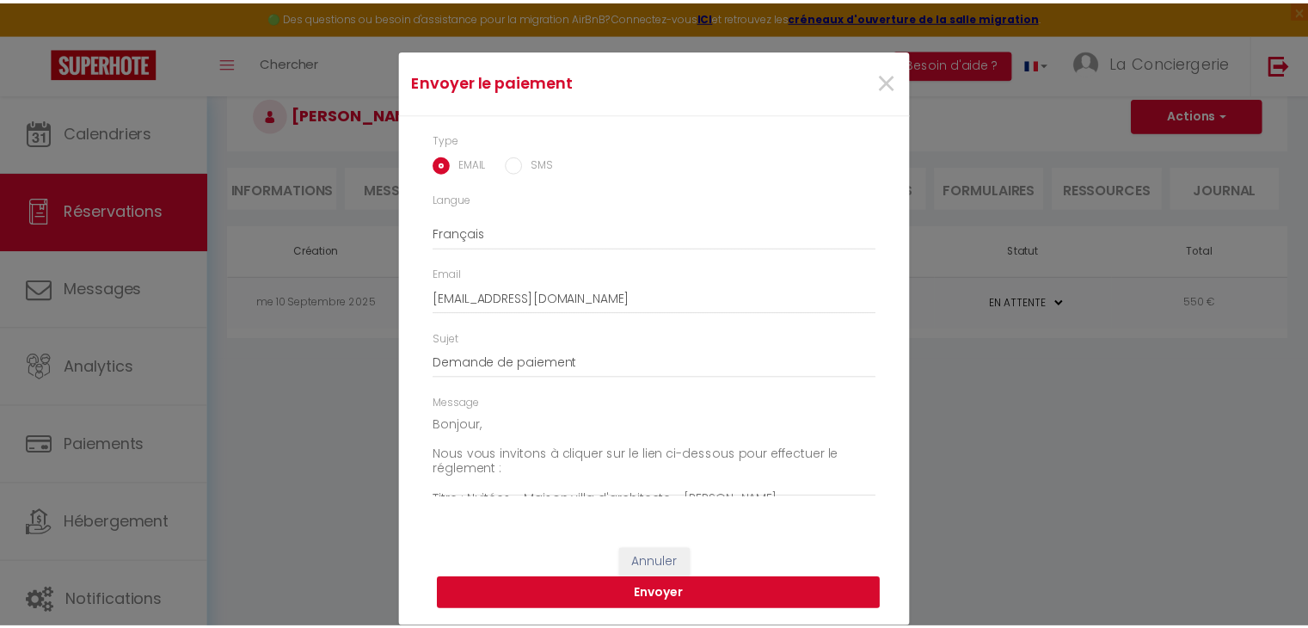
scroll to position [14, 0]
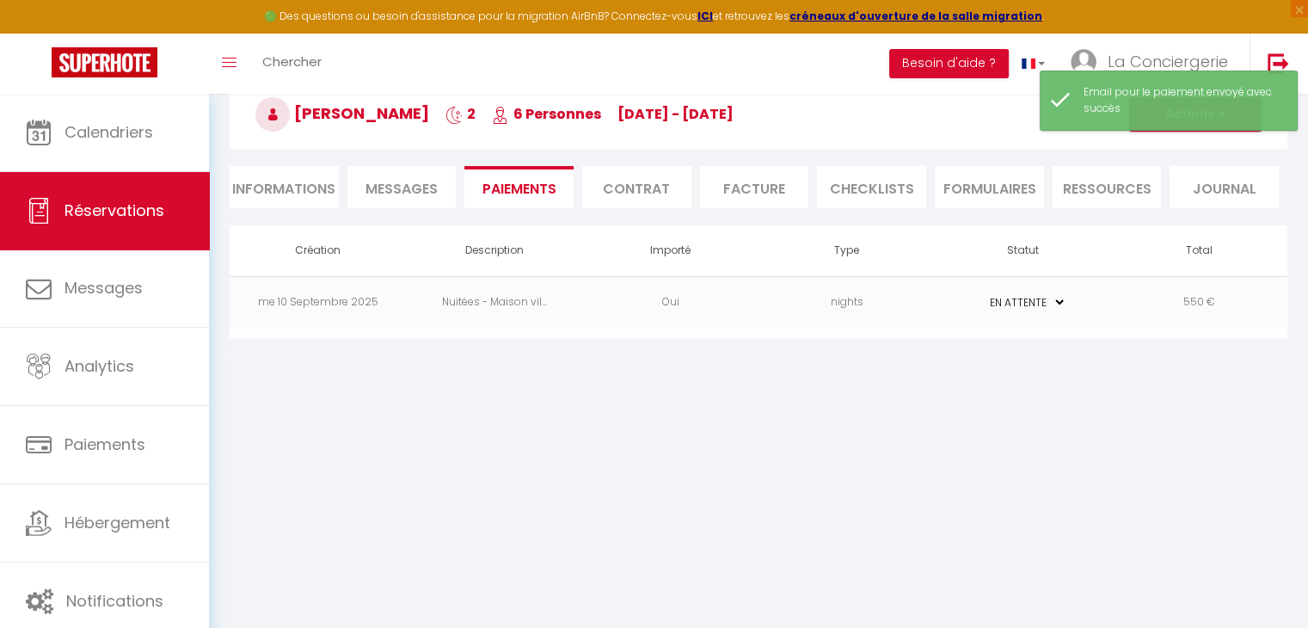
click at [289, 176] on li "Informations" at bounding box center [284, 187] width 109 height 42
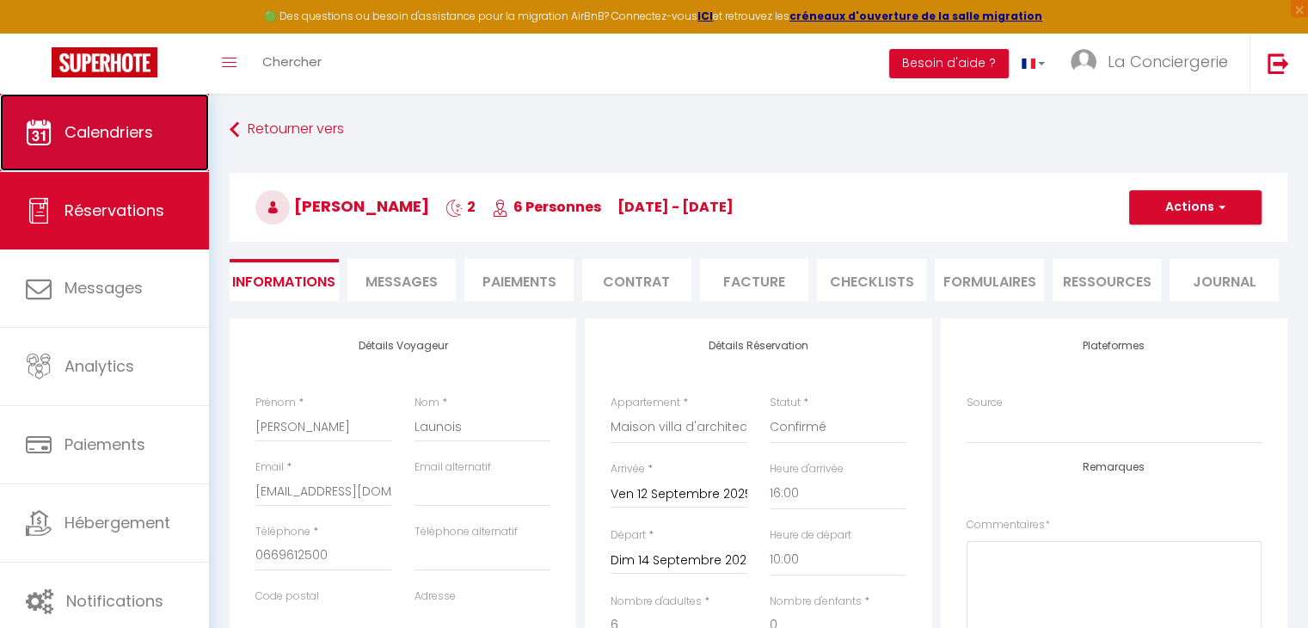
click at [143, 129] on span "Calendriers" at bounding box center [109, 132] width 89 height 22
